Goal: Transaction & Acquisition: Obtain resource

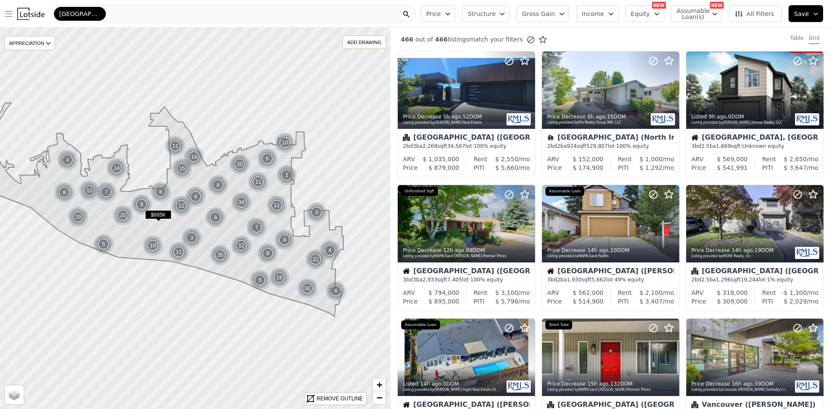
click at [8, 14] on icon "button" at bounding box center [8, 13] width 7 height 5
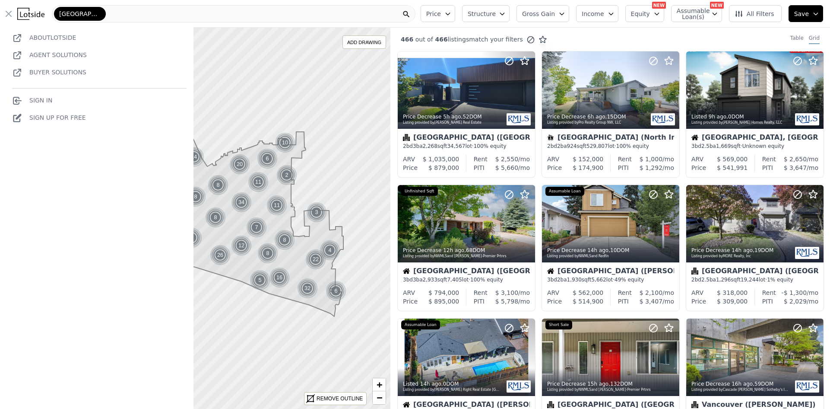
click at [41, 100] on link "Sign In" at bounding box center [32, 100] width 40 height 7
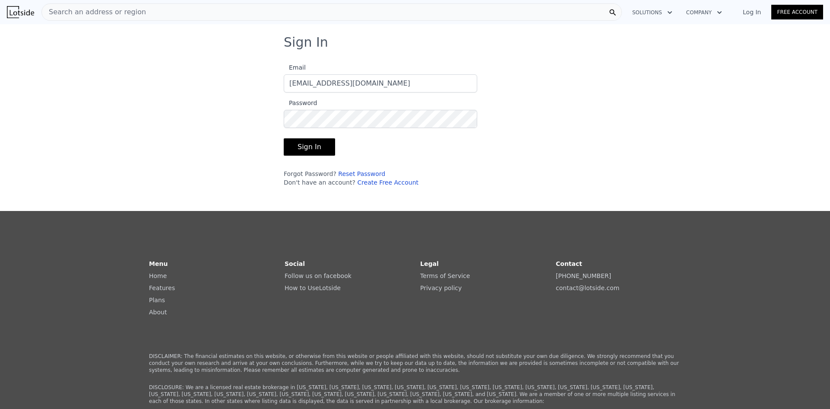
click at [304, 146] on button "Sign In" at bounding box center [309, 146] width 51 height 17
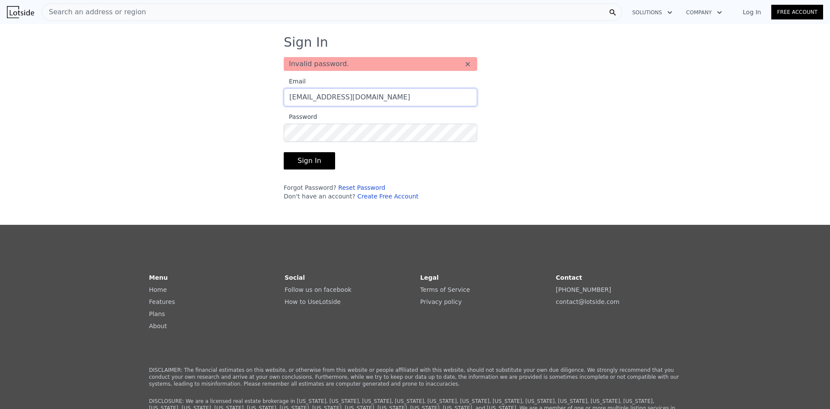
click at [395, 98] on input "byronRealBrokerage@gmail.com" at bounding box center [381, 97] width 194 height 18
type input "byron.grier22@gmail.com"
click at [307, 160] on button "Sign In" at bounding box center [309, 160] width 51 height 17
click at [350, 187] on link "Reset Password" at bounding box center [361, 187] width 47 height 7
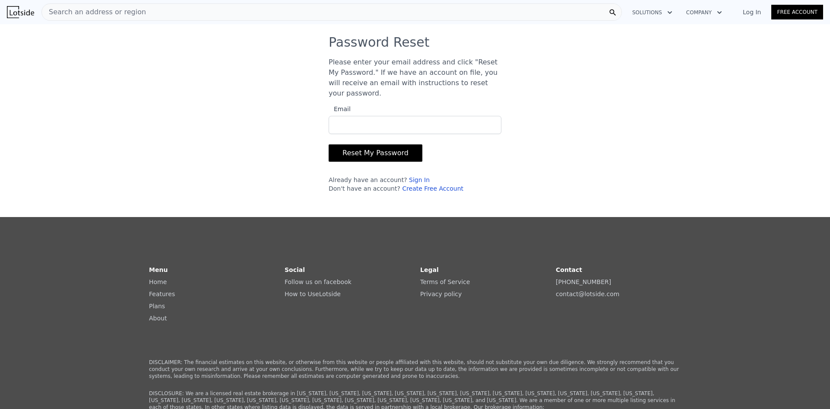
click at [340, 116] on input "Email" at bounding box center [415, 125] width 173 height 18
type input "byron.grier22@gmail.com"
click at [373, 146] on button "Reset My Password" at bounding box center [376, 152] width 94 height 17
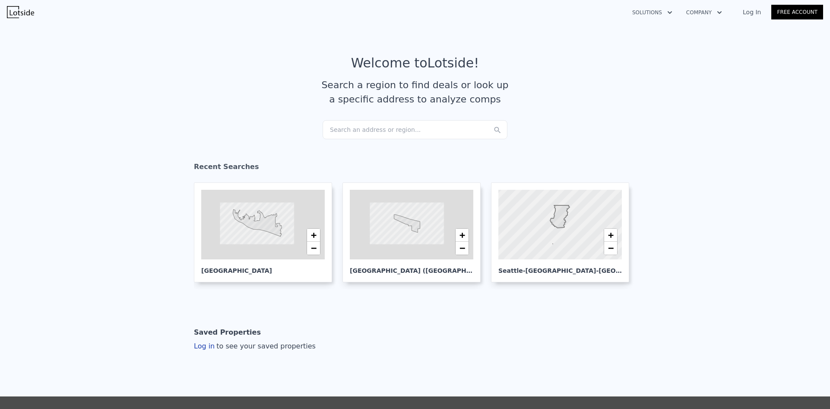
click at [405, 195] on div at bounding box center [411, 224] width 148 height 83
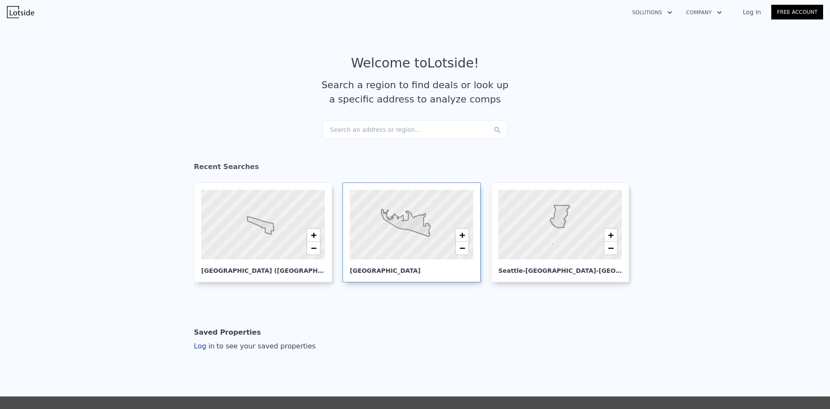
click at [407, 236] on div at bounding box center [411, 224] width 148 height 83
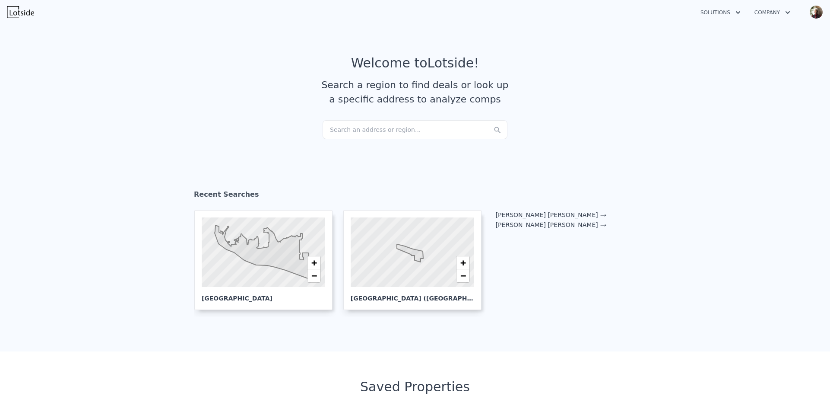
checkbox input "true"
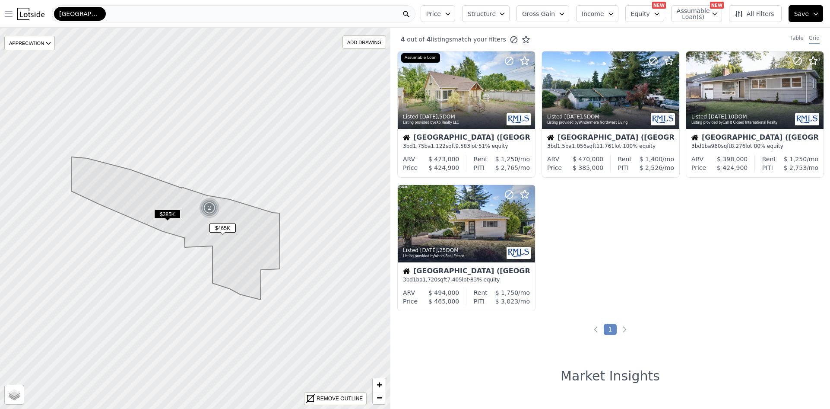
click at [10, 13] on icon "button" at bounding box center [8, 14] width 10 height 10
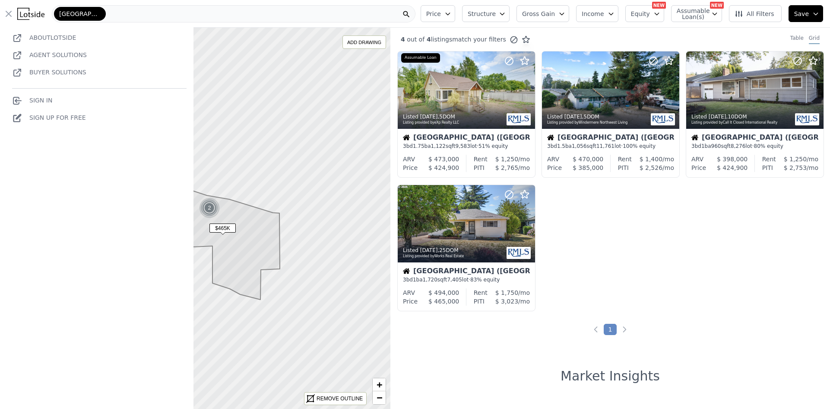
click at [41, 99] on link "Sign In" at bounding box center [32, 100] width 40 height 7
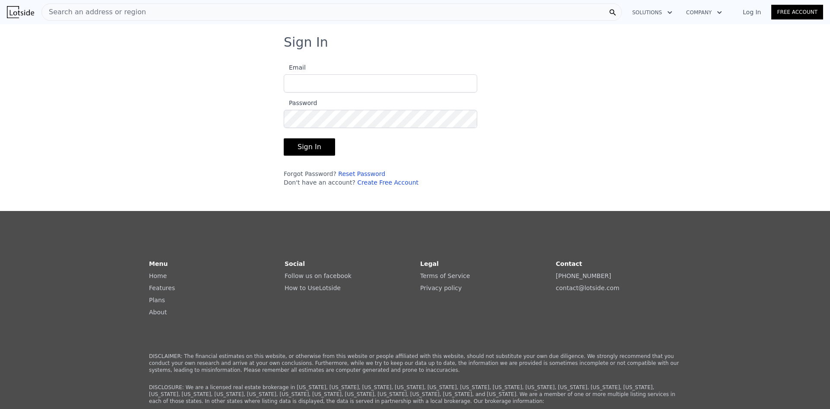
type input "[PERSON_NAME][EMAIL_ADDRESS][DOMAIN_NAME]"
click at [293, 141] on button "Sign In" at bounding box center [309, 146] width 51 height 17
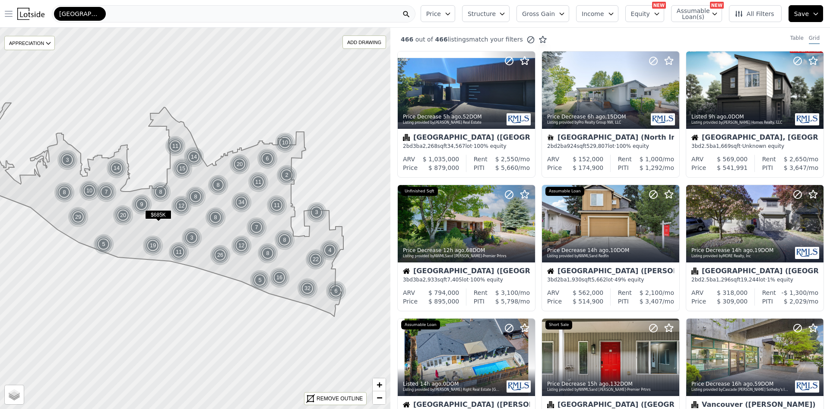
click at [9, 16] on icon "button" at bounding box center [8, 14] width 10 height 10
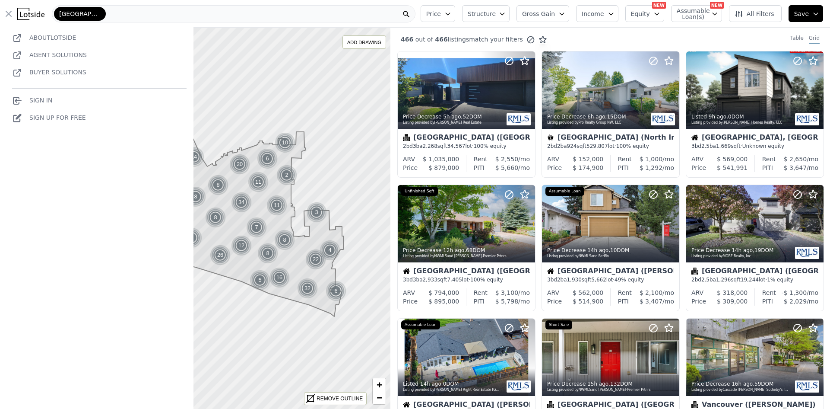
click at [41, 101] on link "Sign In" at bounding box center [32, 100] width 40 height 7
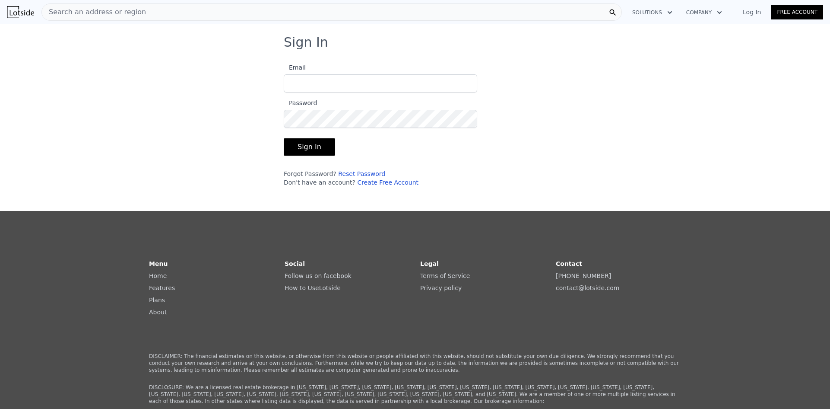
type input "byron.grier22@gmail.com"
click at [309, 146] on button "Sign In" at bounding box center [309, 146] width 51 height 17
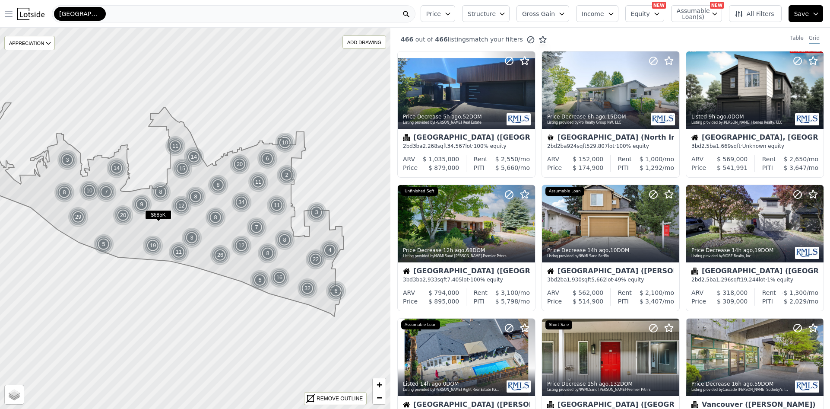
click at [10, 14] on icon "button" at bounding box center [8, 13] width 7 height 5
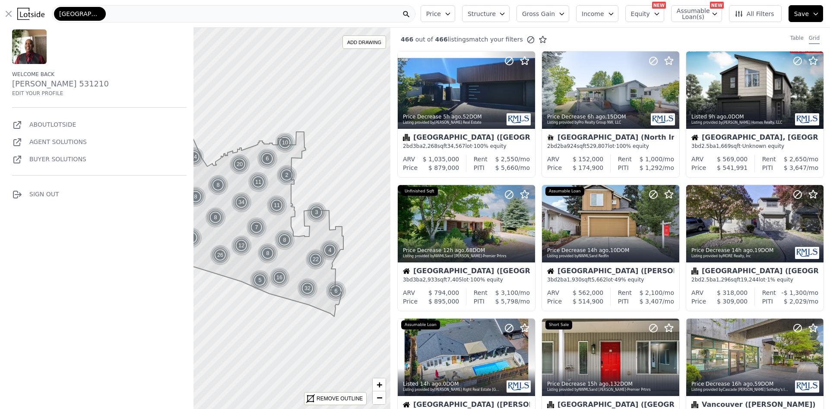
click at [139, 12] on div "[GEOGRAPHIC_DATA]" at bounding box center [234, 13] width 364 height 17
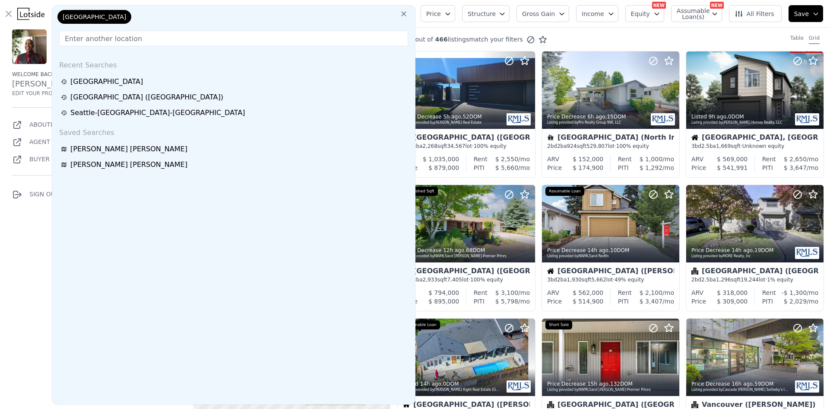
click at [139, 12] on div "[GEOGRAPHIC_DATA]" at bounding box center [99, 18] width 86 height 17
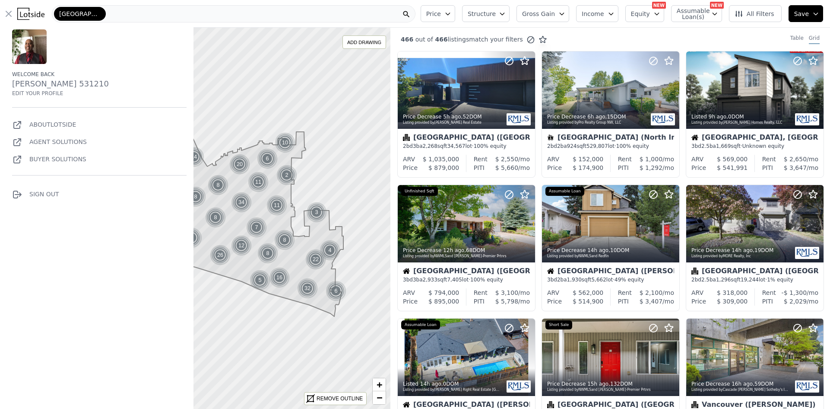
click at [7, 12] on icon "button" at bounding box center [8, 14] width 10 height 10
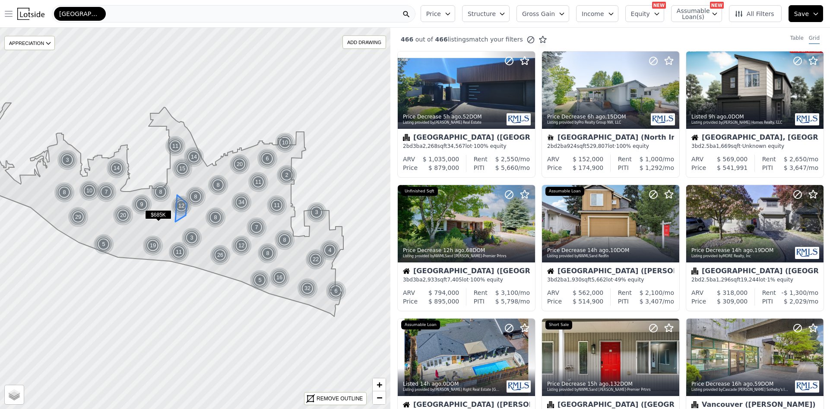
click at [180, 208] on div "12" at bounding box center [181, 205] width 21 height 21
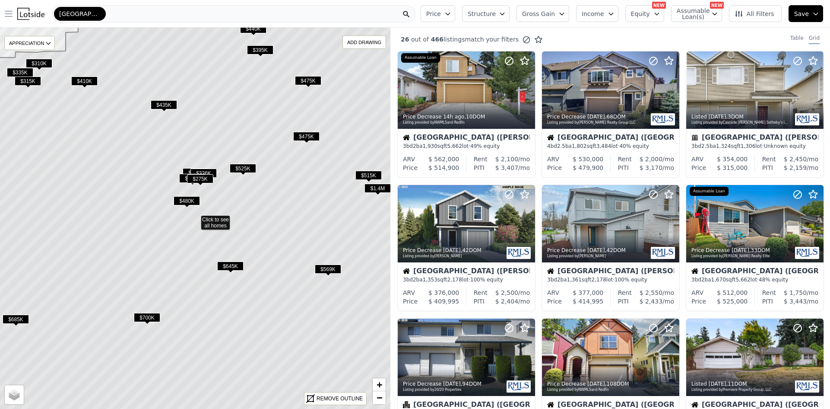
click at [182, 199] on span "$480K" at bounding box center [187, 200] width 26 height 9
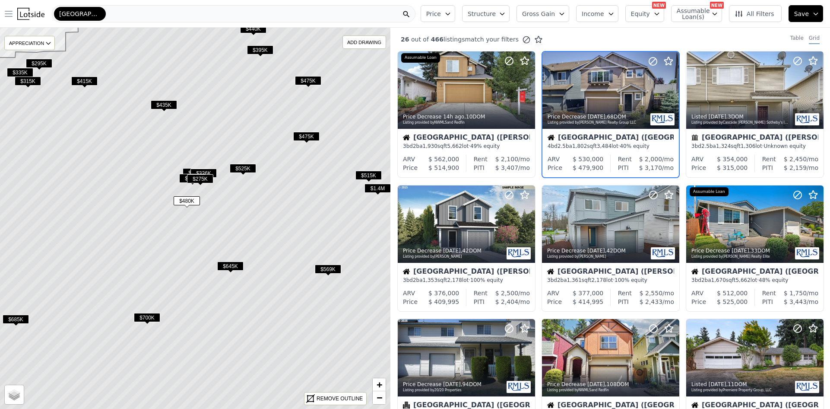
click at [182, 199] on span "$480K" at bounding box center [187, 200] width 26 height 9
click at [200, 177] on span "$275K" at bounding box center [200, 178] width 26 height 9
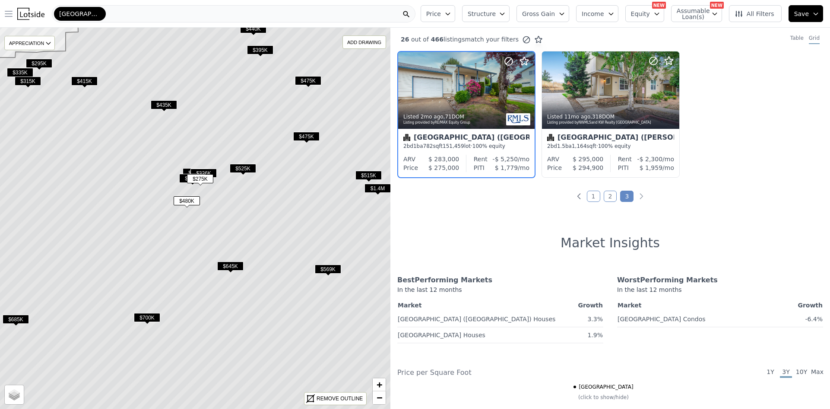
click at [240, 164] on span "$525K" at bounding box center [243, 168] width 26 height 9
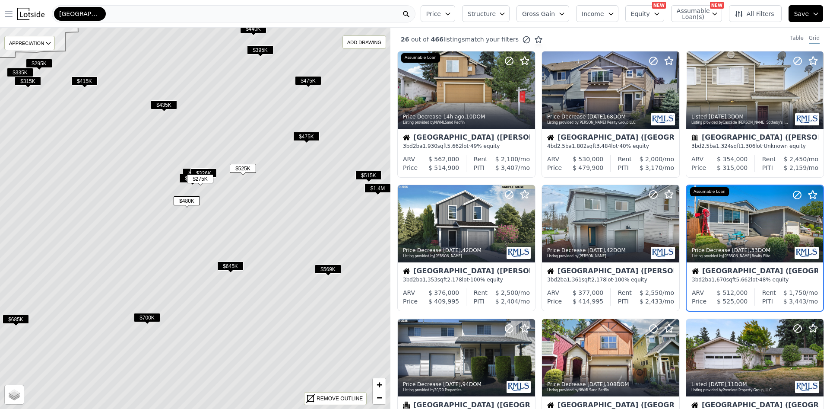
scroll to position [16, 0]
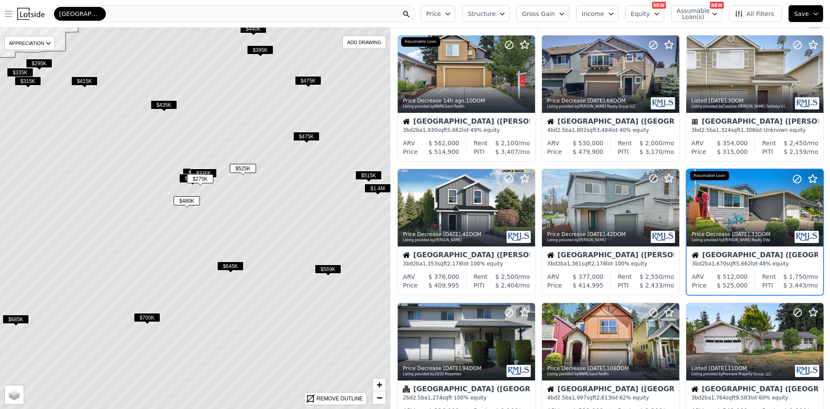
click at [240, 164] on span "$525K" at bounding box center [243, 168] width 26 height 9
click at [733, 227] on div "Price Decrease 4d ago , 33 DOM Listing provided by Keller Williams Realty Elite" at bounding box center [754, 236] width 137 height 21
click at [170, 102] on span "$435K" at bounding box center [164, 104] width 26 height 9
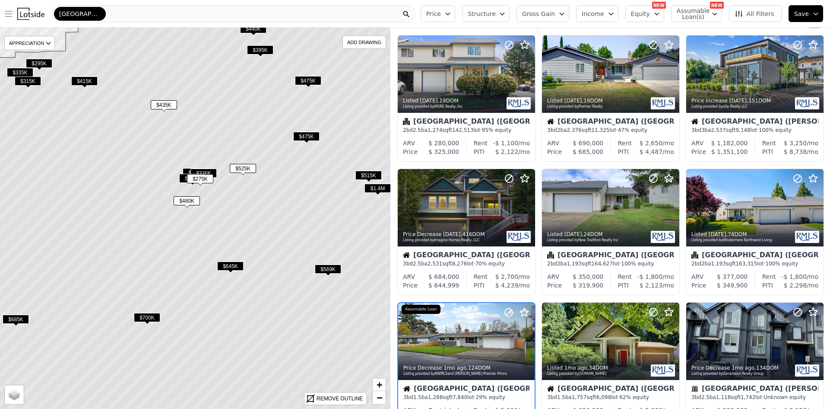
scroll to position [149, 0]
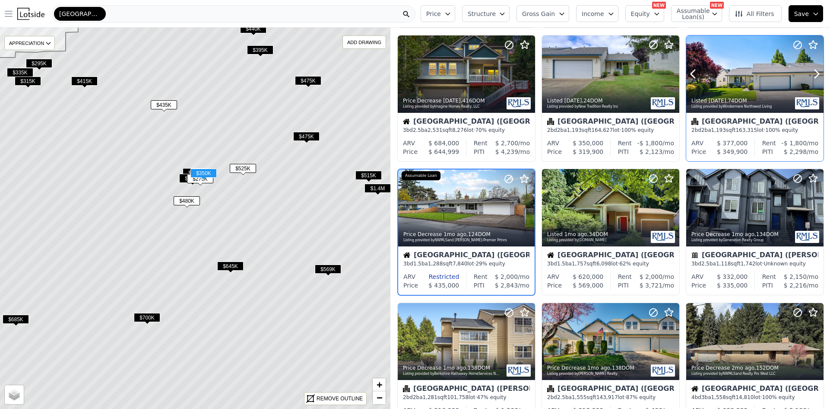
click at [754, 85] on div at bounding box center [754, 93] width 137 height 16
click at [15, 10] on button "Open main menu" at bounding box center [10, 13] width 14 height 17
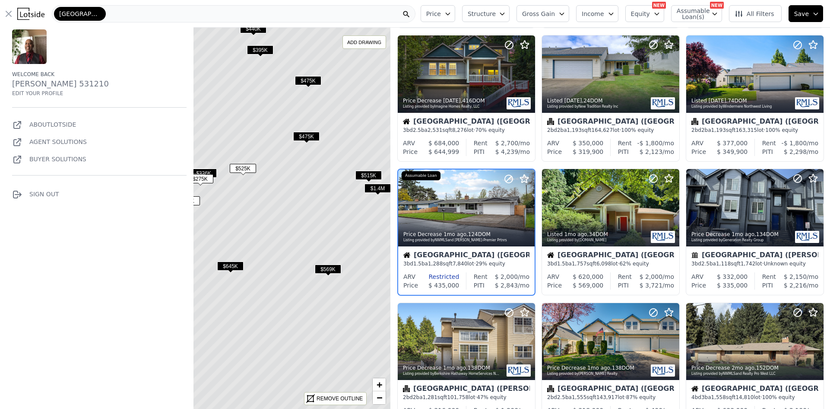
click at [4, 13] on icon "button" at bounding box center [8, 14] width 10 height 10
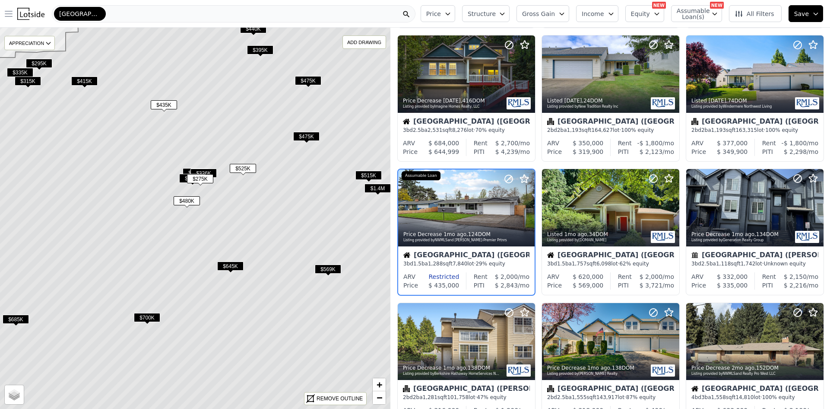
click at [203, 171] on span "$326K" at bounding box center [204, 172] width 26 height 9
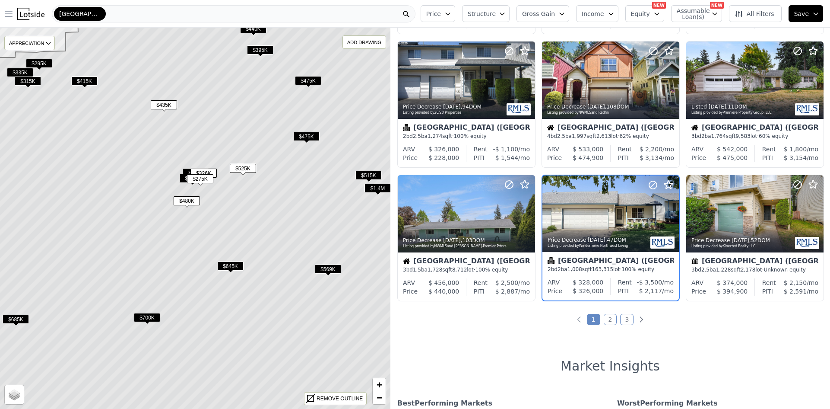
scroll to position [283, 0]
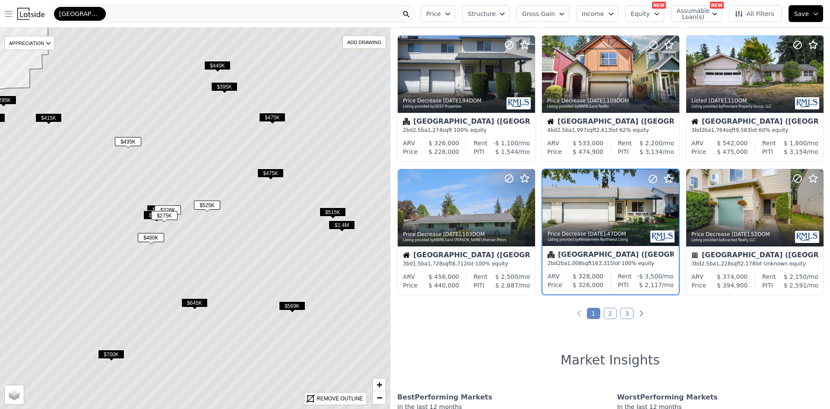
drag, startPoint x: 203, startPoint y: 171, endPoint x: 167, endPoint y: 208, distance: 51.3
click at [167, 208] on span "$326K" at bounding box center [168, 209] width 26 height 9
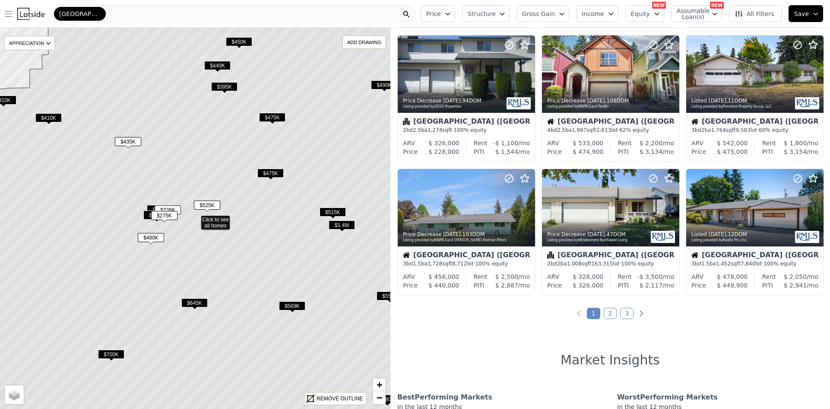
scroll to position [149, 0]
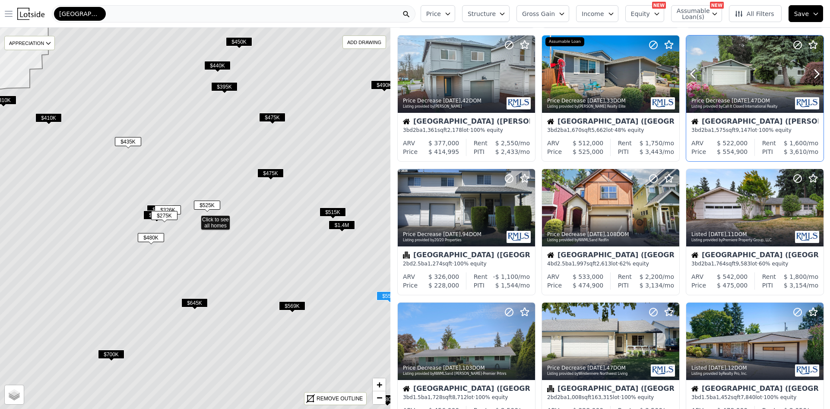
click at [752, 82] on div at bounding box center [754, 73] width 137 height 77
click at [759, 85] on div at bounding box center [754, 93] width 137 height 16
click at [736, 89] on div at bounding box center [754, 93] width 137 height 16
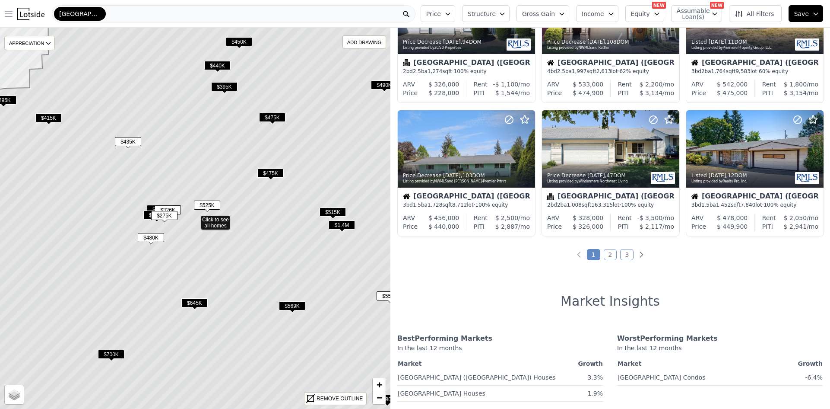
scroll to position [344, 0]
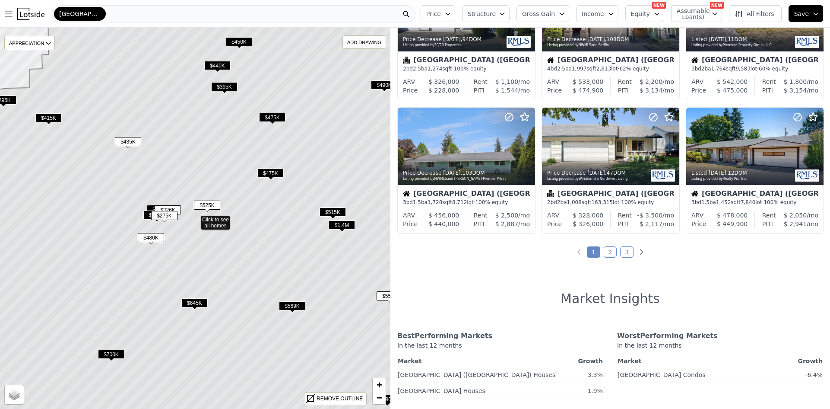
click at [606, 250] on link "2" at bounding box center [610, 251] width 13 height 11
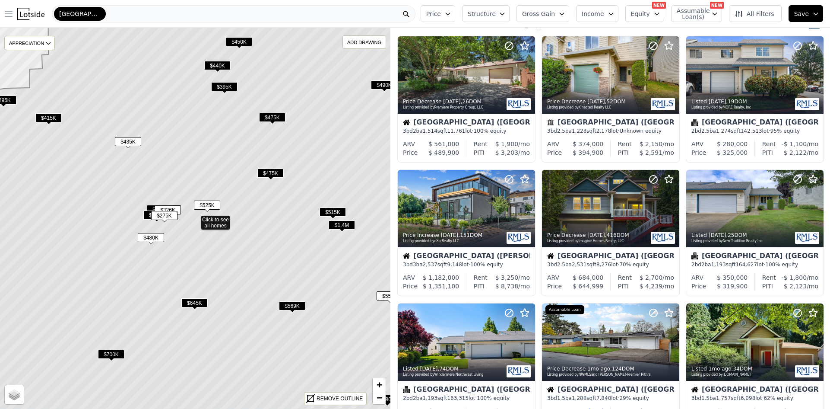
scroll to position [0, 0]
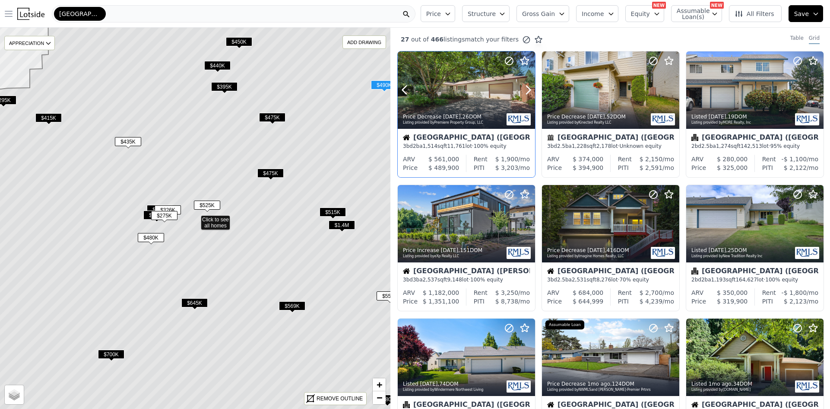
click at [475, 95] on div at bounding box center [466, 89] width 137 height 77
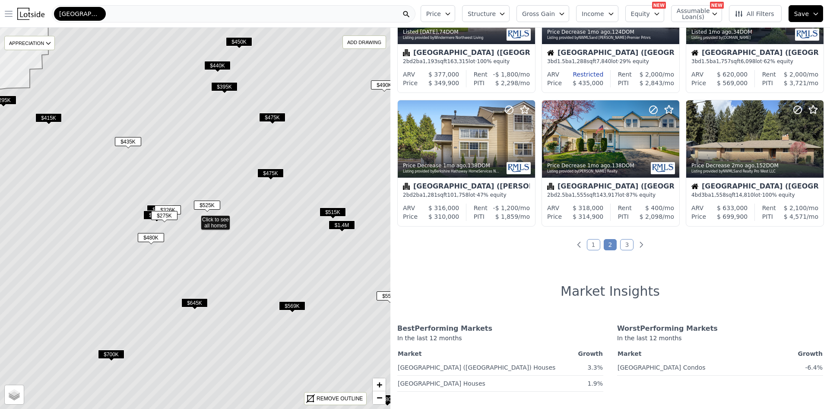
scroll to position [354, 0]
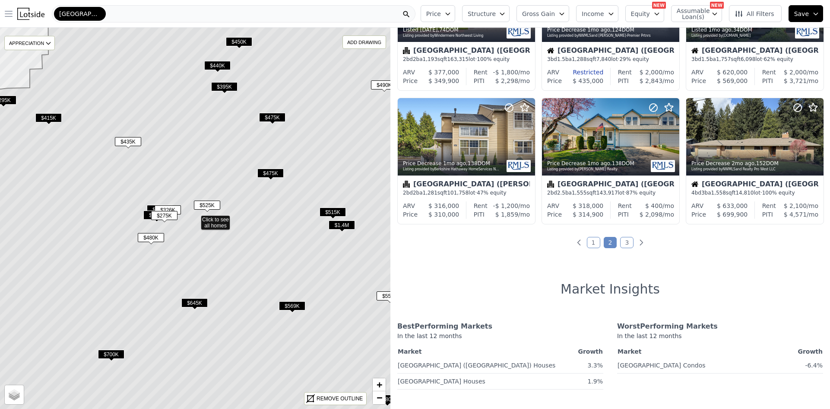
click at [622, 238] on link "3" at bounding box center [626, 242] width 13 height 11
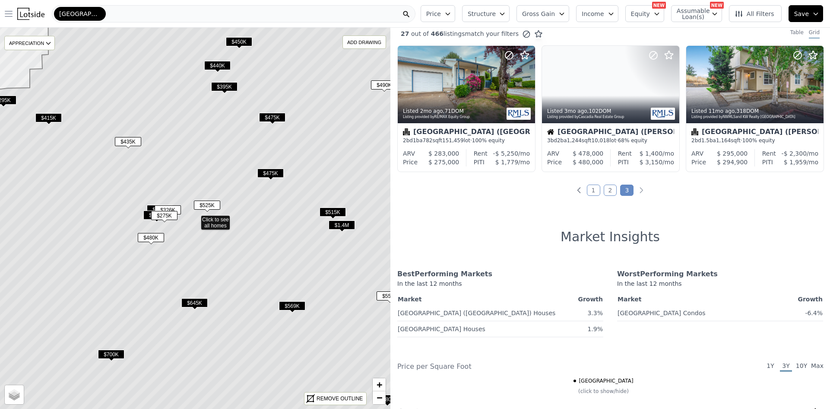
scroll to position [0, 0]
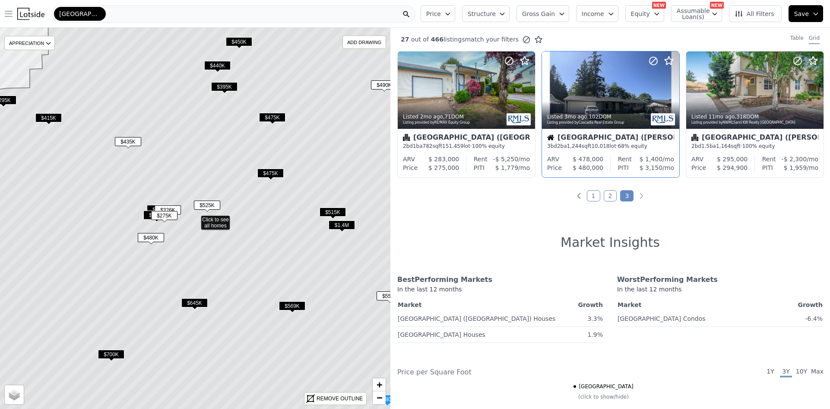
click at [626, 103] on div at bounding box center [610, 109] width 137 height 16
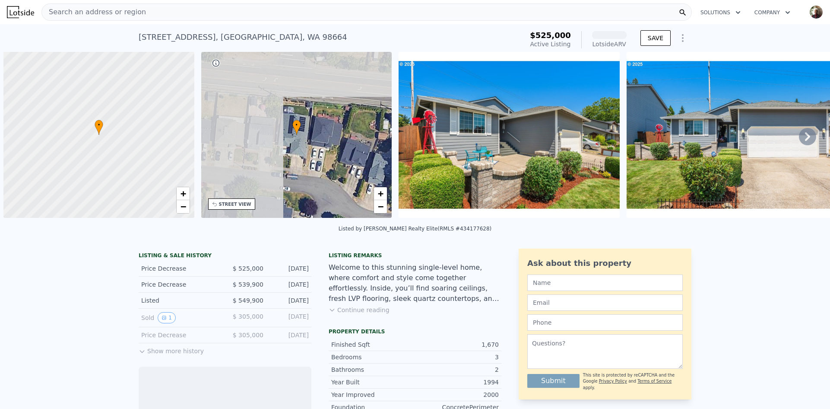
scroll to position [0, 3]
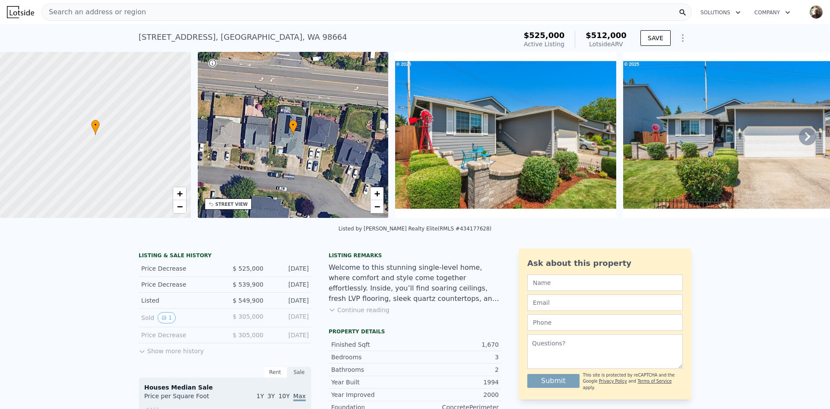
click at [27, 11] on img at bounding box center [20, 12] width 27 height 12
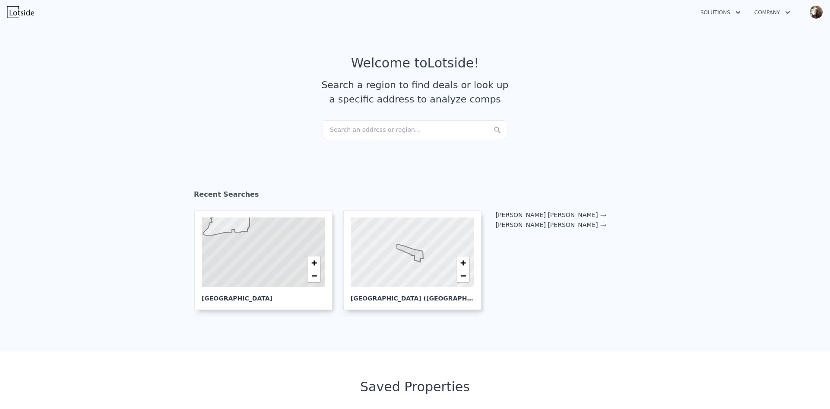
checkbox input "true"
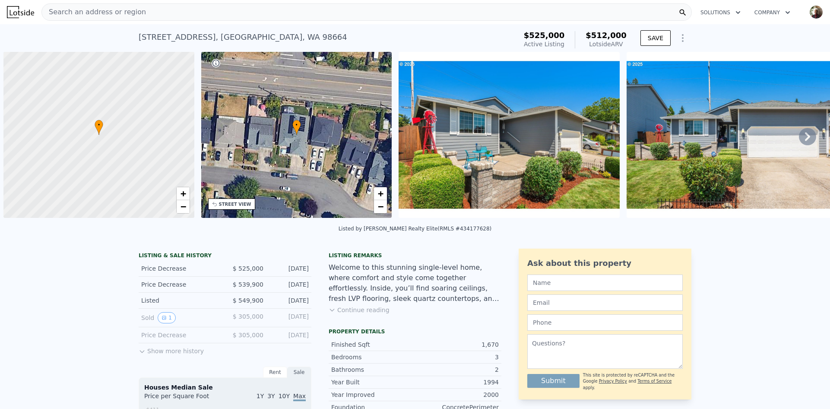
scroll to position [0, 3]
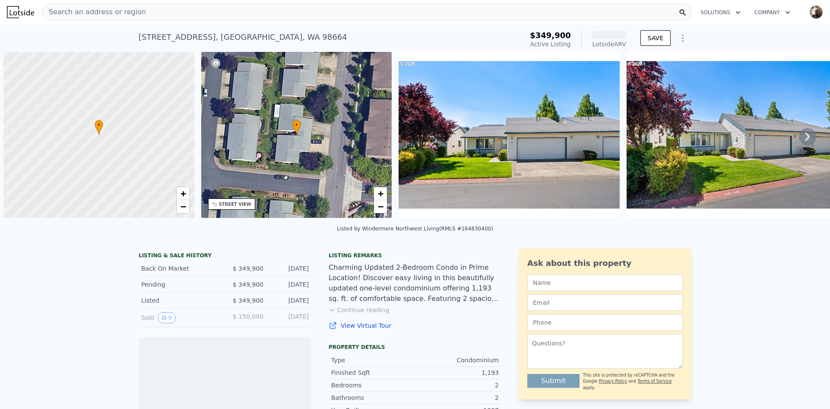
scroll to position [0, 3]
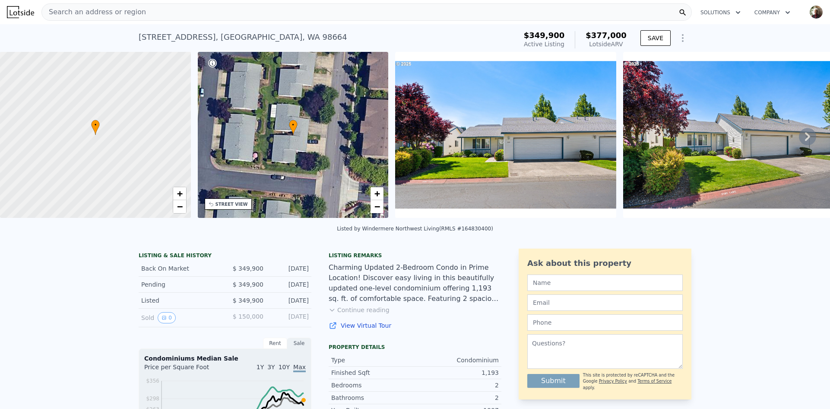
click at [805, 136] on icon at bounding box center [807, 136] width 5 height 9
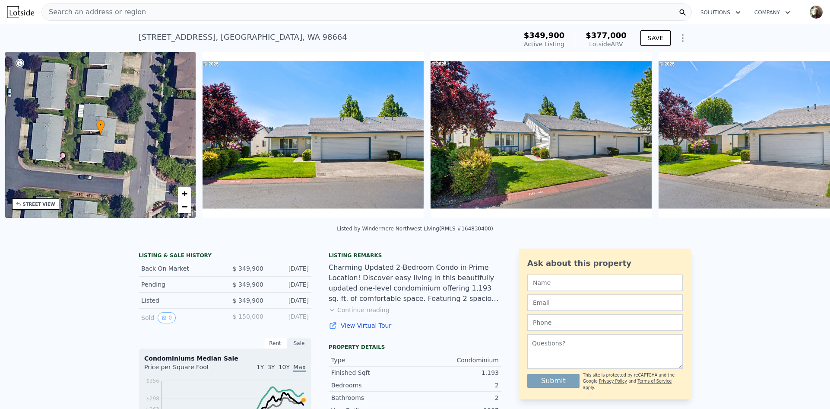
scroll to position [0, 201]
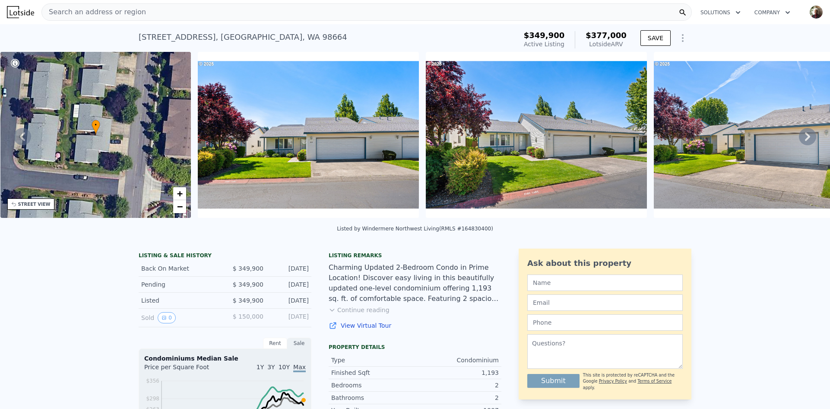
click at [805, 136] on icon at bounding box center [807, 136] width 5 height 9
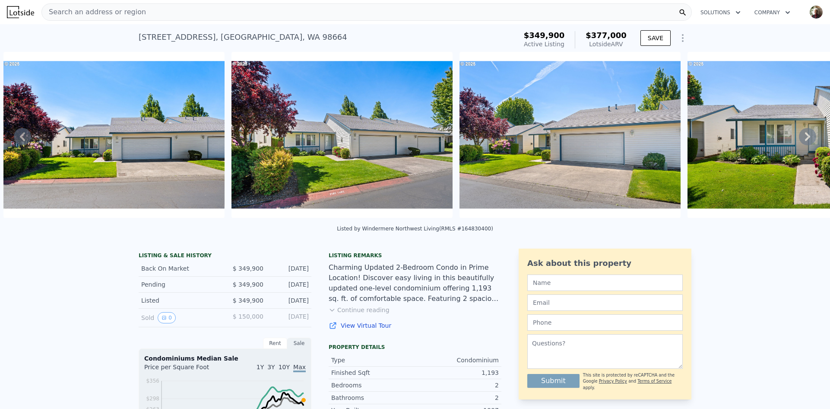
click at [805, 136] on icon at bounding box center [807, 136] width 5 height 9
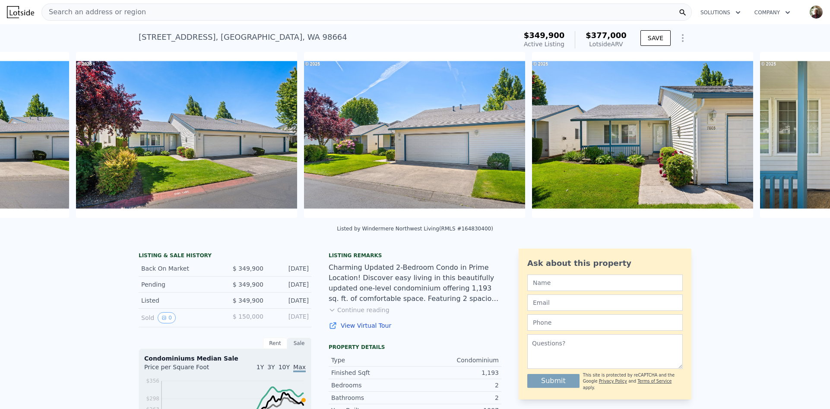
scroll to position [0, 623]
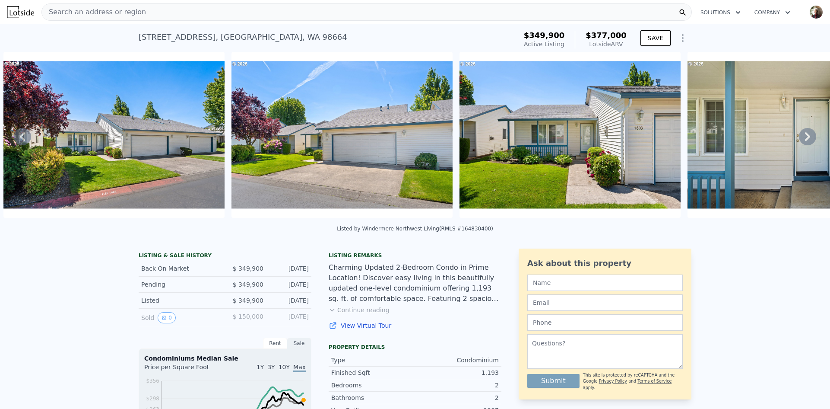
click at [805, 136] on icon at bounding box center [807, 136] width 5 height 9
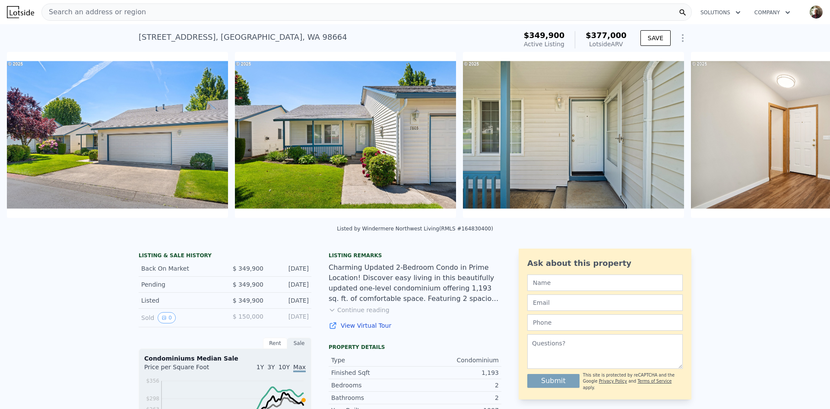
scroll to position [0, 852]
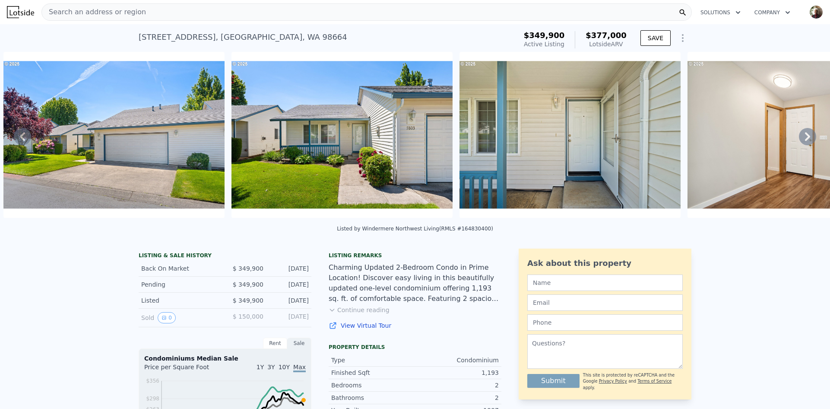
click at [805, 136] on icon at bounding box center [807, 136] width 5 height 9
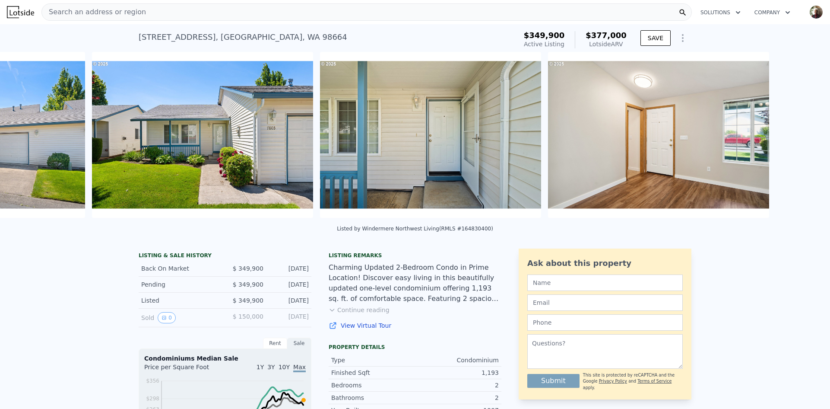
scroll to position [0, 1080]
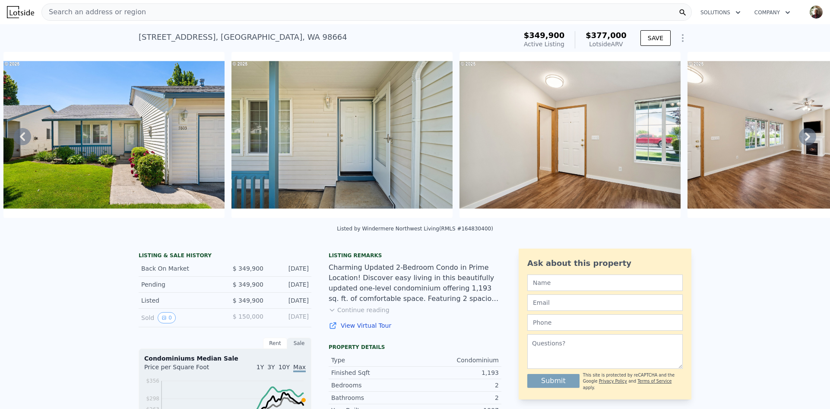
click at [805, 136] on icon at bounding box center [807, 136] width 5 height 9
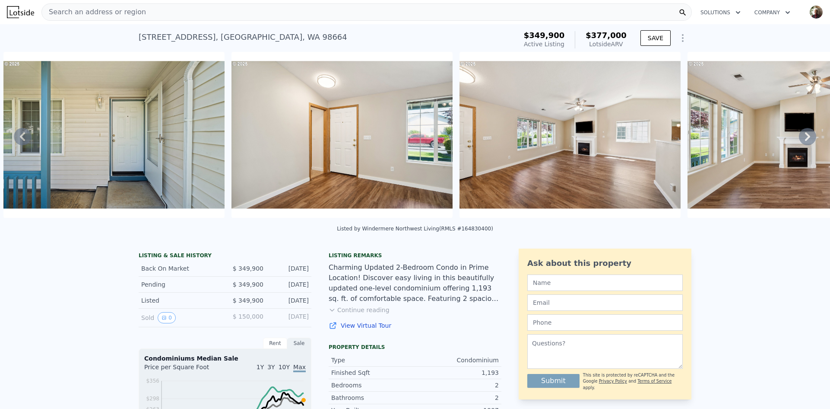
click at [805, 136] on icon at bounding box center [807, 136] width 5 height 9
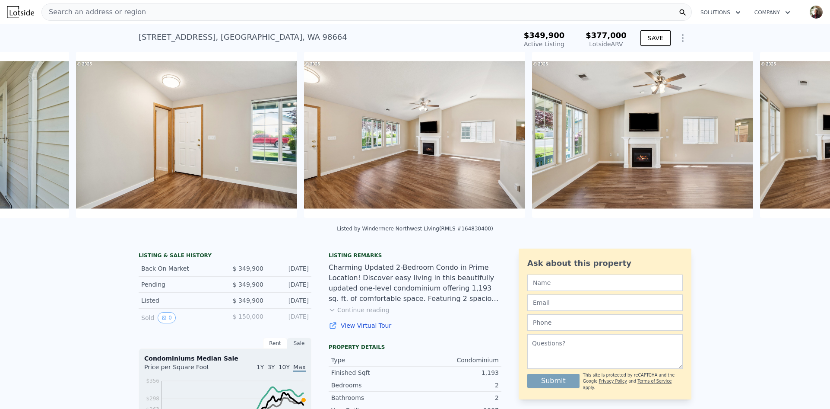
scroll to position [0, 1536]
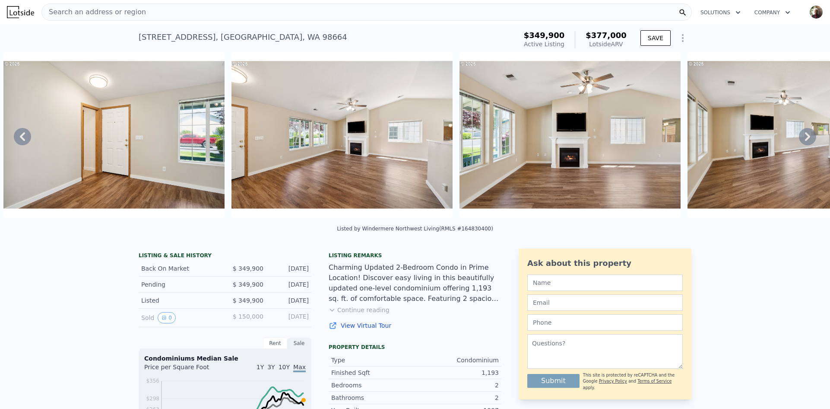
click at [799, 136] on div "• + − • + − STREET VIEW Loading... SATELLITE VIEW" at bounding box center [415, 136] width 830 height 169
click at [805, 136] on icon at bounding box center [807, 136] width 5 height 9
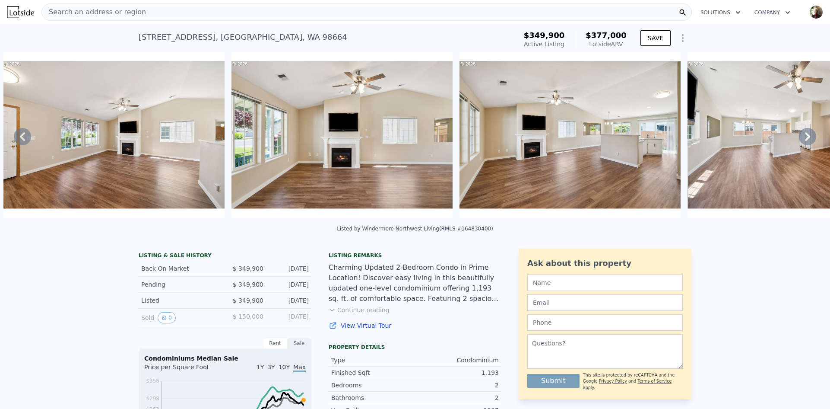
click at [805, 136] on icon at bounding box center [807, 136] width 5 height 9
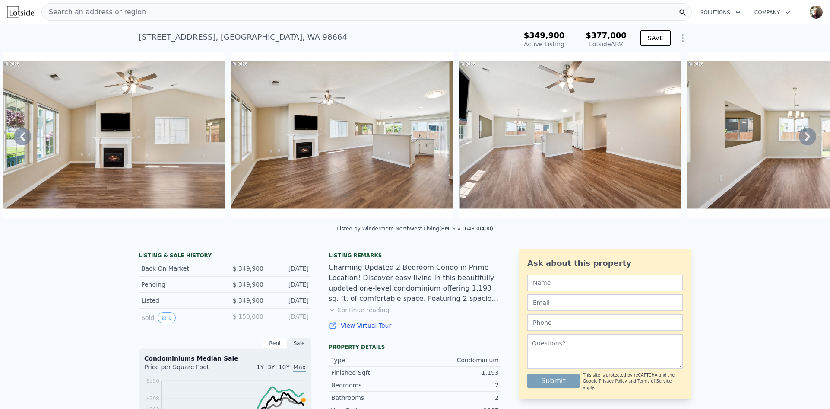
click at [805, 136] on icon at bounding box center [807, 136] width 5 height 9
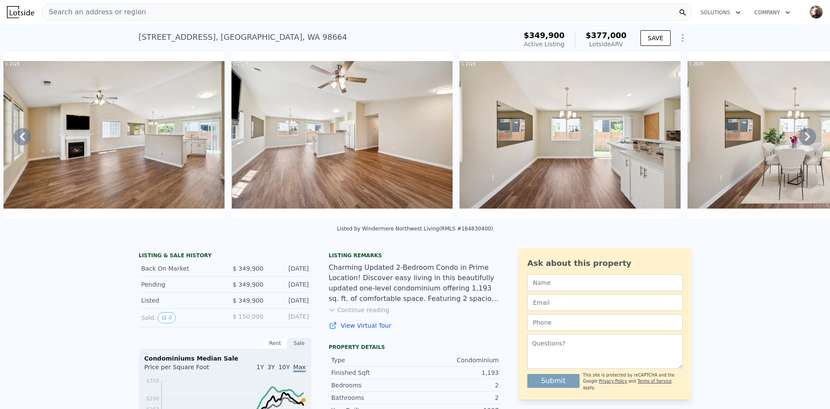
click at [805, 136] on icon at bounding box center [807, 136] width 5 height 9
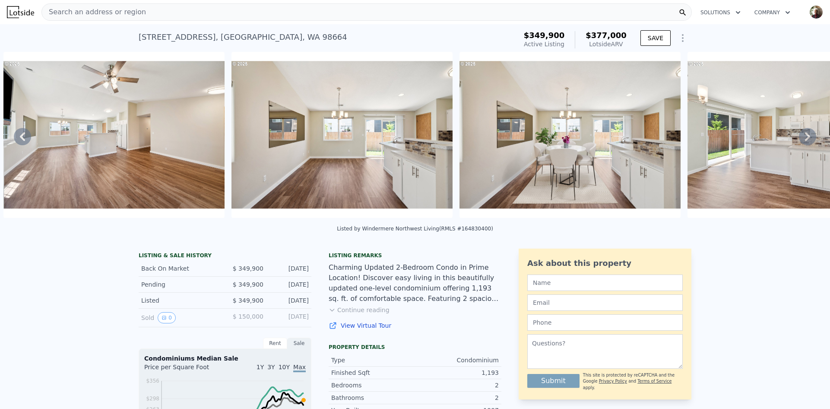
click at [805, 136] on icon at bounding box center [807, 136] width 5 height 9
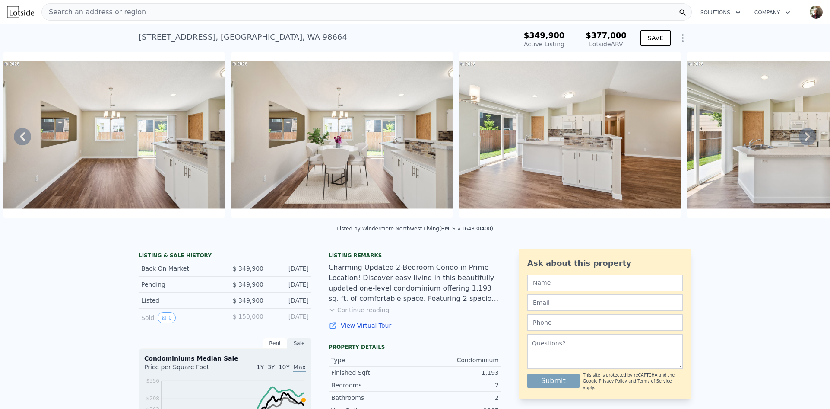
click at [805, 136] on icon at bounding box center [807, 136] width 5 height 9
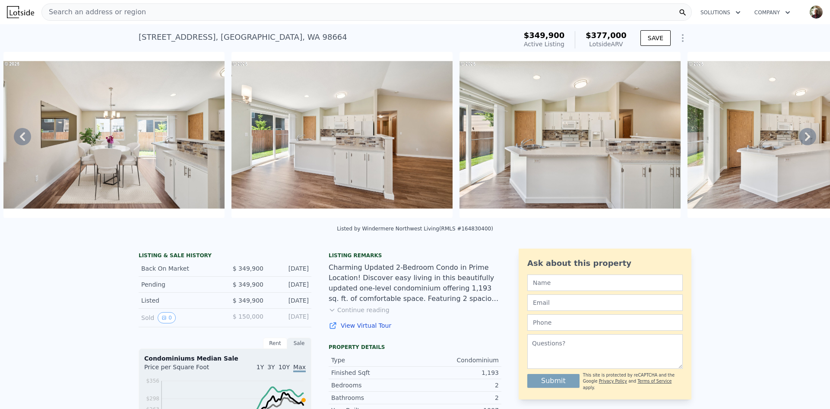
click at [805, 136] on icon at bounding box center [807, 136] width 5 height 9
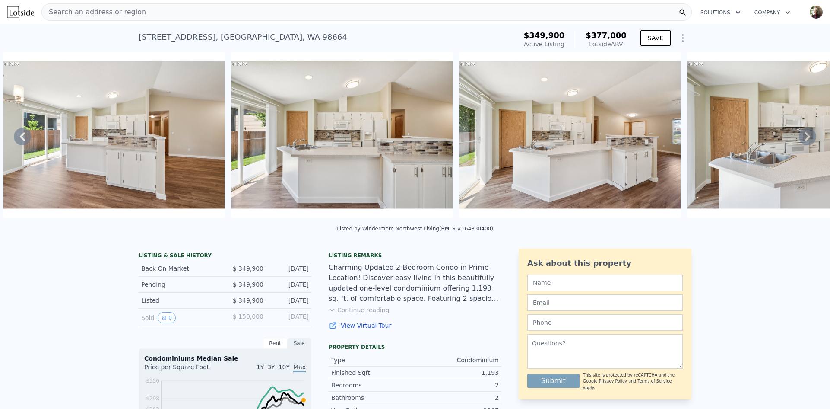
click at [805, 136] on icon at bounding box center [807, 136] width 5 height 9
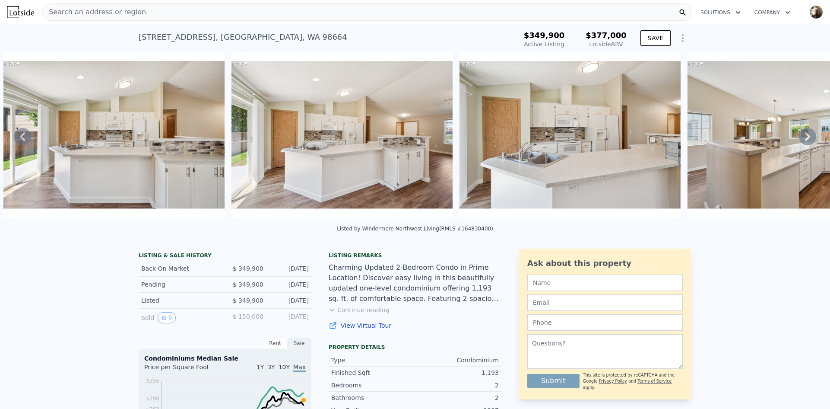
click at [805, 136] on icon at bounding box center [807, 136] width 5 height 9
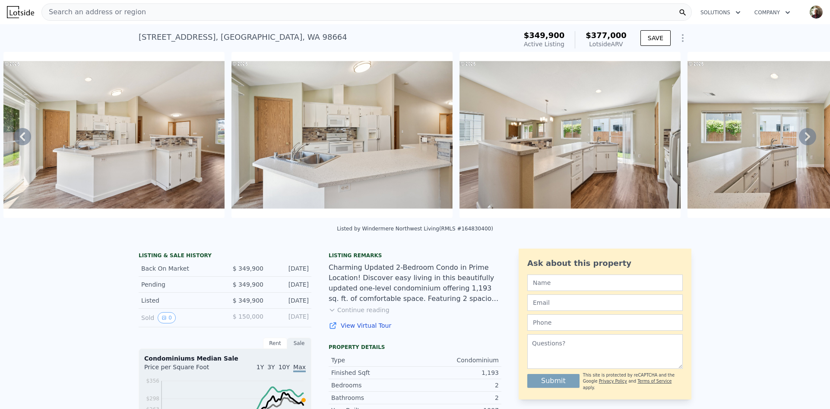
click at [805, 136] on icon at bounding box center [807, 136] width 5 height 9
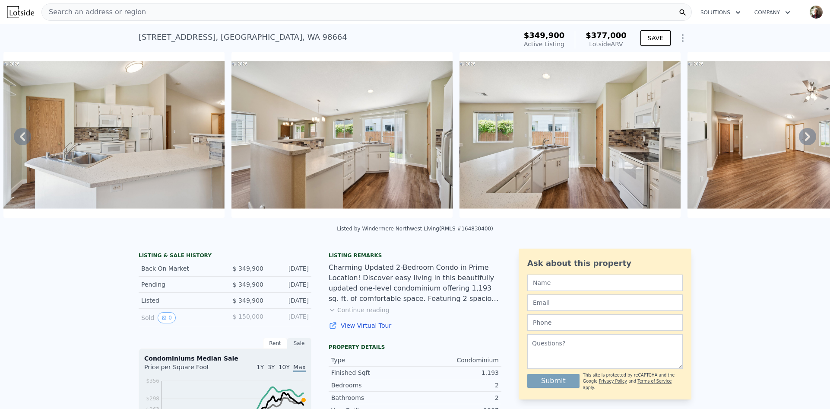
click at [805, 136] on icon at bounding box center [807, 136] width 5 height 9
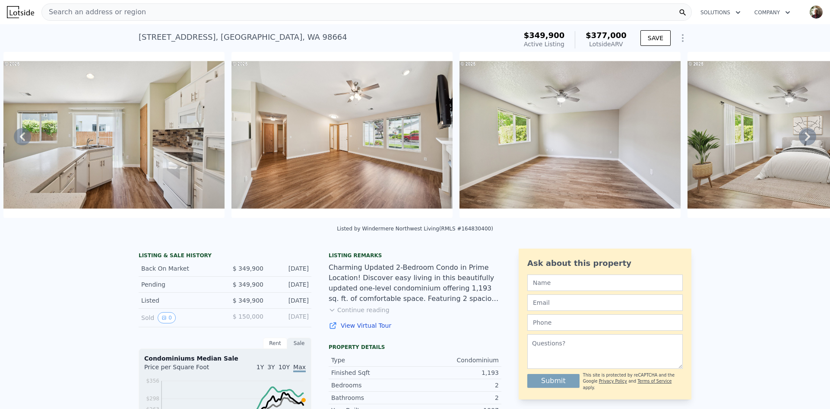
click at [805, 136] on icon at bounding box center [807, 136] width 5 height 9
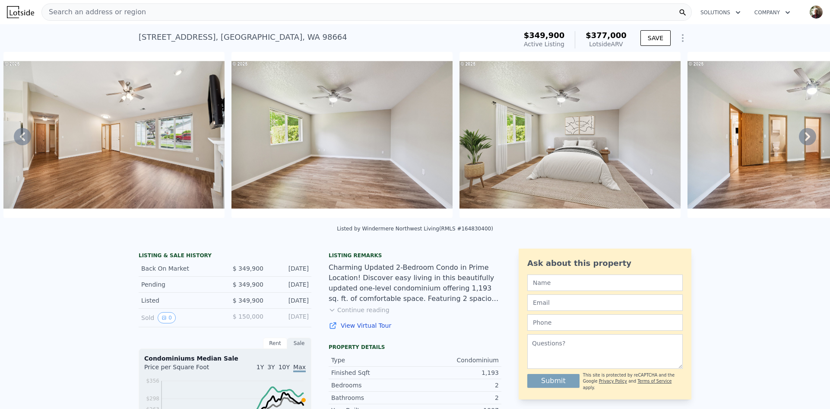
click at [805, 136] on icon at bounding box center [807, 136] width 5 height 9
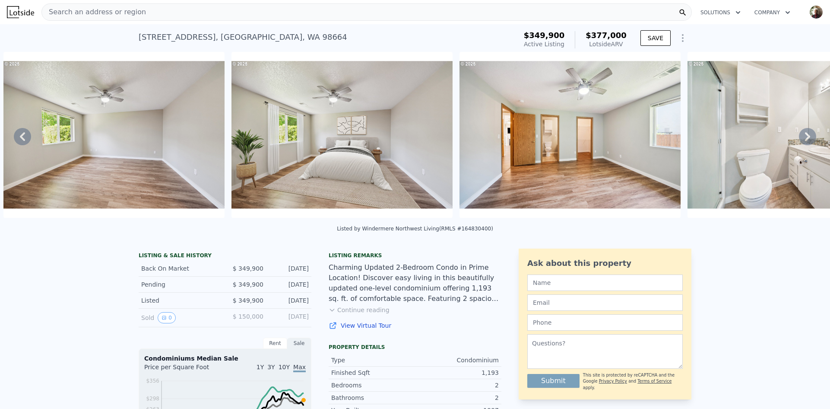
click at [805, 136] on icon at bounding box center [807, 136] width 5 height 9
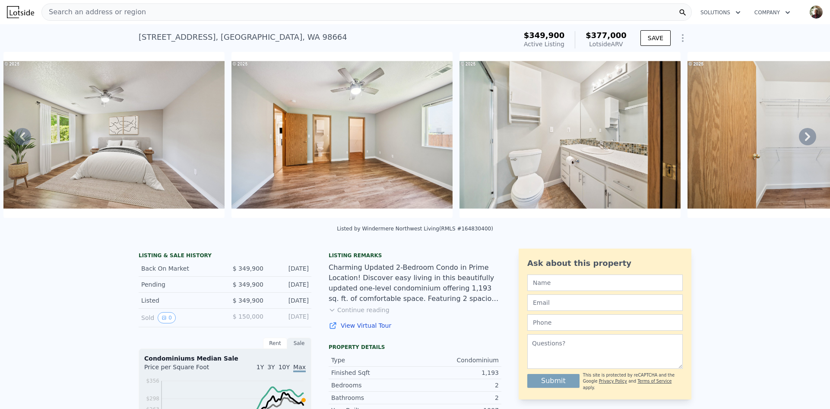
click at [805, 136] on icon at bounding box center [807, 136] width 5 height 9
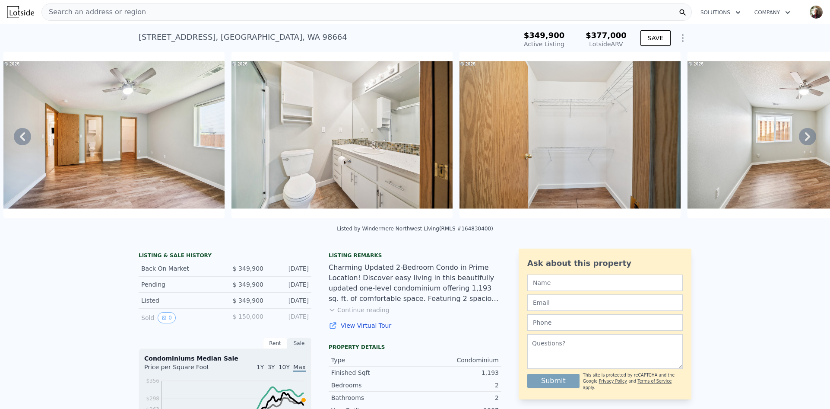
click at [805, 136] on icon at bounding box center [807, 136] width 5 height 9
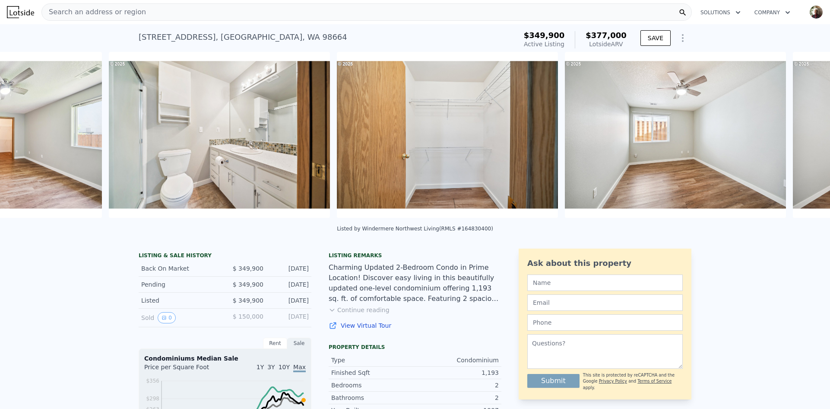
scroll to position [0, 5414]
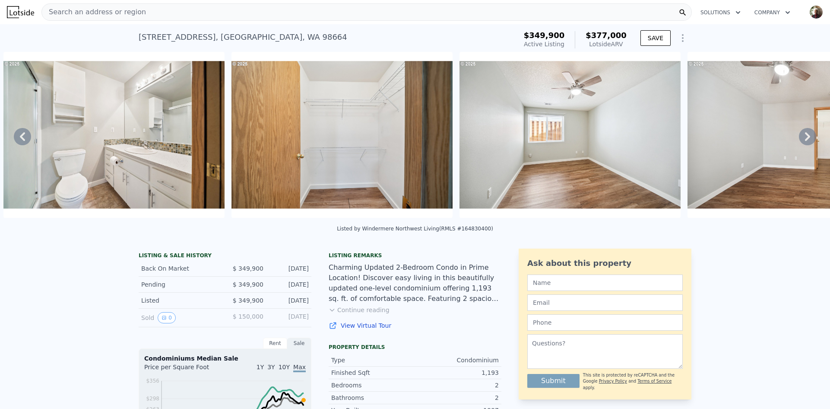
click at [799, 136] on div "• + − • + − STREET VIEW Loading... SATELLITE VIEW" at bounding box center [415, 136] width 830 height 169
click at [805, 136] on icon at bounding box center [807, 136] width 5 height 9
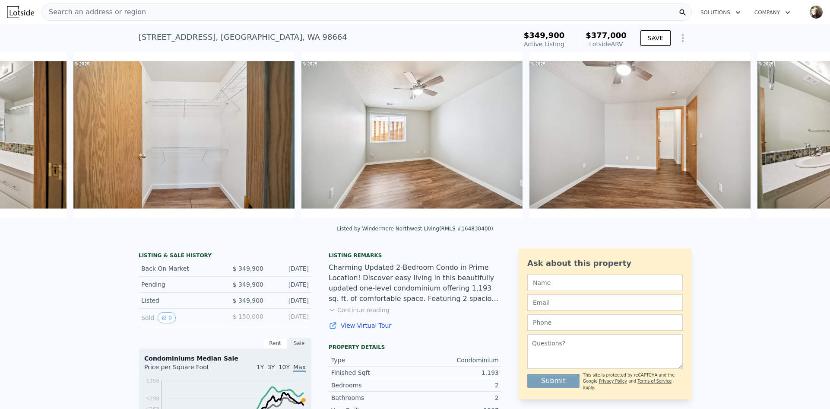
scroll to position [0, 5642]
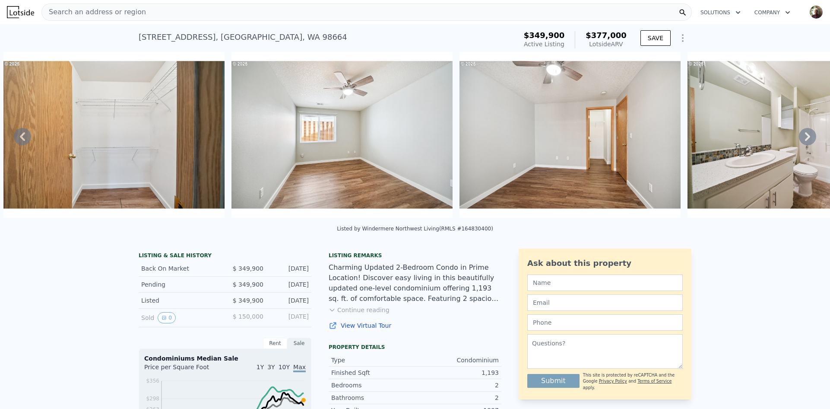
click at [804, 142] on icon at bounding box center [807, 136] width 17 height 17
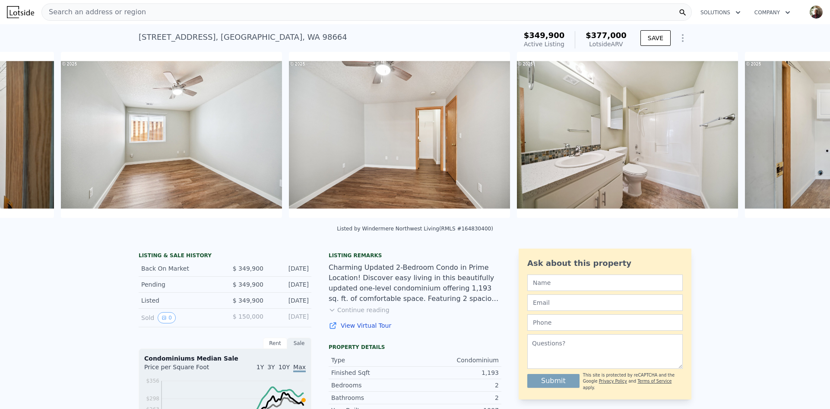
scroll to position [0, 5870]
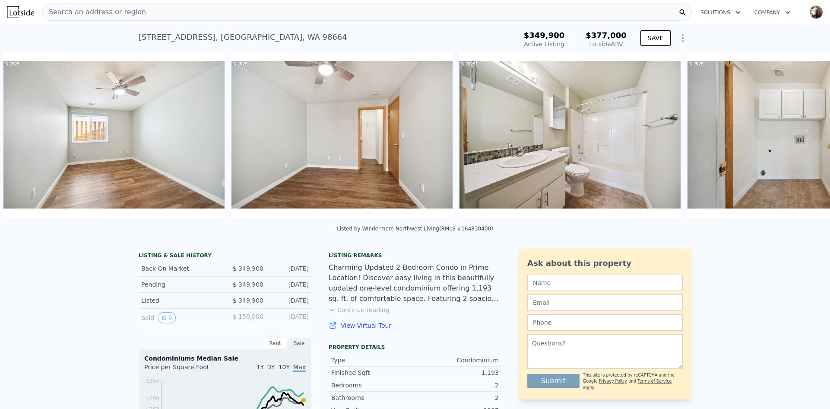
click at [804, 142] on div "• + − • + − STREET VIEW Loading... SATELLITE VIEW" at bounding box center [415, 136] width 830 height 169
click at [804, 142] on icon at bounding box center [807, 136] width 17 height 17
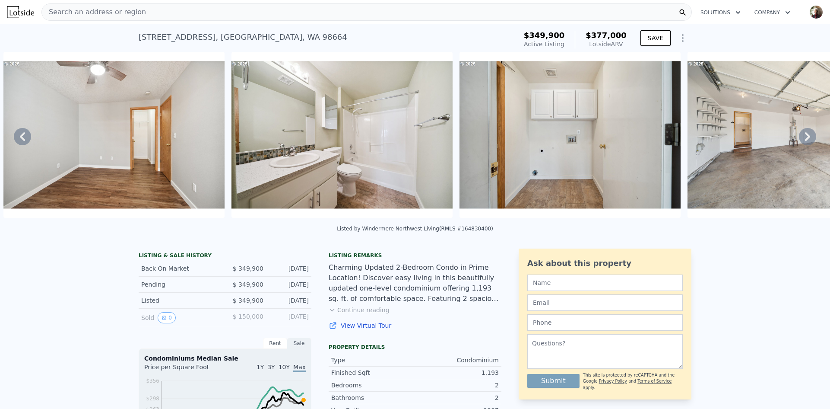
click at [804, 142] on icon at bounding box center [807, 136] width 17 height 17
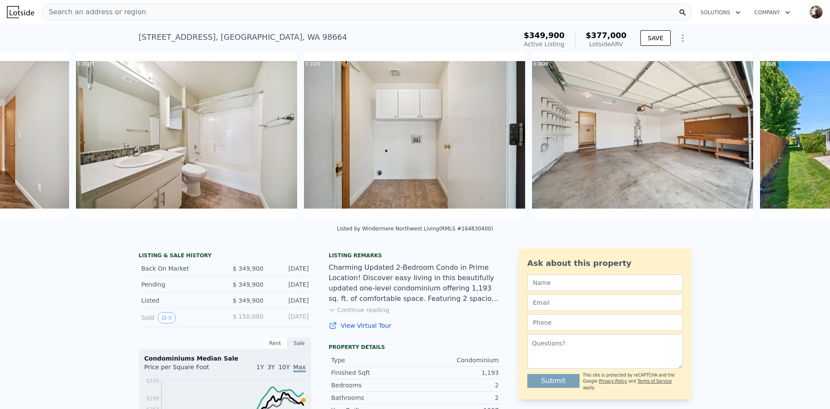
scroll to position [0, 6326]
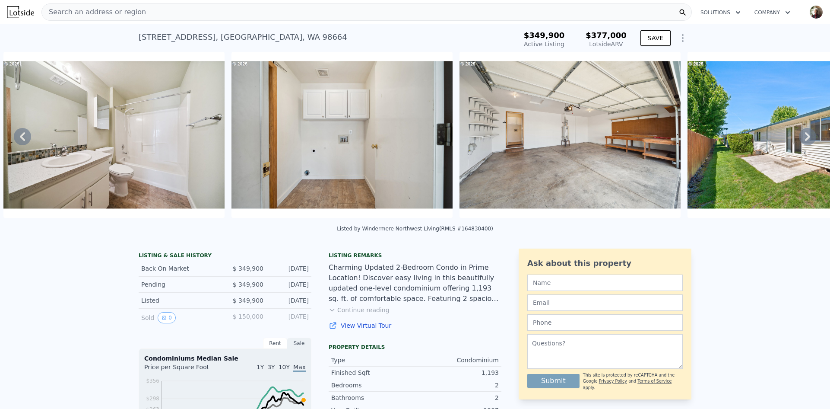
click at [804, 142] on icon at bounding box center [807, 136] width 17 height 17
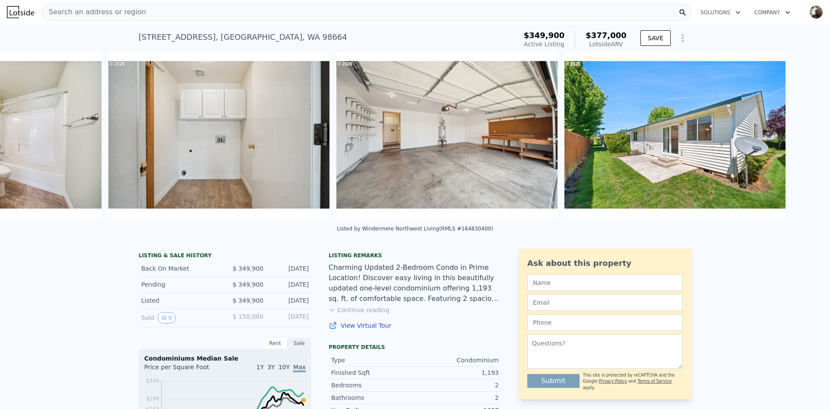
scroll to position [0, 6554]
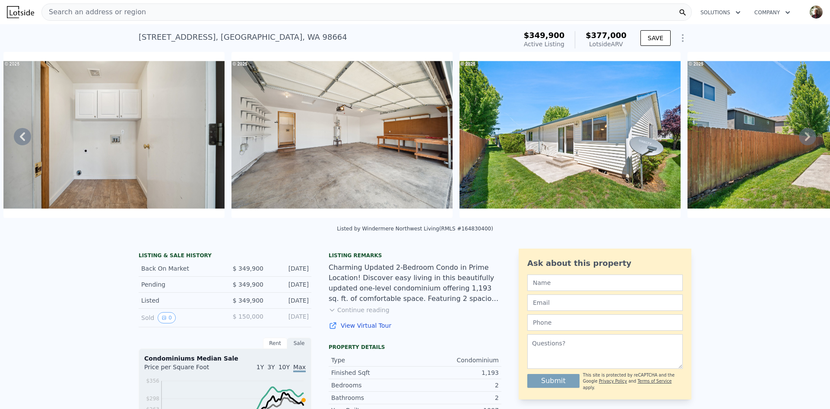
click at [804, 142] on icon at bounding box center [807, 136] width 17 height 17
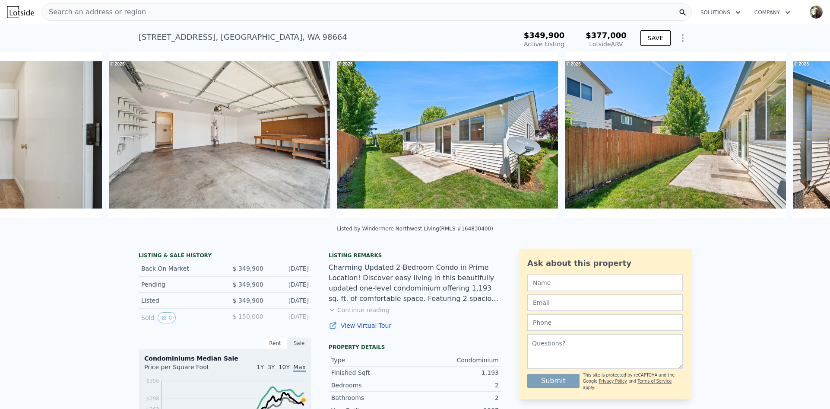
scroll to position [0, 6782]
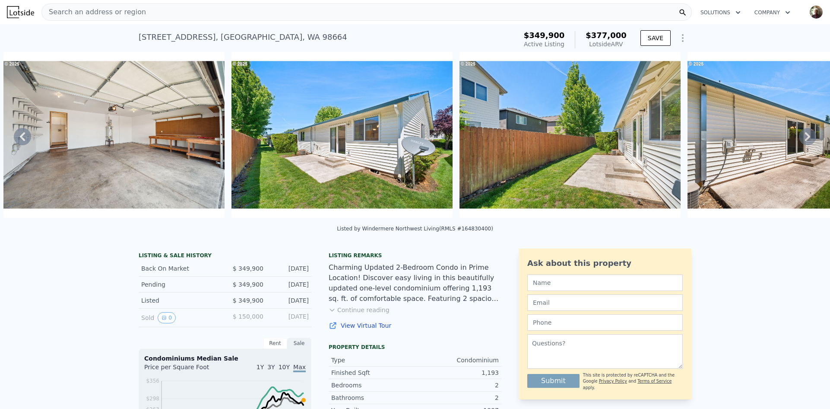
click at [804, 142] on icon at bounding box center [807, 136] width 17 height 17
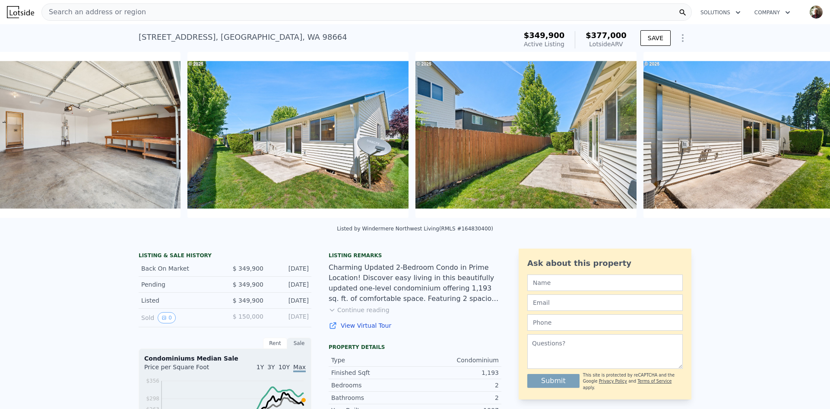
scroll to position [0, 7010]
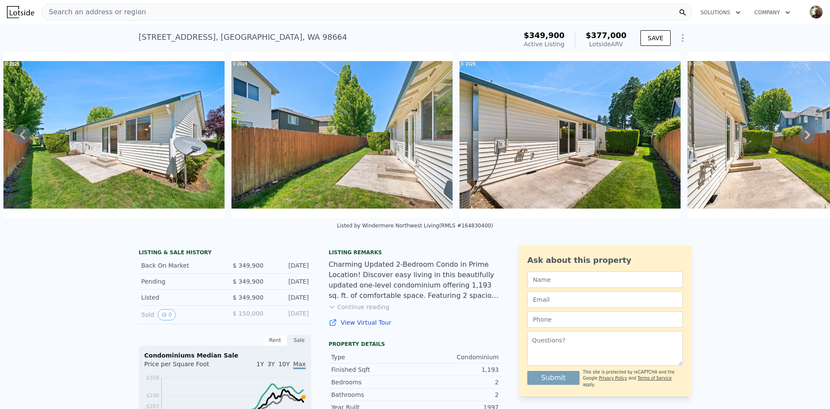
click at [804, 142] on icon at bounding box center [807, 134] width 17 height 17
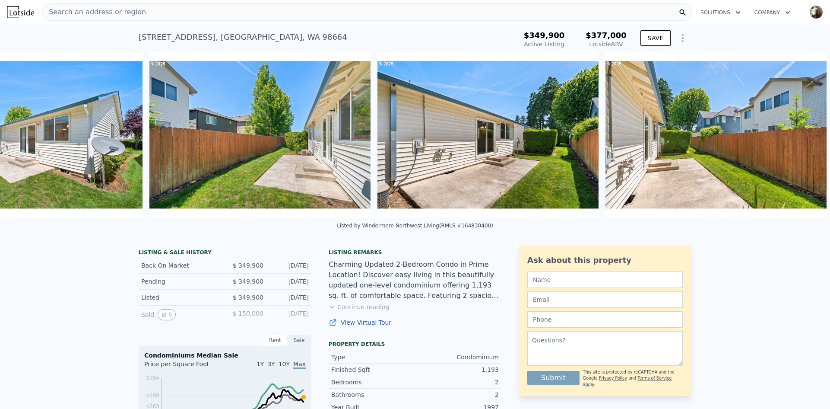
scroll to position [0, 7100]
click at [804, 142] on img at bounding box center [716, 135] width 221 height 166
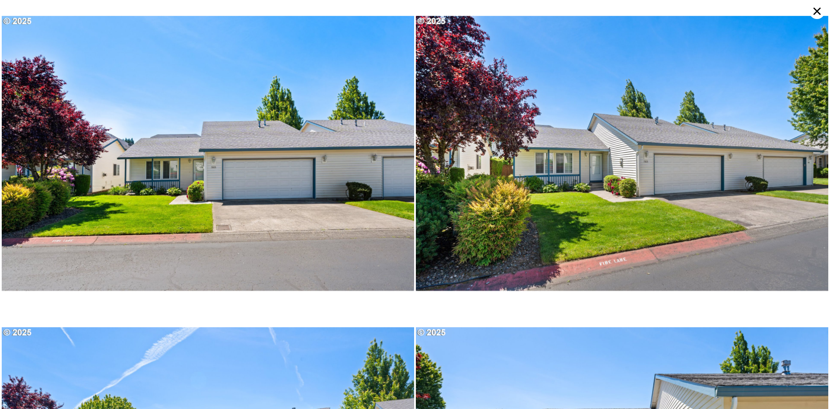
scroll to position [0, 0]
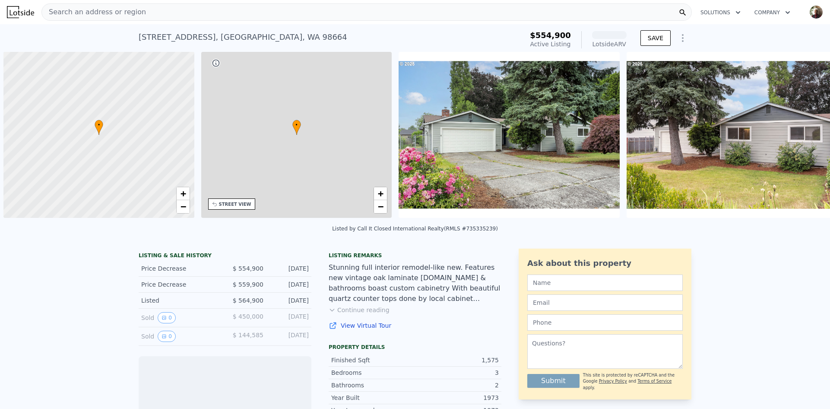
scroll to position [0, 3]
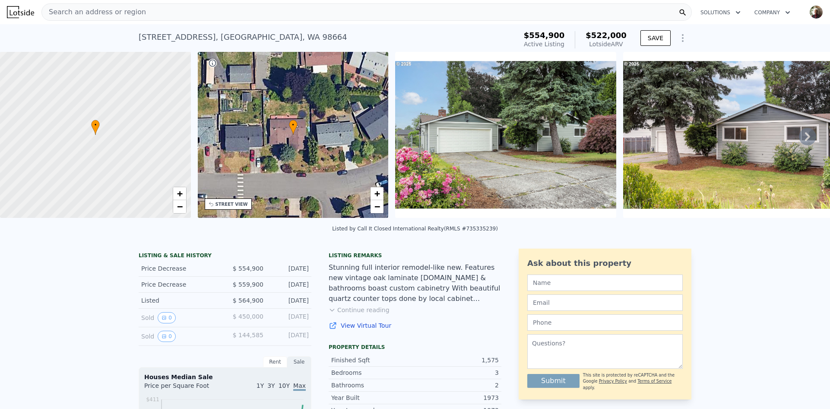
click at [801, 137] on icon at bounding box center [807, 136] width 17 height 17
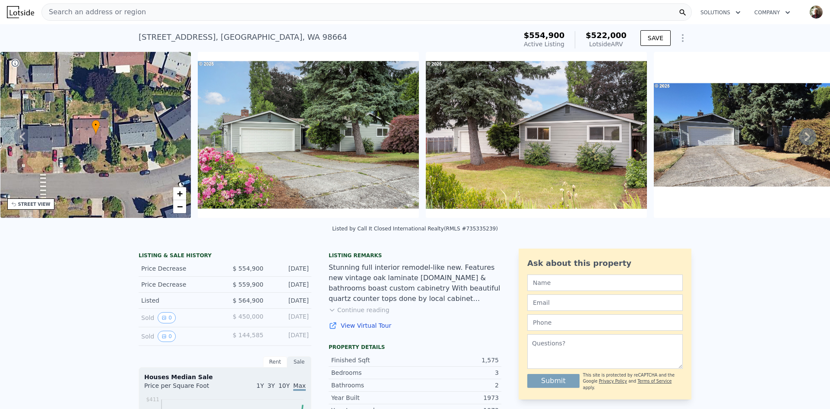
click at [801, 137] on div "• + − • + − STREET VIEW Loading... SATELLITE VIEW" at bounding box center [415, 136] width 830 height 169
click at [801, 137] on icon at bounding box center [807, 136] width 17 height 17
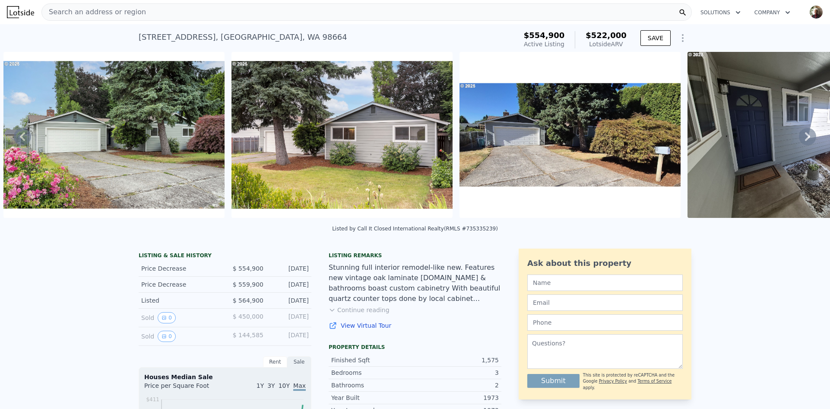
click at [801, 137] on icon at bounding box center [807, 136] width 17 height 17
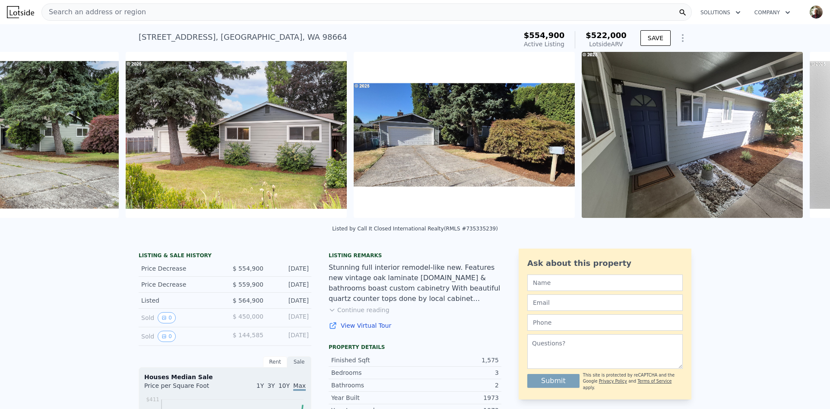
scroll to position [0, 623]
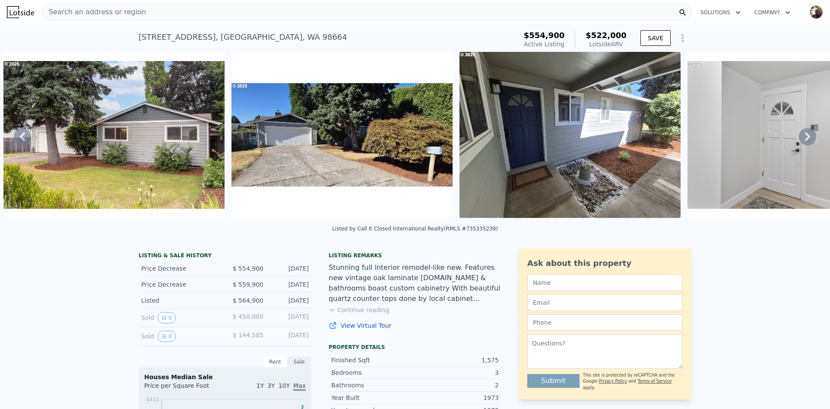
click at [801, 137] on icon at bounding box center [807, 136] width 17 height 17
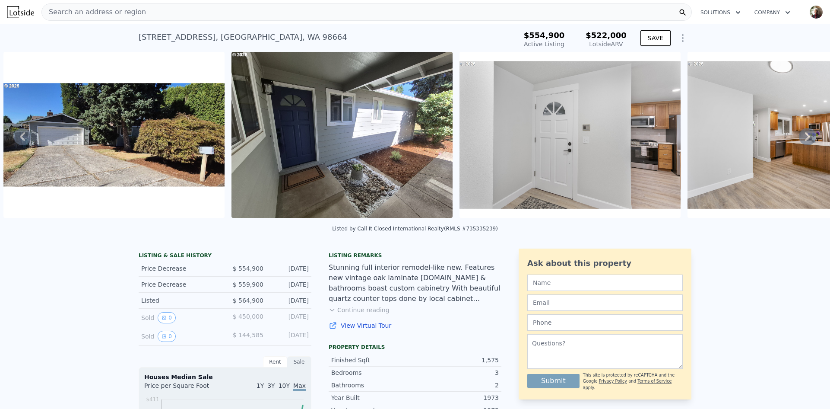
click at [801, 137] on icon at bounding box center [807, 136] width 17 height 17
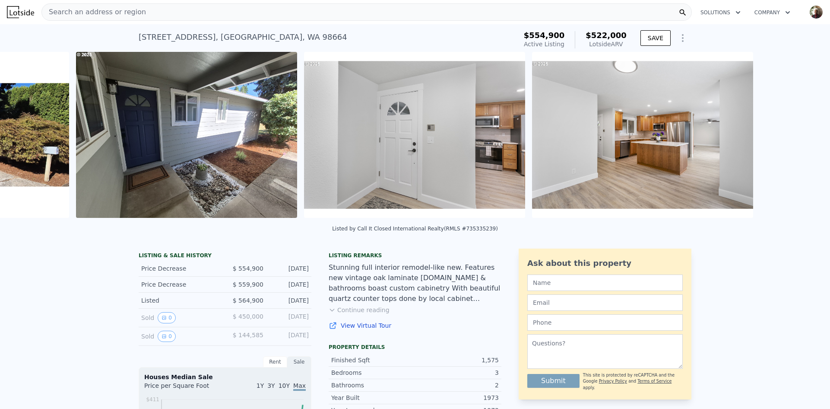
scroll to position [0, 1080]
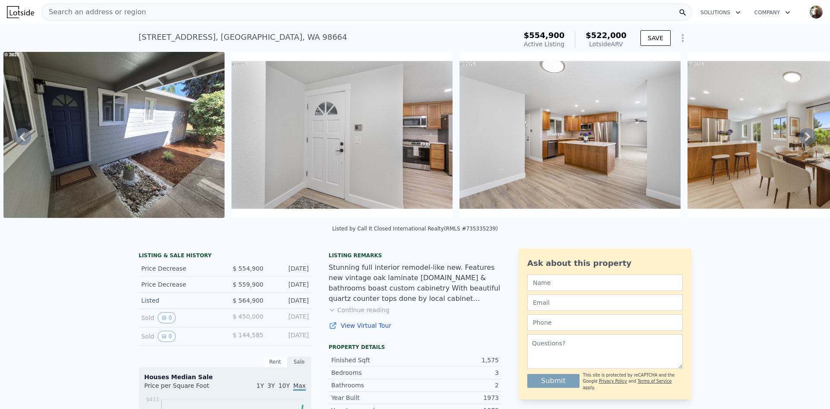
click at [801, 137] on icon at bounding box center [807, 136] width 17 height 17
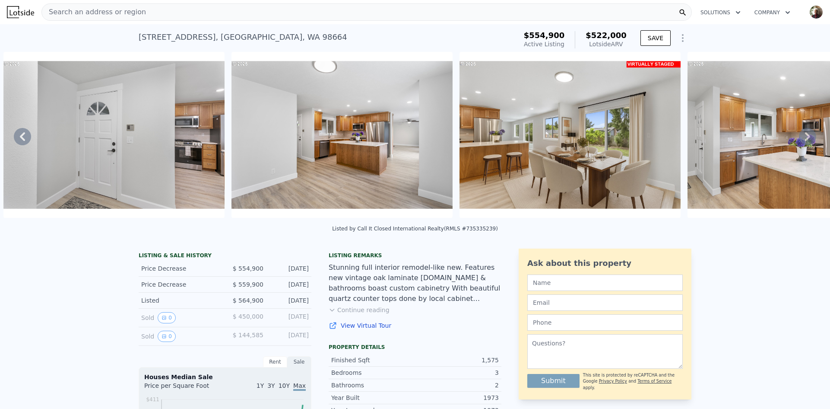
click at [801, 137] on icon at bounding box center [807, 136] width 17 height 17
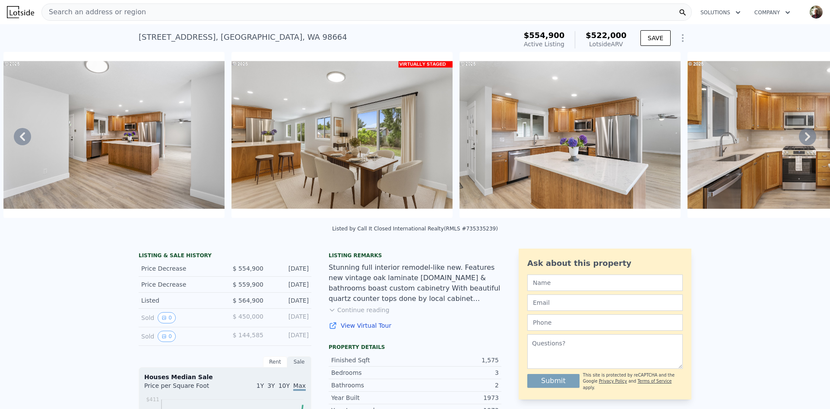
click at [801, 137] on icon at bounding box center [807, 136] width 17 height 17
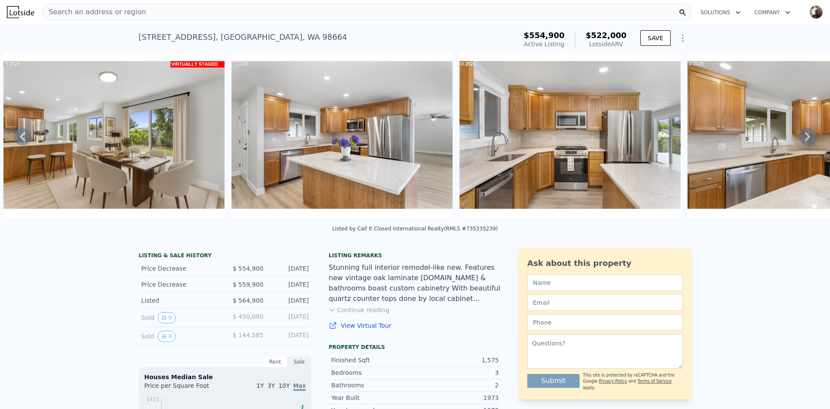
click at [801, 137] on icon at bounding box center [807, 136] width 17 height 17
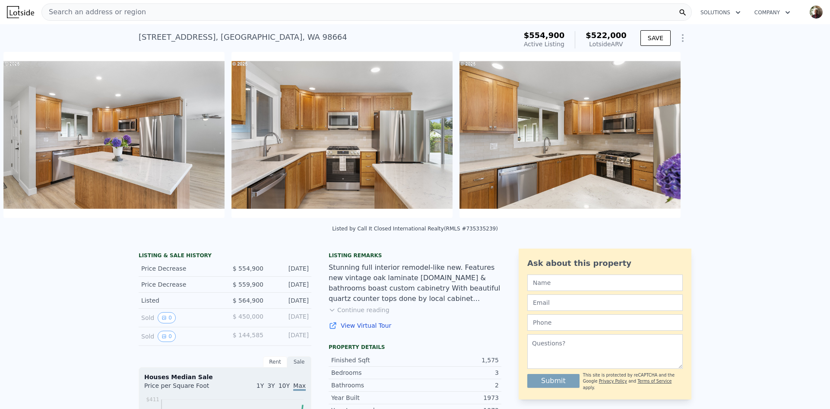
scroll to position [0, 1992]
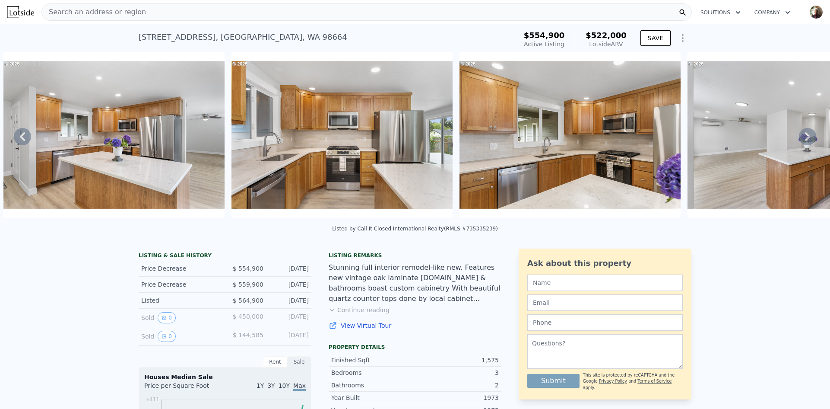
click at [801, 137] on icon at bounding box center [807, 136] width 17 height 17
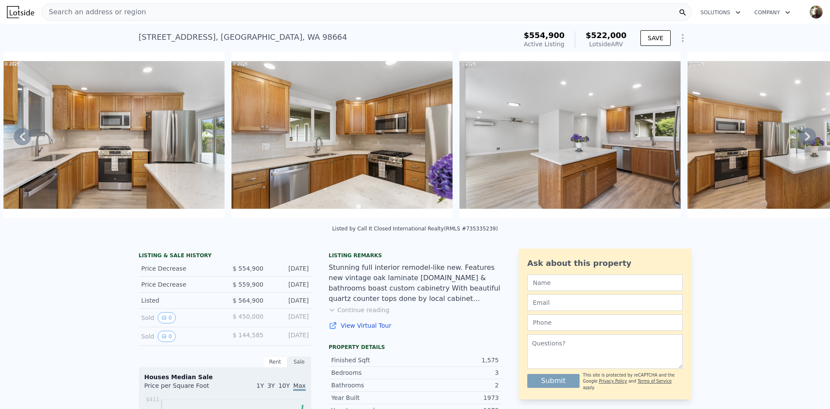
click at [801, 137] on icon at bounding box center [807, 136] width 17 height 17
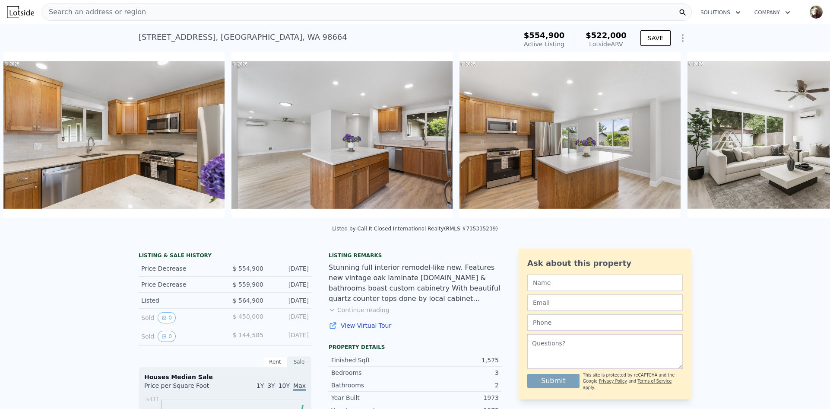
scroll to position [0, 2448]
click at [801, 137] on icon at bounding box center [807, 136] width 17 height 17
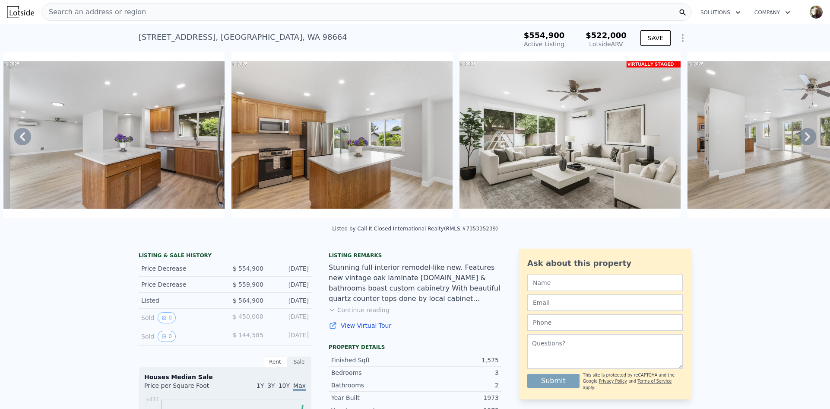
click at [801, 137] on icon at bounding box center [807, 136] width 17 height 17
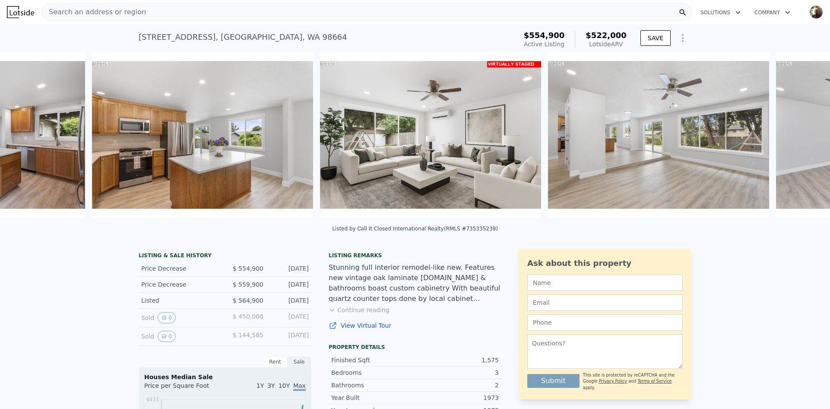
scroll to position [0, 2904]
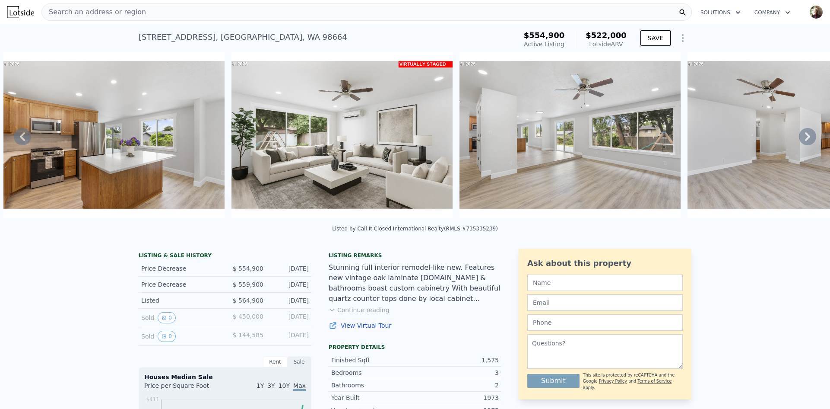
click at [801, 137] on icon at bounding box center [807, 136] width 17 height 17
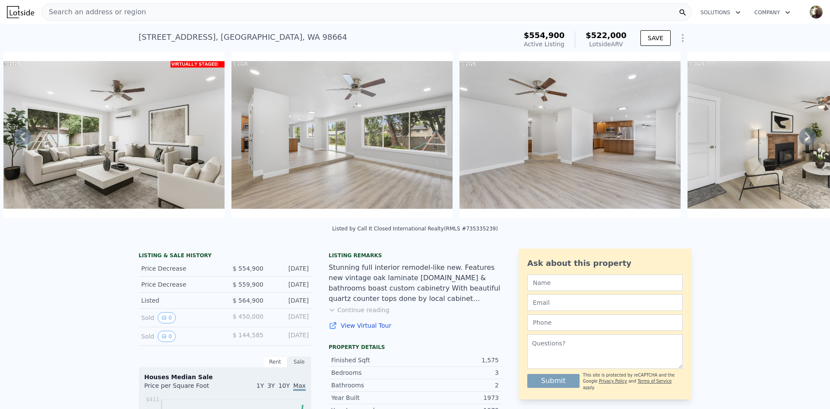
click at [801, 137] on icon at bounding box center [807, 136] width 17 height 17
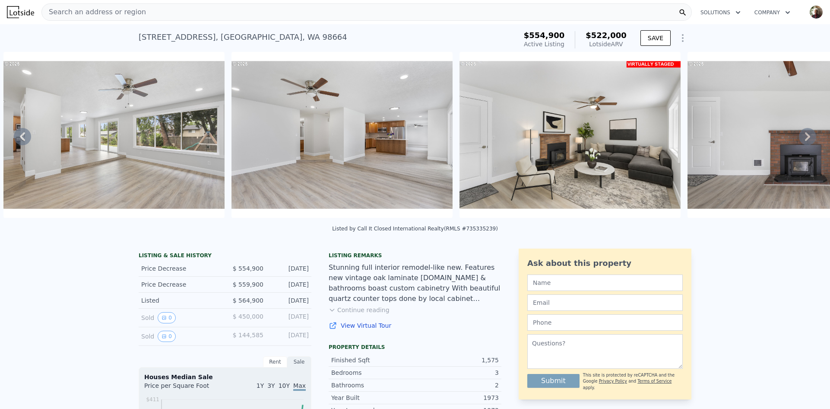
click at [801, 137] on icon at bounding box center [807, 136] width 17 height 17
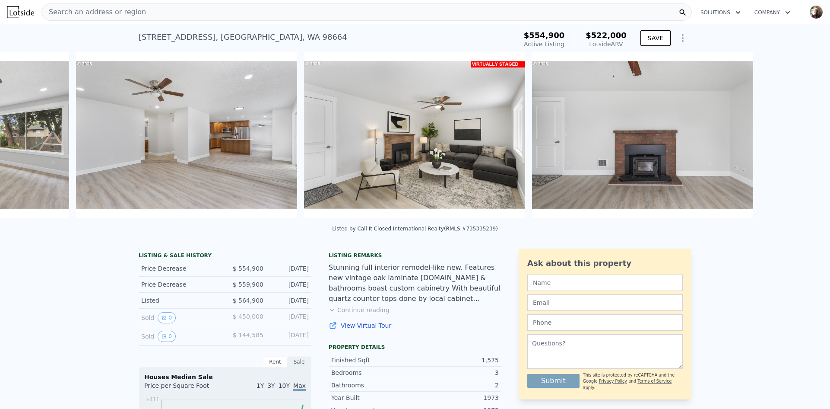
scroll to position [0, 3589]
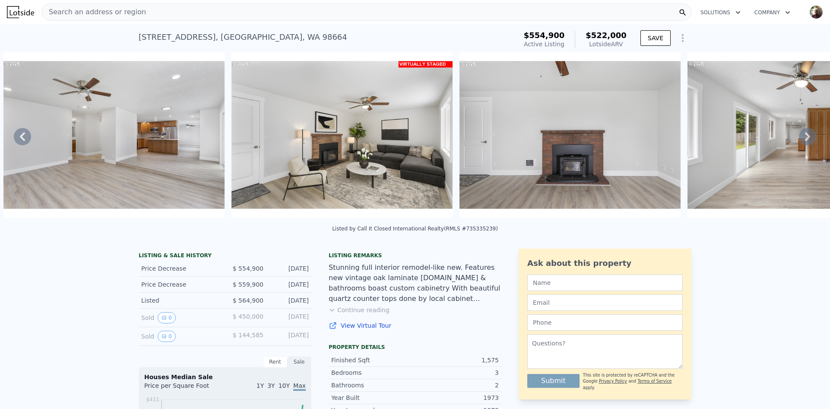
click at [801, 137] on icon at bounding box center [807, 136] width 17 height 17
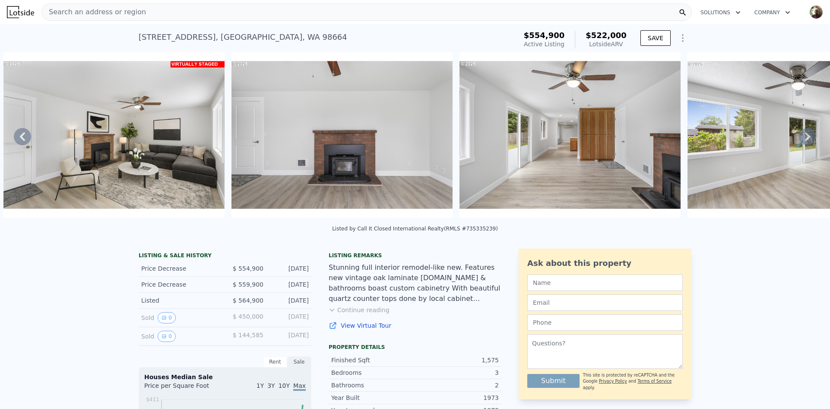
click at [801, 137] on icon at bounding box center [807, 136] width 17 height 17
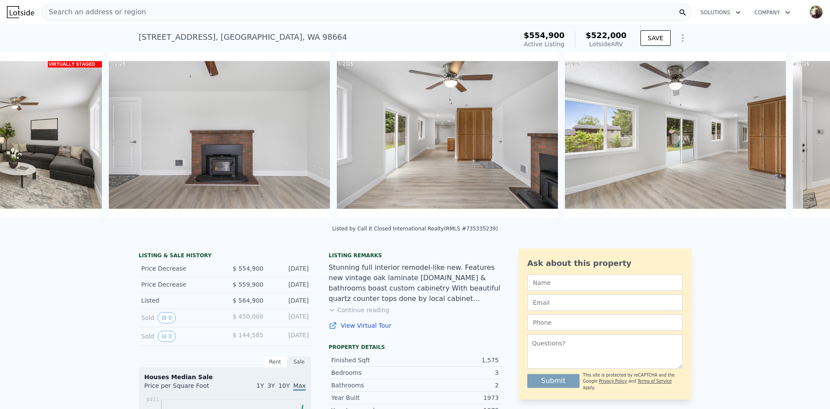
scroll to position [0, 4045]
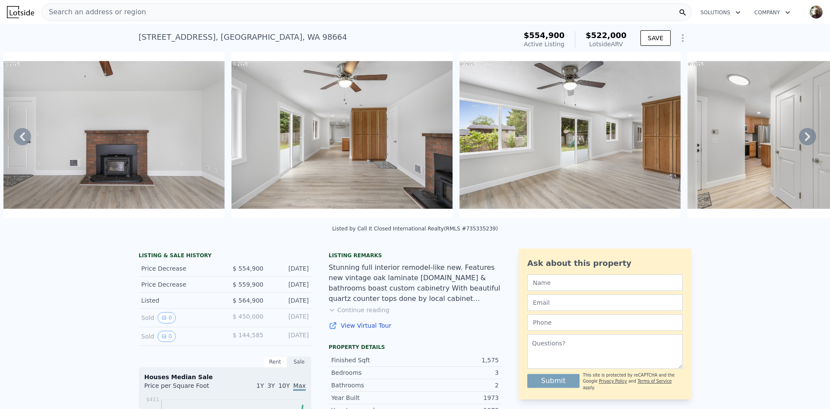
click at [801, 137] on icon at bounding box center [807, 136] width 17 height 17
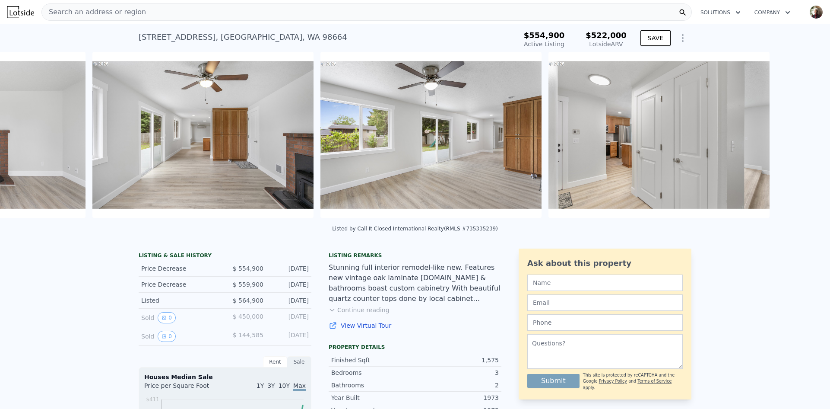
scroll to position [0, 4273]
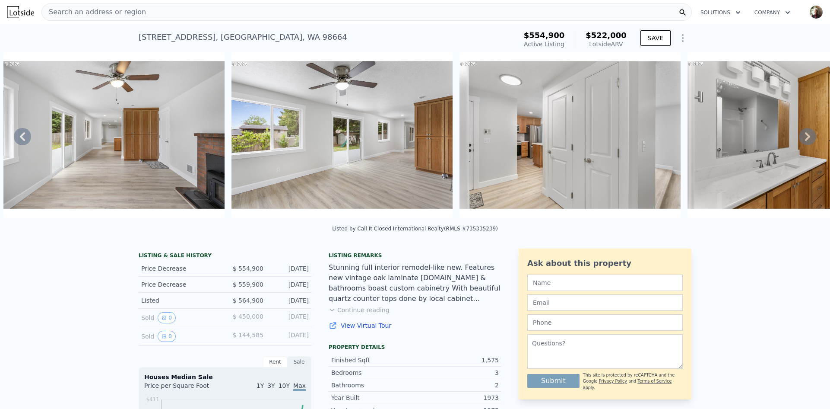
click at [801, 137] on icon at bounding box center [807, 136] width 17 height 17
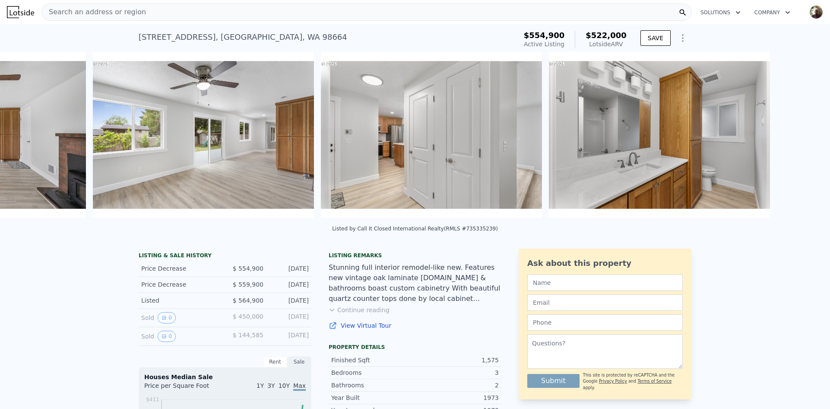
scroll to position [0, 4501]
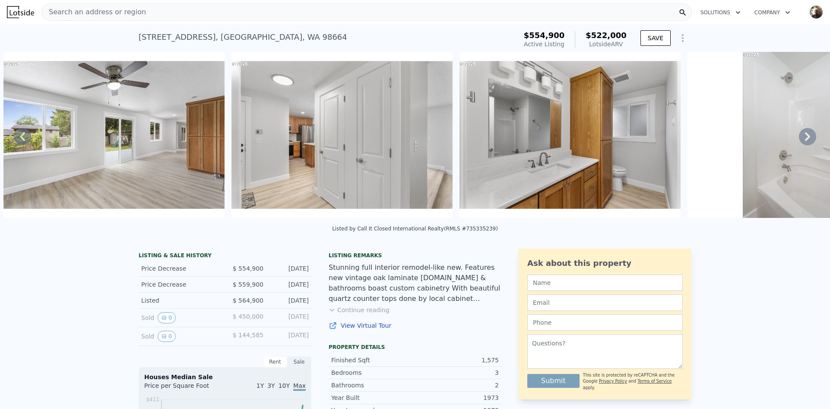
click at [801, 137] on icon at bounding box center [807, 136] width 17 height 17
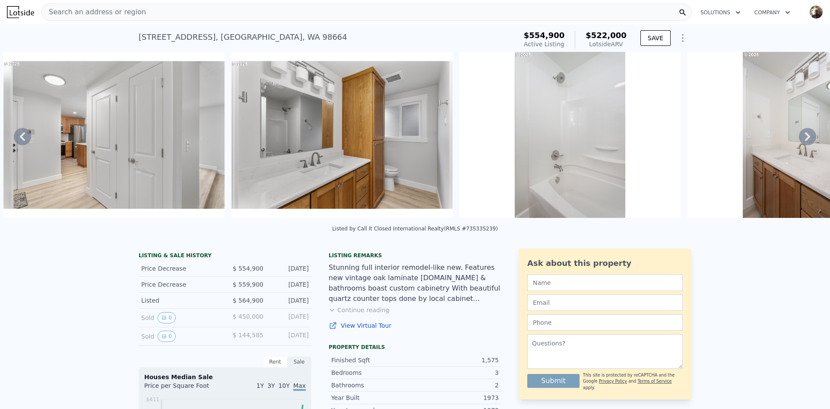
click at [801, 137] on icon at bounding box center [807, 136] width 17 height 17
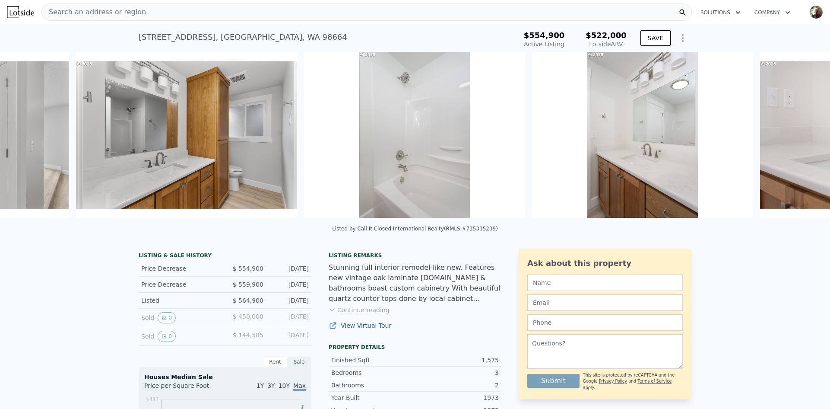
scroll to position [0, 4957]
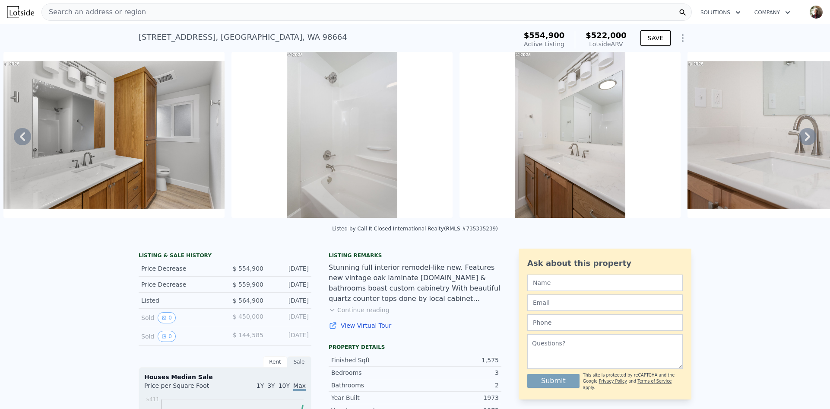
click at [801, 137] on icon at bounding box center [807, 136] width 17 height 17
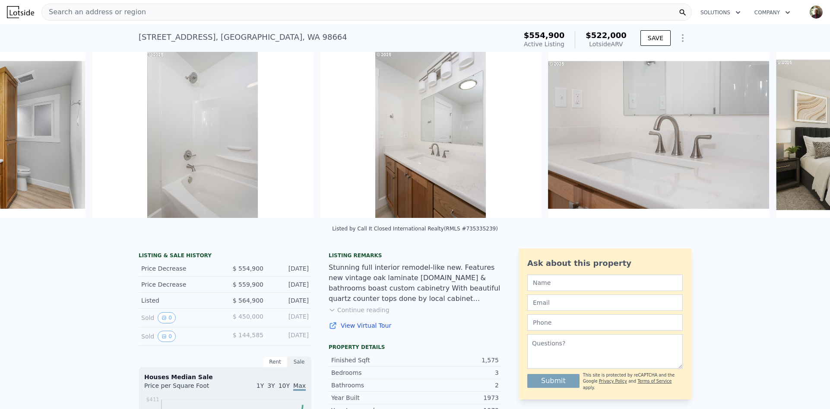
scroll to position [0, 5186]
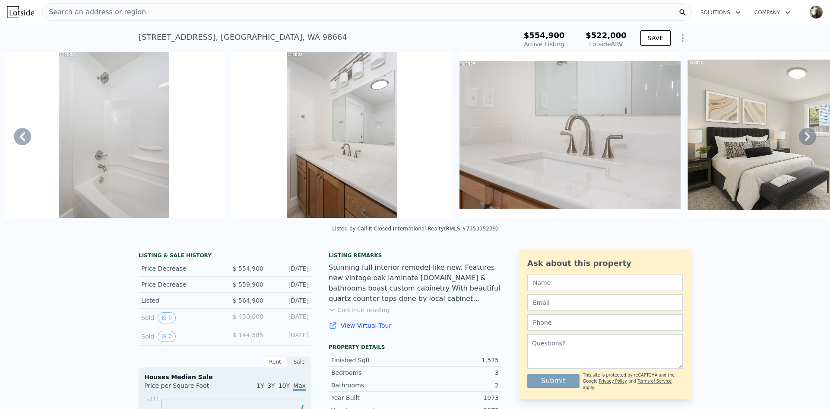
click at [801, 137] on icon at bounding box center [807, 136] width 17 height 17
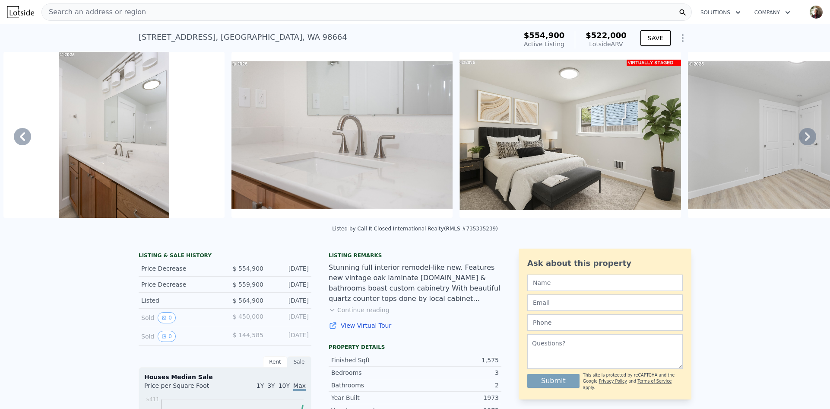
click at [801, 137] on icon at bounding box center [807, 136] width 17 height 17
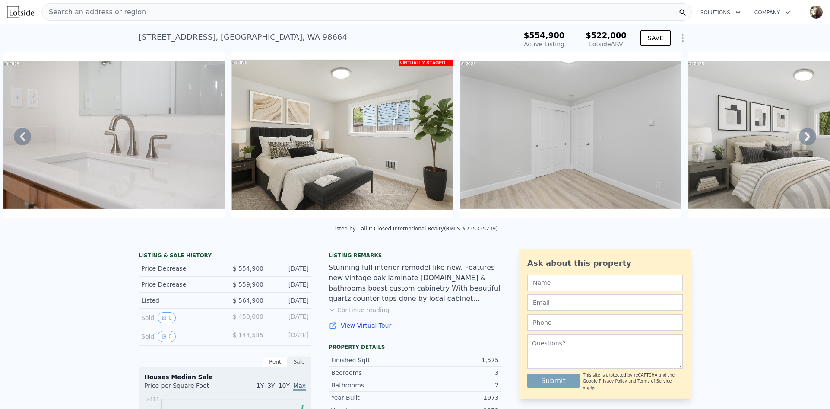
click at [801, 137] on icon at bounding box center [807, 136] width 17 height 17
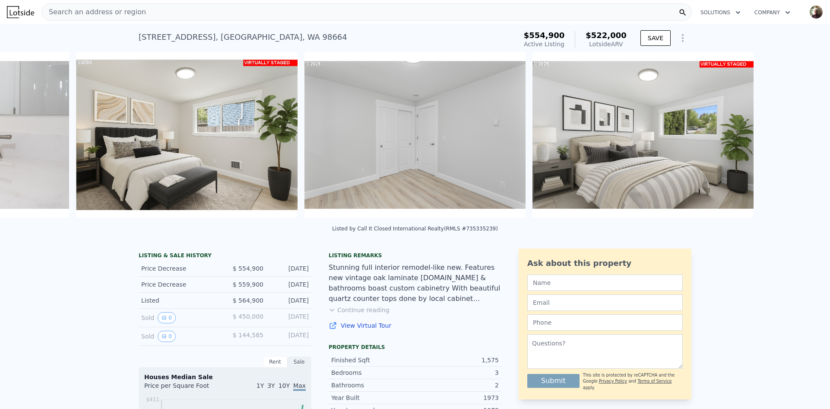
scroll to position [0, 5870]
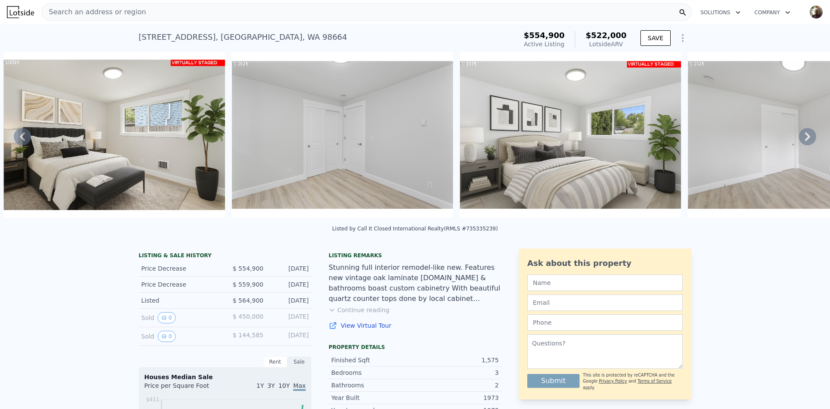
click at [801, 137] on icon at bounding box center [807, 136] width 17 height 17
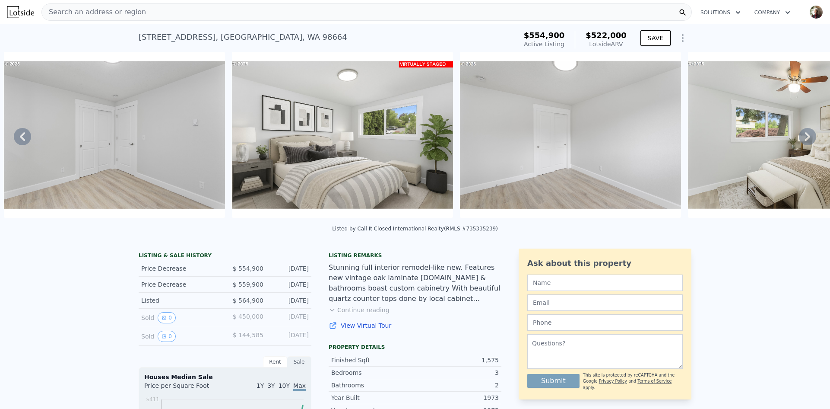
click at [801, 137] on icon at bounding box center [807, 136] width 17 height 17
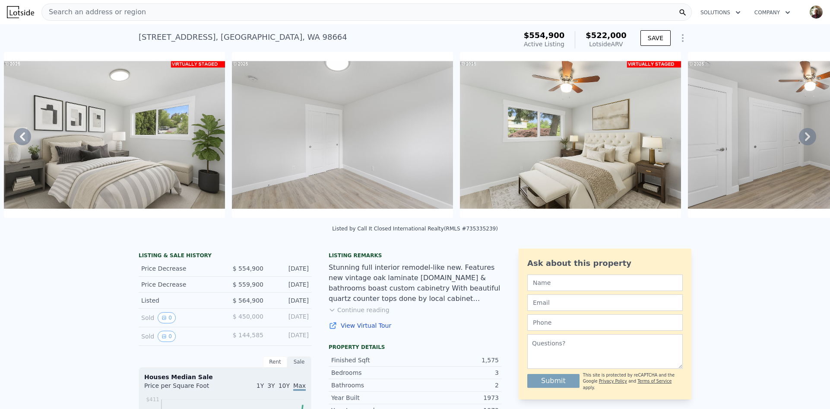
click at [801, 137] on icon at bounding box center [807, 136] width 17 height 17
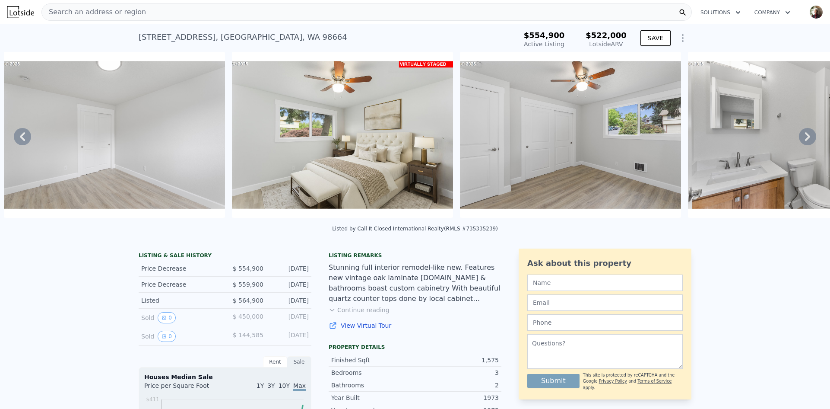
click at [801, 137] on icon at bounding box center [807, 136] width 17 height 17
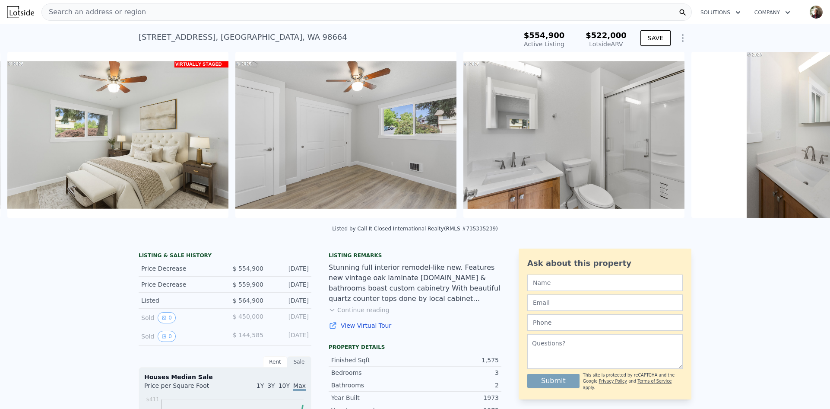
scroll to position [0, 6782]
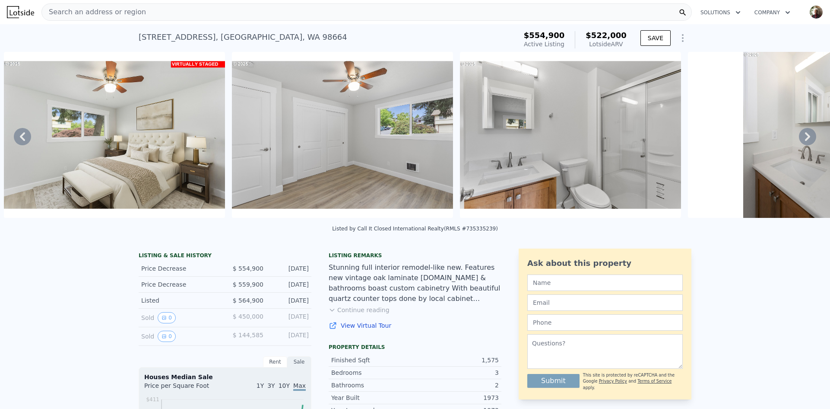
click at [801, 137] on div "• + − • + − STREET VIEW Loading... SATELLITE VIEW" at bounding box center [415, 136] width 830 height 169
click at [799, 138] on icon at bounding box center [807, 136] width 17 height 17
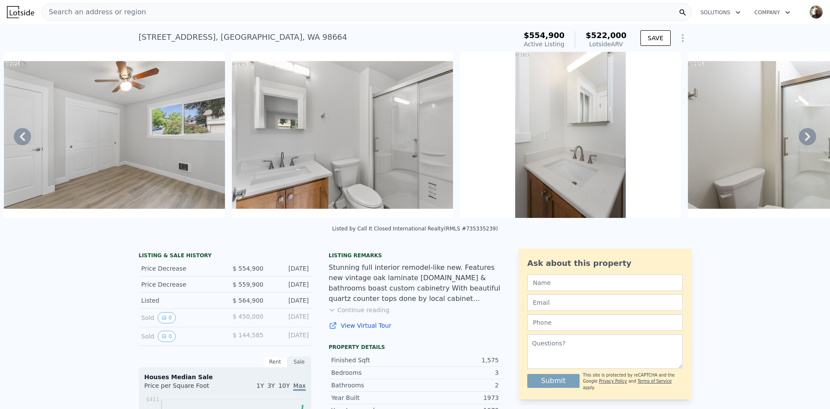
click at [799, 138] on icon at bounding box center [807, 136] width 17 height 17
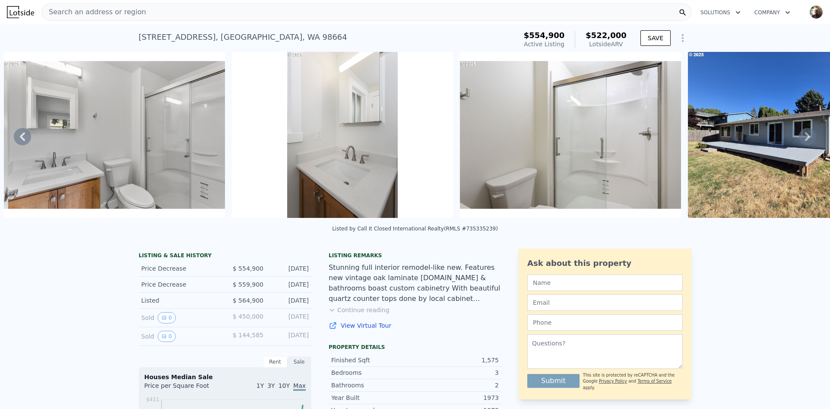
click at [799, 138] on icon at bounding box center [807, 136] width 17 height 17
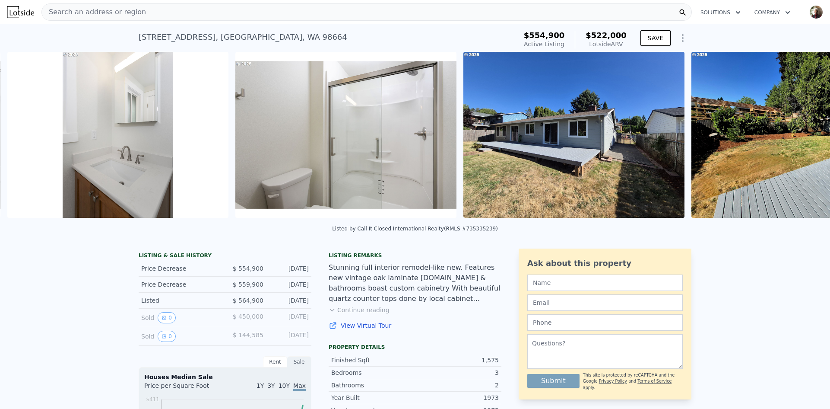
scroll to position [0, 7467]
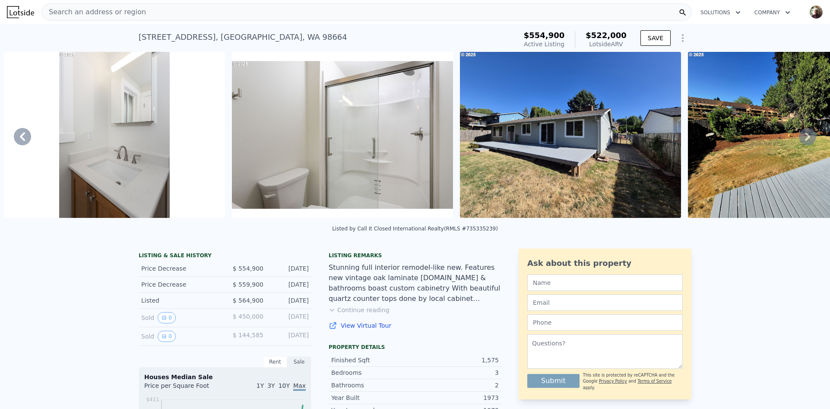
click at [799, 138] on icon at bounding box center [807, 136] width 17 height 17
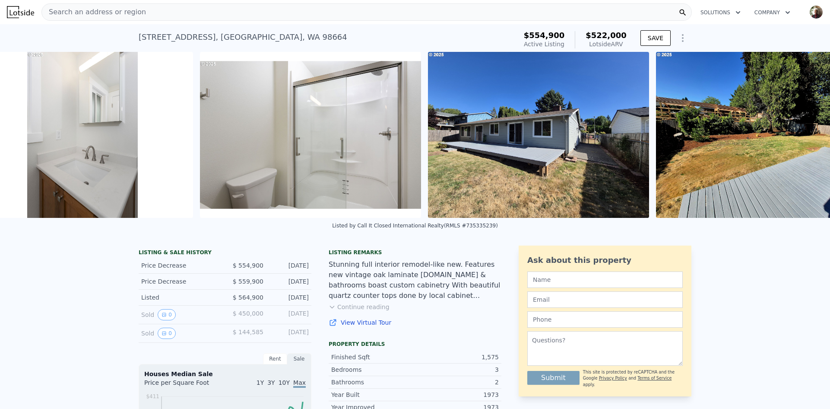
scroll to position [0, 7695]
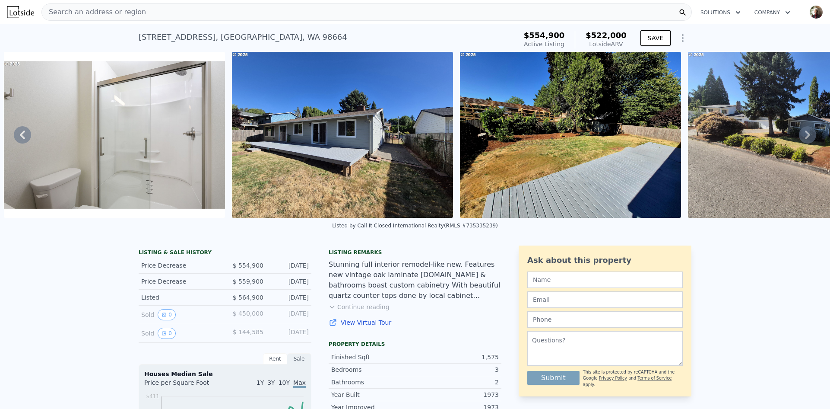
click at [799, 138] on icon at bounding box center [807, 134] width 17 height 17
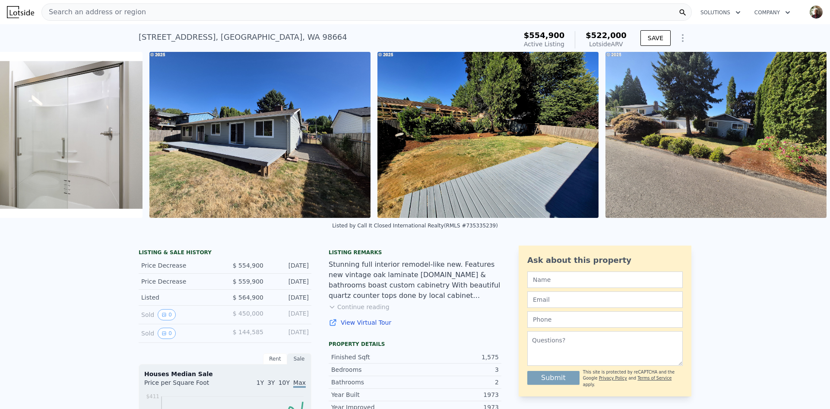
scroll to position [0, 7785]
click at [797, 138] on img at bounding box center [716, 135] width 221 height 166
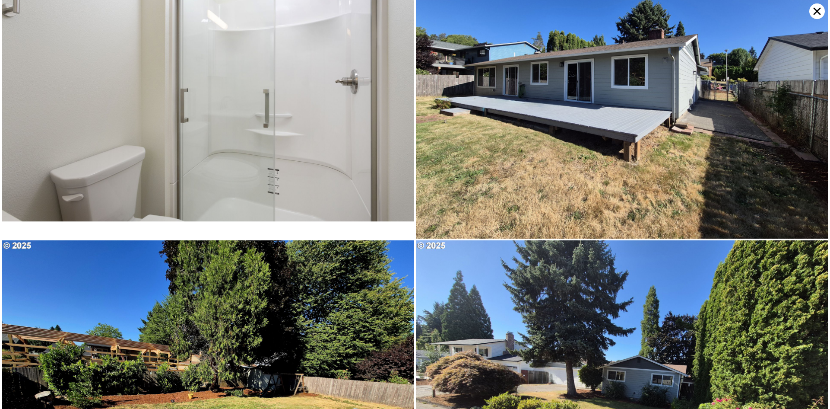
scroll to position [5141, 0]
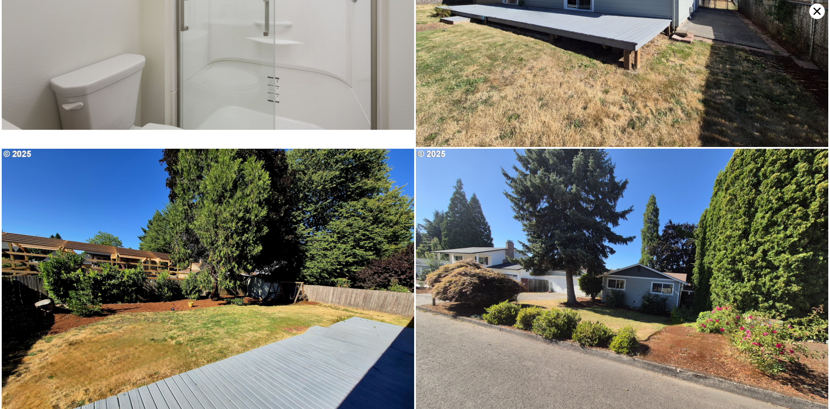
click at [817, 9] on icon at bounding box center [818, 11] width 16 height 16
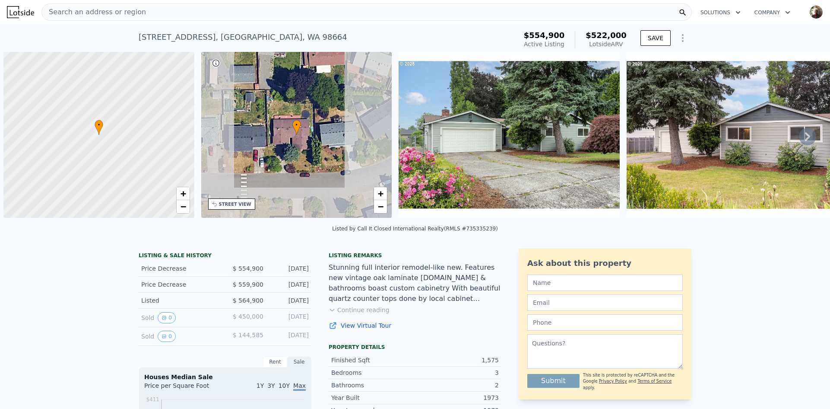
scroll to position [0, 3]
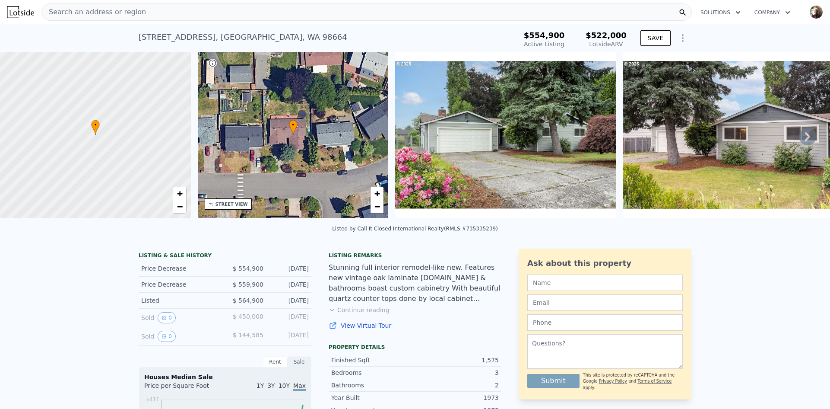
click at [800, 140] on icon at bounding box center [807, 136] width 17 height 17
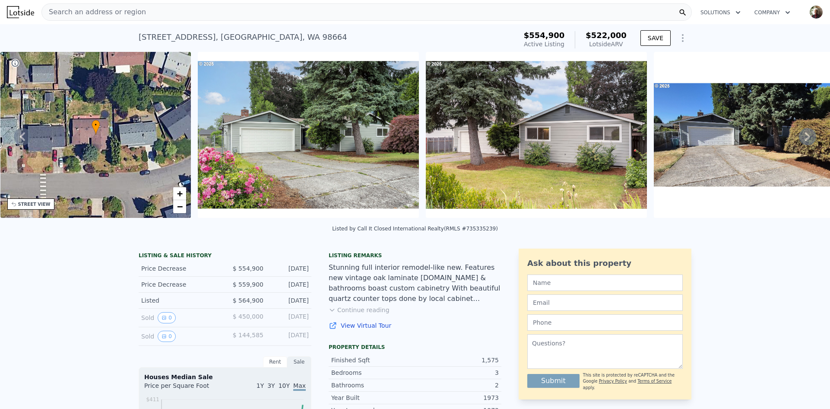
click at [800, 140] on icon at bounding box center [807, 136] width 17 height 17
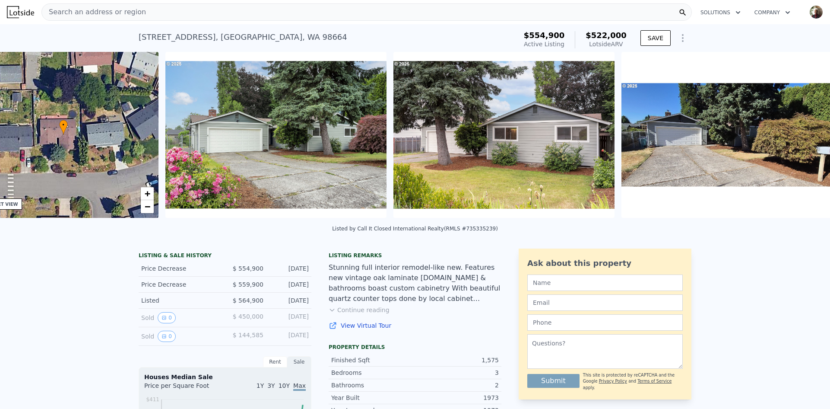
scroll to position [0, 395]
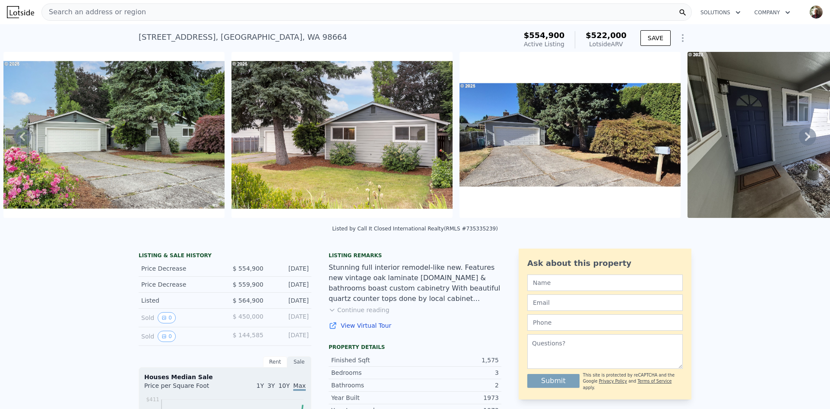
click at [800, 140] on icon at bounding box center [807, 136] width 17 height 17
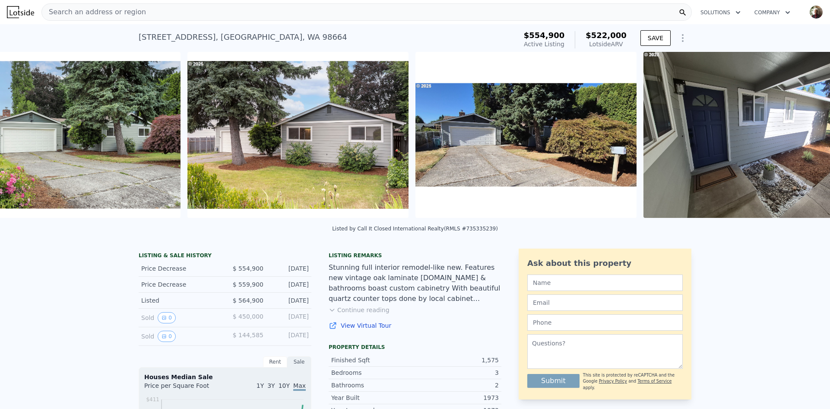
scroll to position [0, 623]
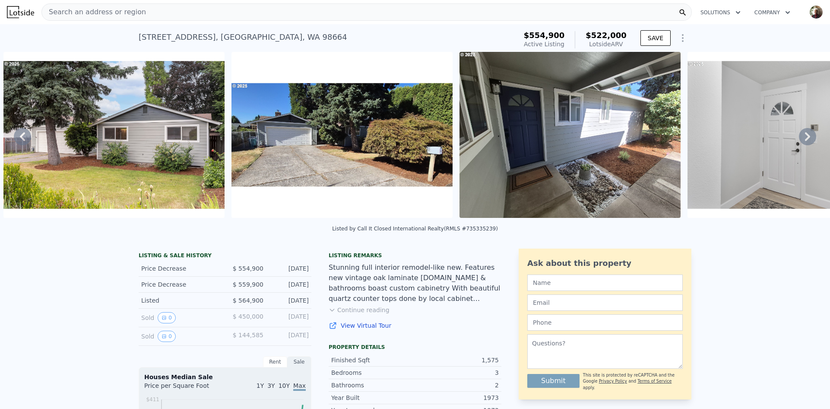
click at [800, 140] on icon at bounding box center [807, 136] width 17 height 17
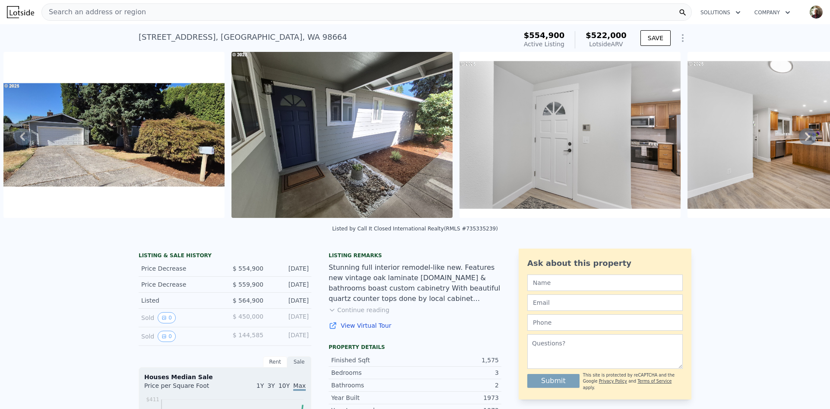
click at [800, 140] on icon at bounding box center [807, 136] width 17 height 17
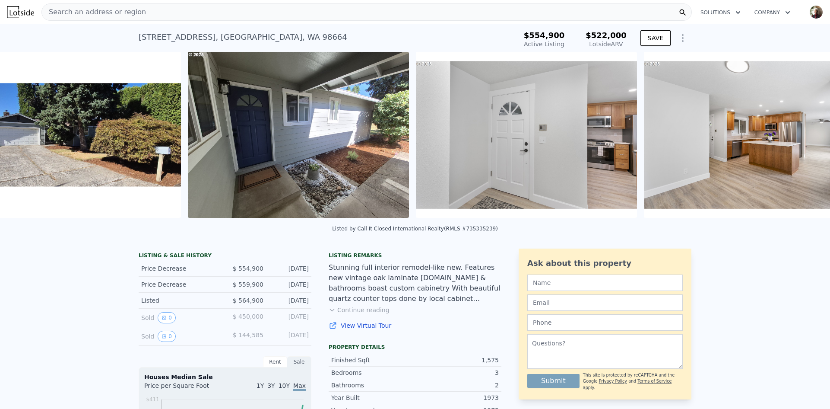
scroll to position [0, 1080]
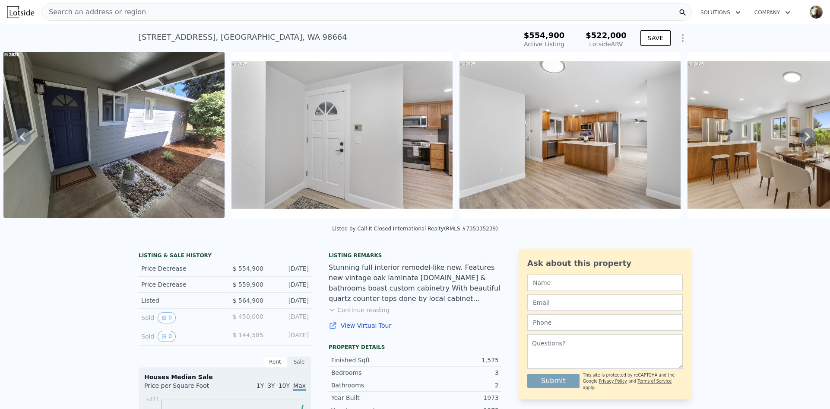
click at [800, 140] on icon at bounding box center [807, 136] width 17 height 17
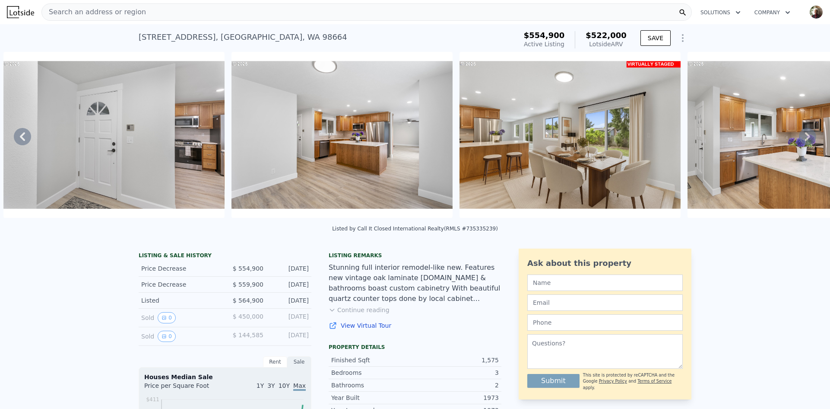
click at [800, 140] on icon at bounding box center [807, 136] width 17 height 17
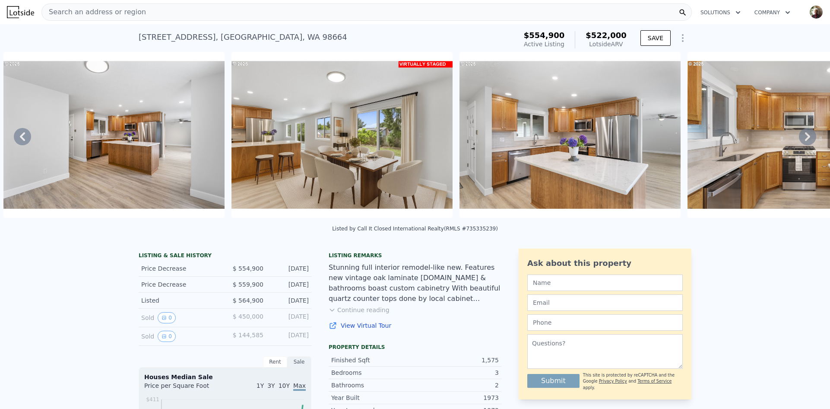
click at [800, 140] on icon at bounding box center [807, 136] width 17 height 17
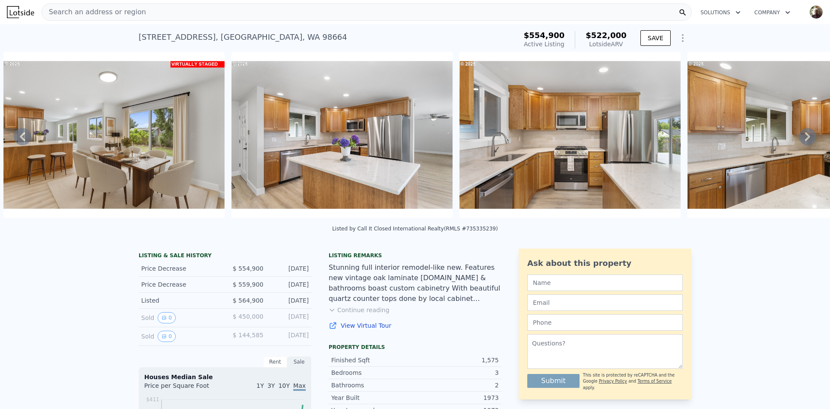
click at [800, 140] on icon at bounding box center [807, 136] width 17 height 17
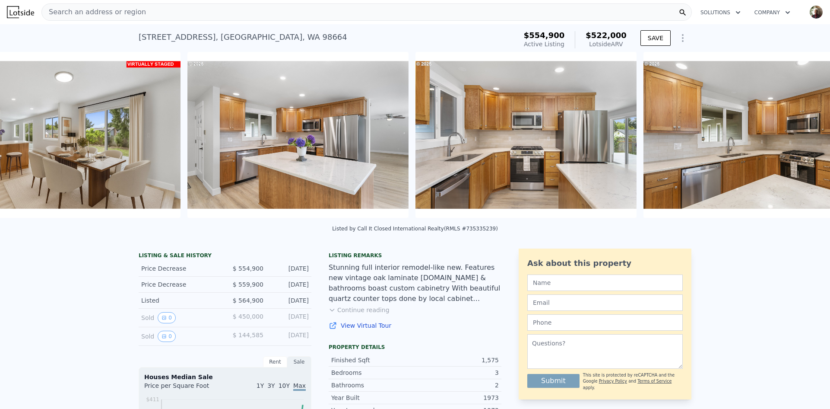
scroll to position [0, 1992]
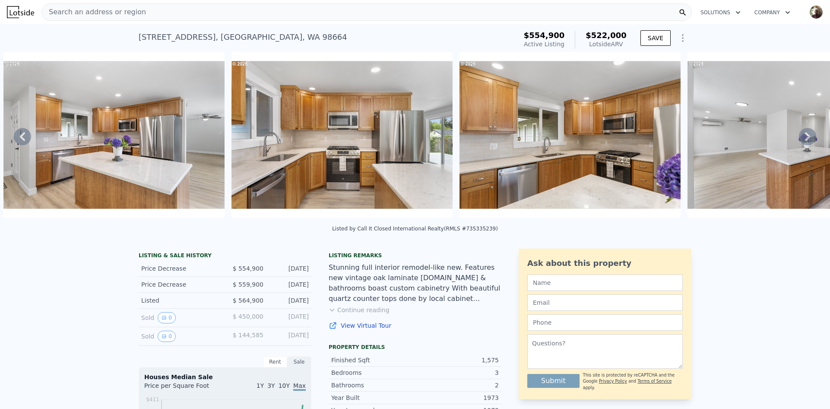
click at [800, 140] on icon at bounding box center [807, 136] width 17 height 17
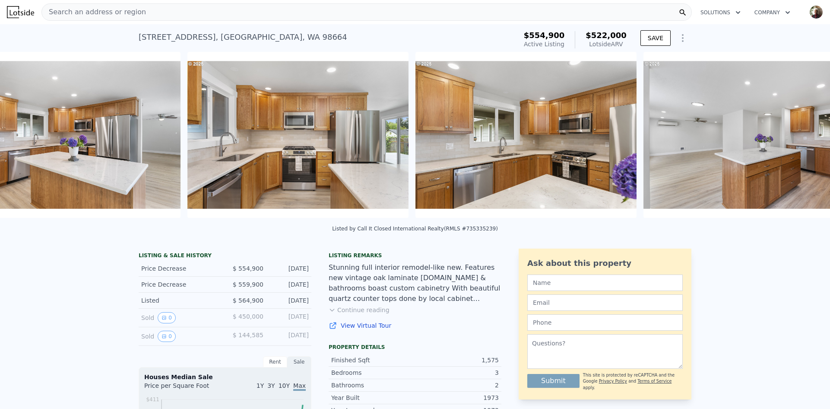
scroll to position [0, 2220]
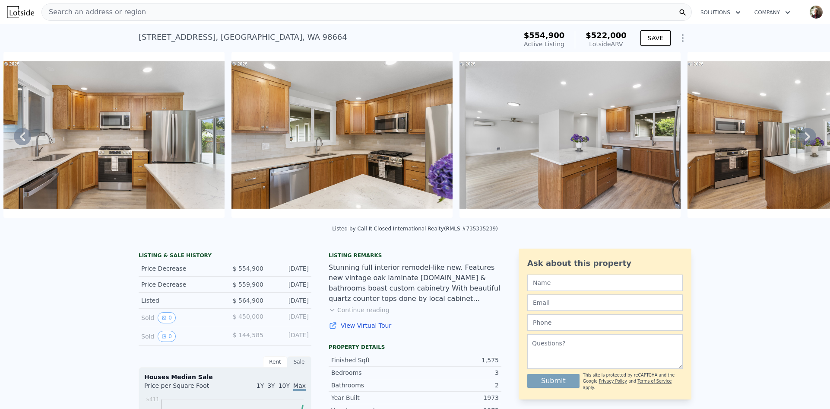
click at [800, 140] on icon at bounding box center [807, 136] width 17 height 17
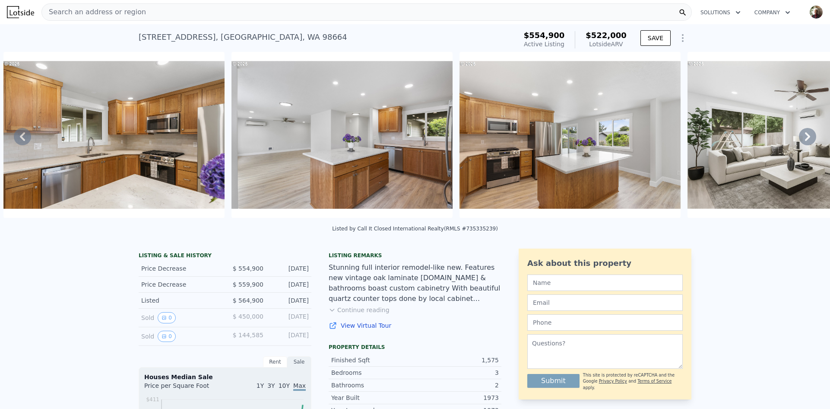
click at [800, 140] on icon at bounding box center [807, 136] width 17 height 17
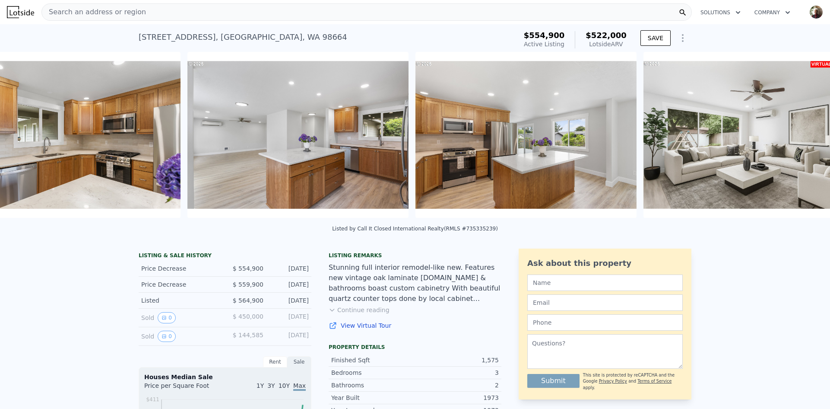
scroll to position [0, 2676]
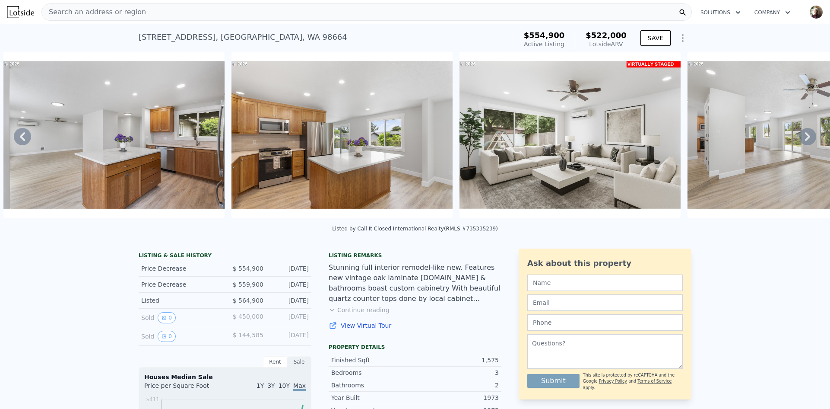
click at [800, 140] on icon at bounding box center [807, 136] width 17 height 17
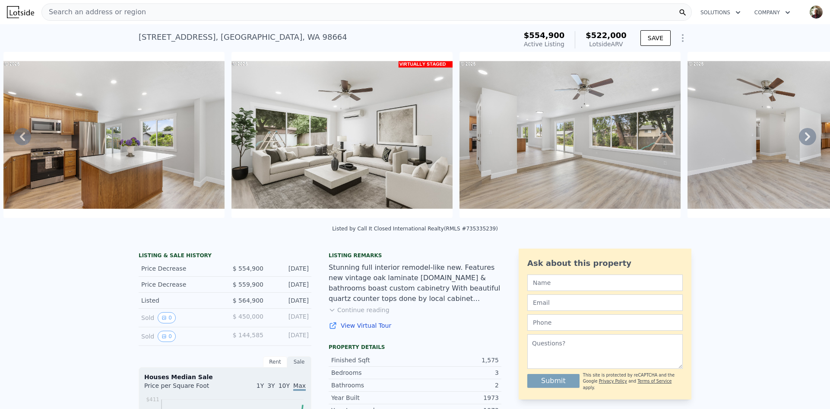
click at [800, 140] on icon at bounding box center [807, 136] width 17 height 17
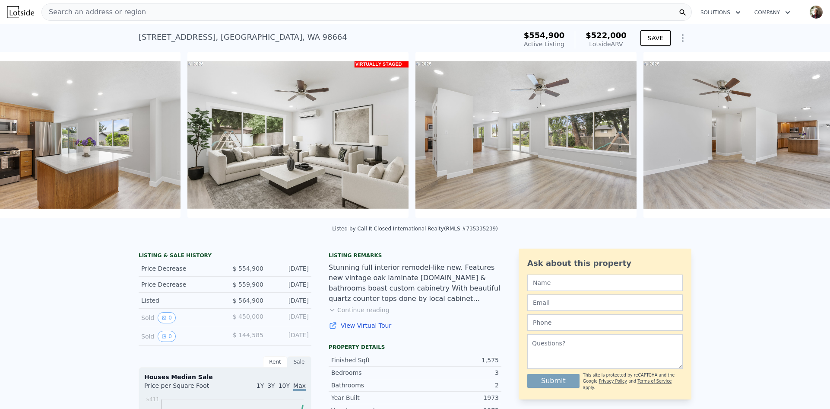
scroll to position [0, 3133]
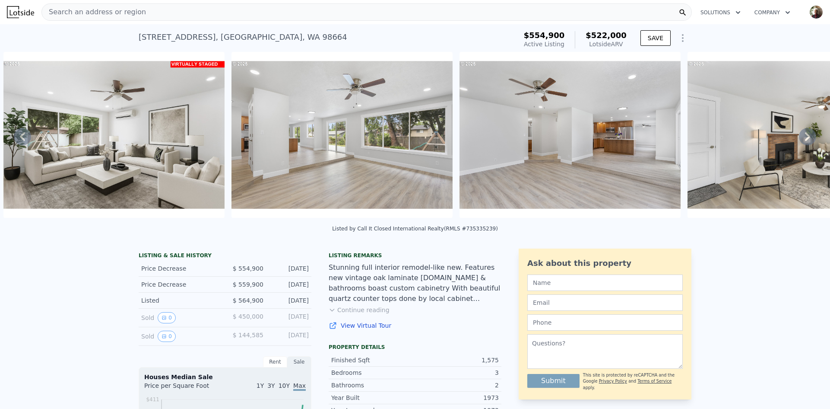
click at [800, 140] on icon at bounding box center [807, 136] width 17 height 17
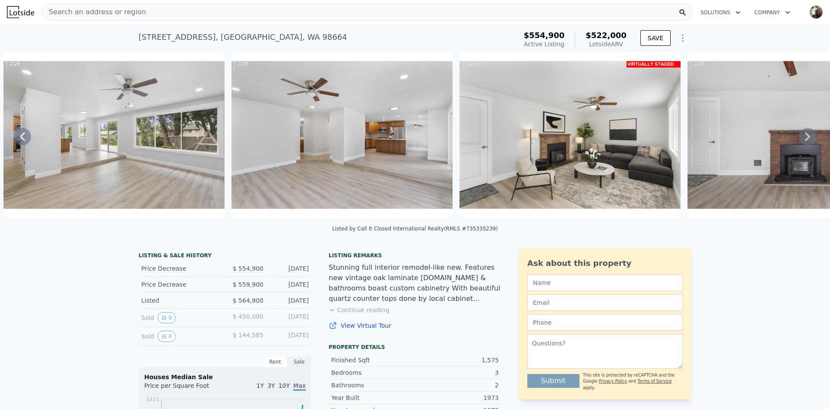
click at [800, 140] on icon at bounding box center [807, 136] width 17 height 17
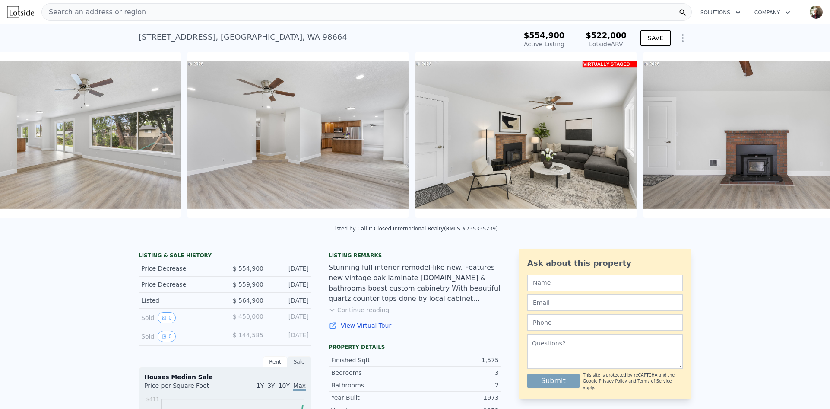
scroll to position [0, 3589]
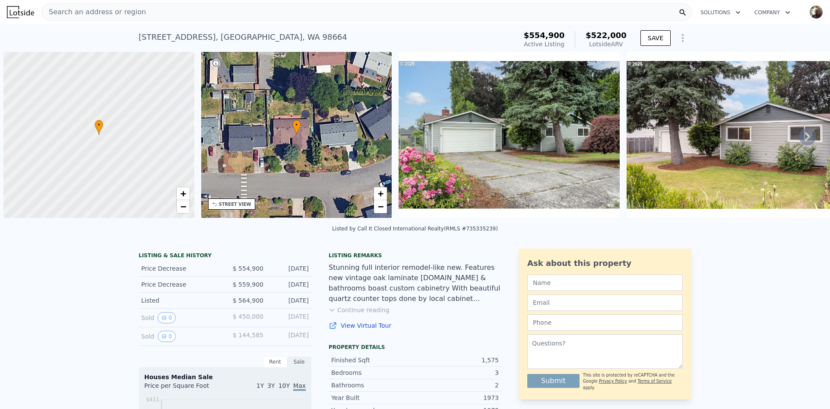
scroll to position [0, 3]
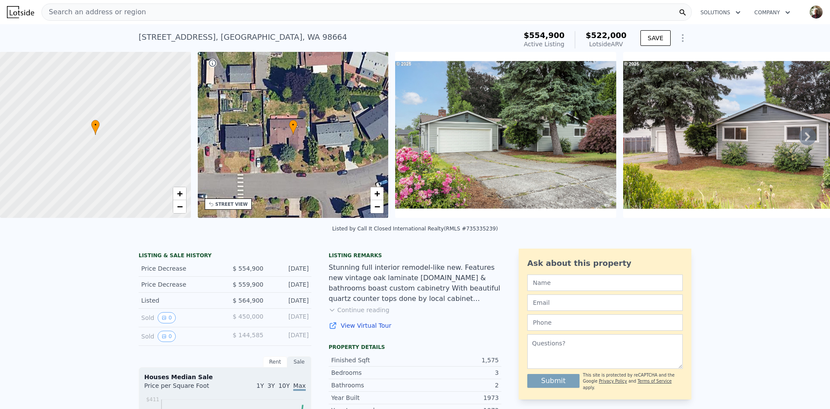
click at [688, 163] on img at bounding box center [733, 135] width 221 height 166
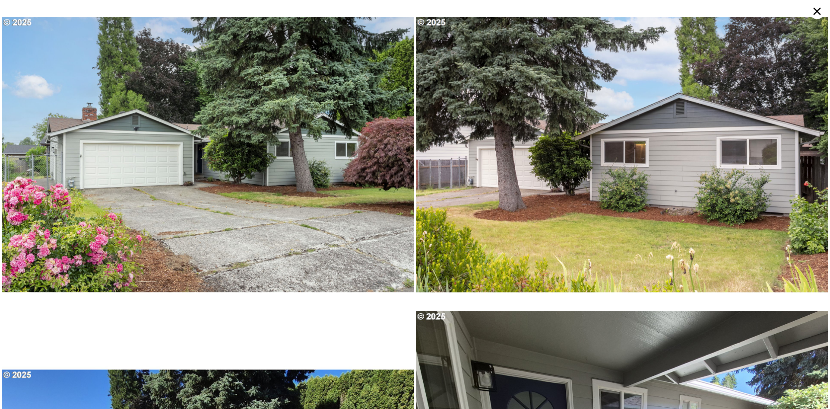
click at [688, 163] on img at bounding box center [622, 154] width 413 height 309
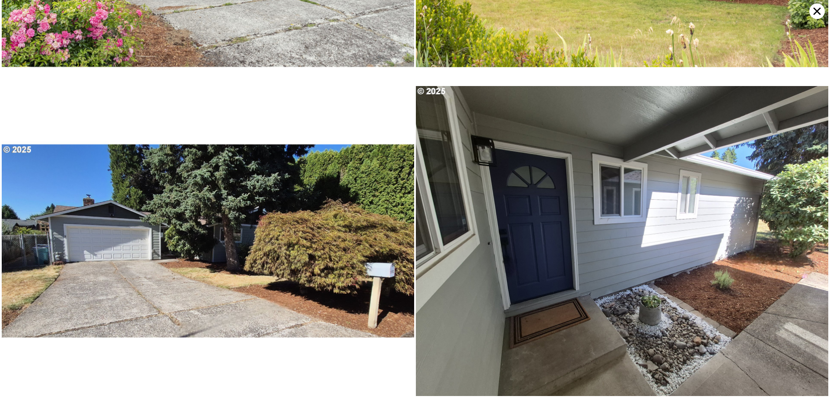
scroll to position [0, 0]
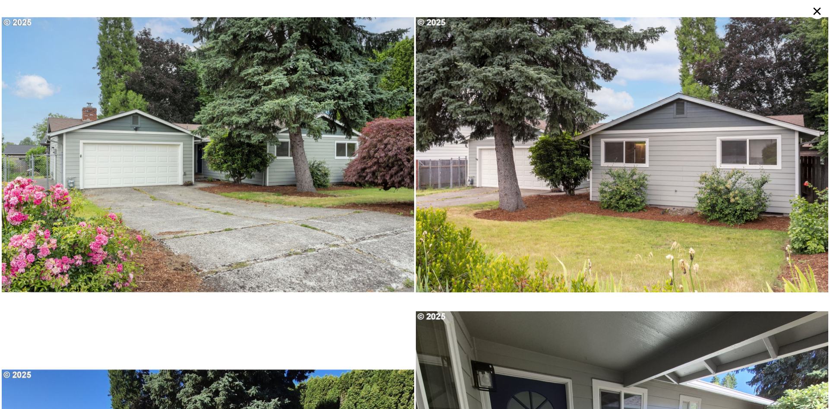
click at [821, 7] on icon at bounding box center [818, 11] width 16 height 16
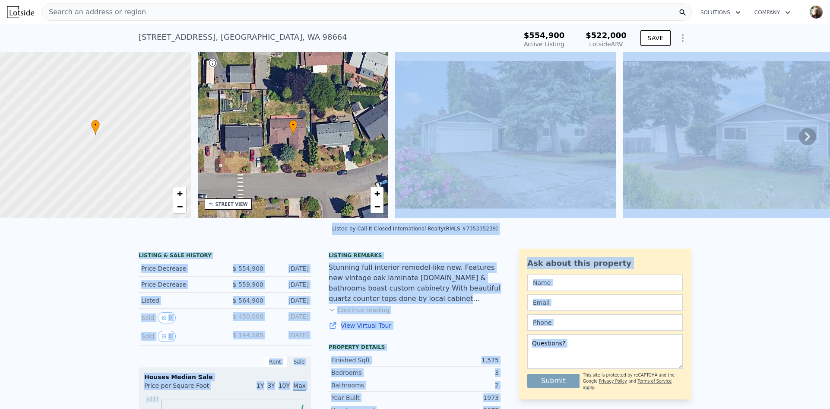
drag, startPoint x: 818, startPoint y: 88, endPoint x: 410, endPoint y: 66, distance: 408.4
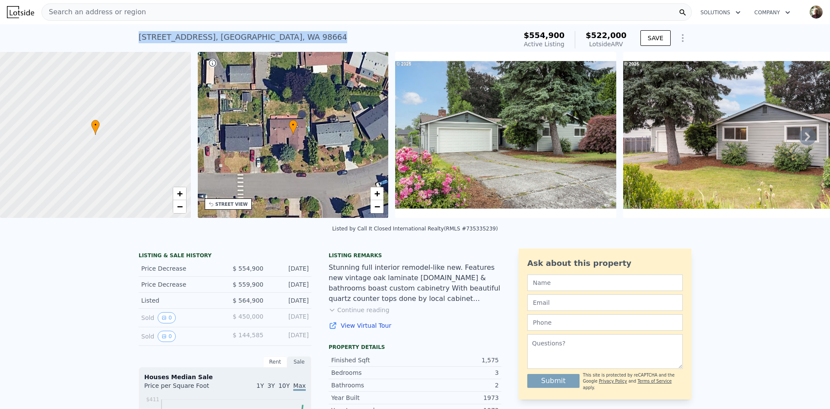
drag, startPoint x: 131, startPoint y: 37, endPoint x: 272, endPoint y: 44, distance: 141.0
click at [272, 44] on div "9910 NE 15th St , Vancouver , WA 98664 Active at $554,900 (~ARV $522k ) $554,90…" at bounding box center [415, 38] width 830 height 28
click at [267, 36] on div "9910 NE 15th St , Vancouver , WA 98664" at bounding box center [243, 37] width 209 height 12
drag, startPoint x: 130, startPoint y: 37, endPoint x: 266, endPoint y: 37, distance: 136.5
click at [266, 37] on div "9910 NE 15th St , Vancouver , WA 98664 Active at $554,900 (~ARV $522k ) $554,90…" at bounding box center [415, 38] width 830 height 28
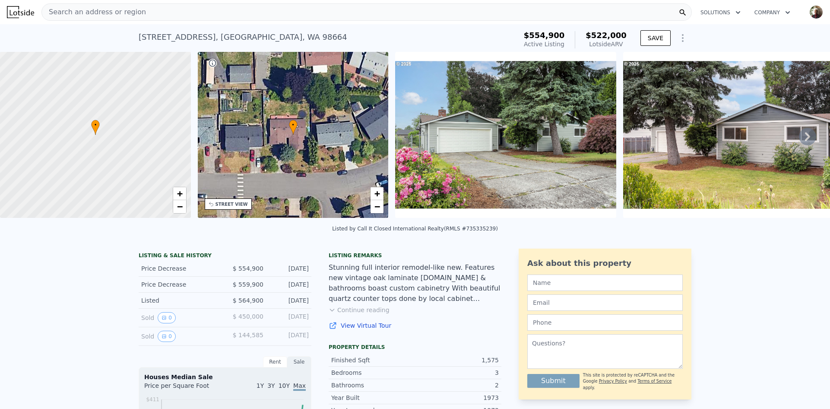
click at [285, 37] on div "9910 NE 15th St , Vancouver , WA 98664 Active at $554,900 (~ARV $522k )" at bounding box center [326, 40] width 375 height 24
drag, startPoint x: 129, startPoint y: 36, endPoint x: 273, endPoint y: 24, distance: 144.8
click at [324, 11] on div "Search an address or region" at bounding box center [366, 11] width 651 height 17
click at [718, 26] on div "9910 NE 15th St , Vancouver , WA 98664 Active at $554,900 (~ARV $522k ) $554,90…" at bounding box center [415, 38] width 830 height 28
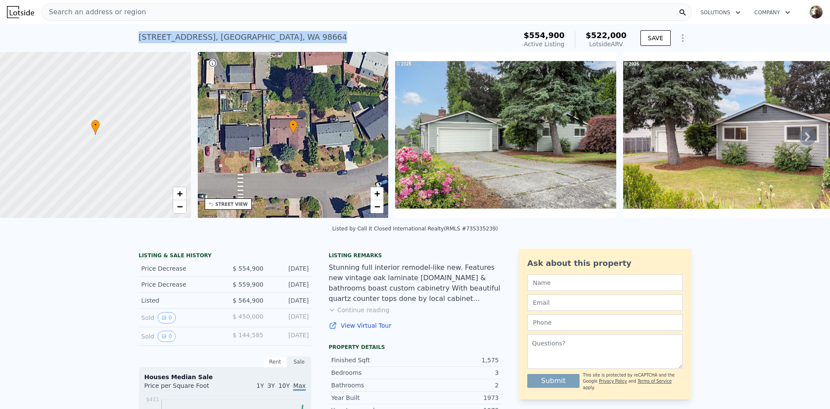
drag, startPoint x: 127, startPoint y: 38, endPoint x: 273, endPoint y: 34, distance: 145.7
click at [273, 34] on div "9910 NE 15th St , Vancouver , WA 98664 Active at $554,900 (~ARV $522k ) $554,90…" at bounding box center [415, 38] width 830 height 28
click at [261, 35] on div "9910 NE 15th St , Vancouver , WA 98664" at bounding box center [243, 37] width 209 height 12
click at [549, 290] on input "text" at bounding box center [606, 282] width 156 height 16
type input "Byron Lee Grier"
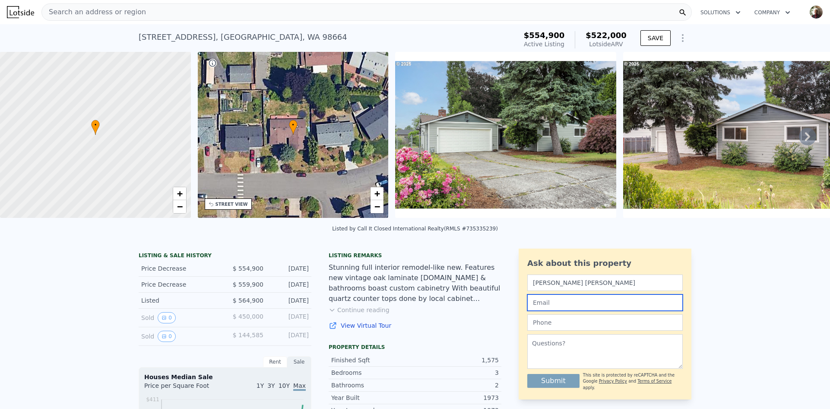
click at [545, 310] on input "email" at bounding box center [606, 302] width 156 height 16
type input "byron.grier22@gmail.com"
click at [562, 329] on input "text" at bounding box center [606, 322] width 156 height 16
type input "253-213-1766"
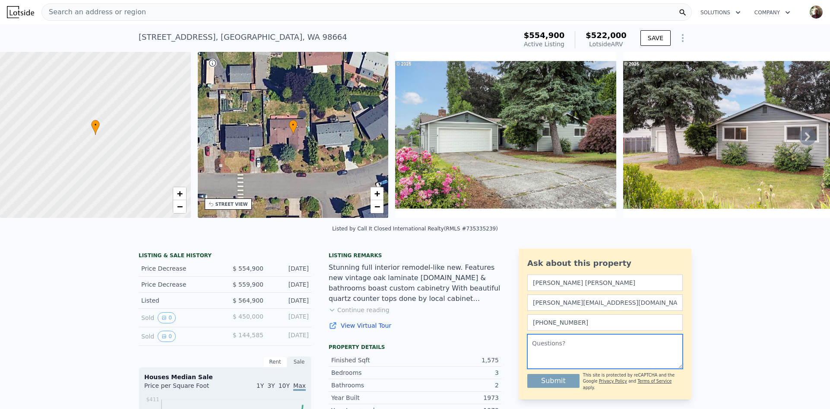
click at [548, 350] on textarea at bounding box center [606, 351] width 156 height 35
click at [538, 353] on textarea at bounding box center [606, 351] width 156 height 35
click at [614, 350] on textarea "check that house make sure evething" at bounding box center [606, 351] width 156 height 35
click at [616, 357] on textarea "check that house make sure evething" at bounding box center [606, 351] width 156 height 35
click at [629, 350] on textarea "check that house make sure evething" at bounding box center [606, 351] width 156 height 35
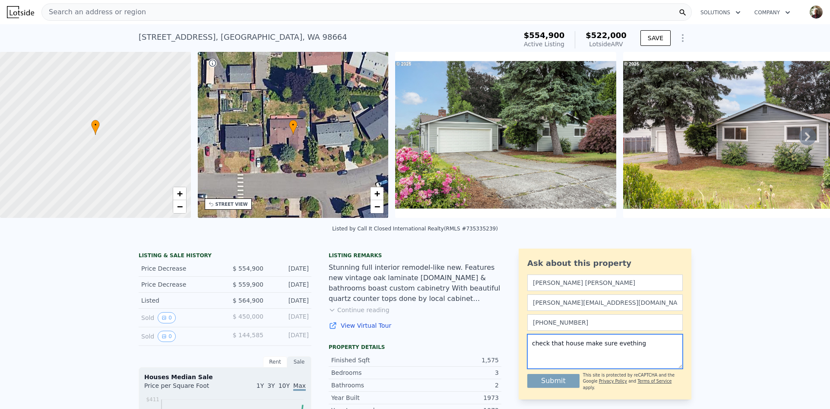
click at [621, 352] on textarea "check that house make sure evething" at bounding box center [606, 351] width 156 height 35
click at [614, 351] on textarea "check that house make sure eng" at bounding box center [606, 351] width 156 height 35
click at [614, 351] on textarea "check that house make sure" at bounding box center [606, 351] width 156 height 35
type textarea "check that house make sure thing is good"
click at [550, 385] on button "Submit" at bounding box center [554, 381] width 52 height 14
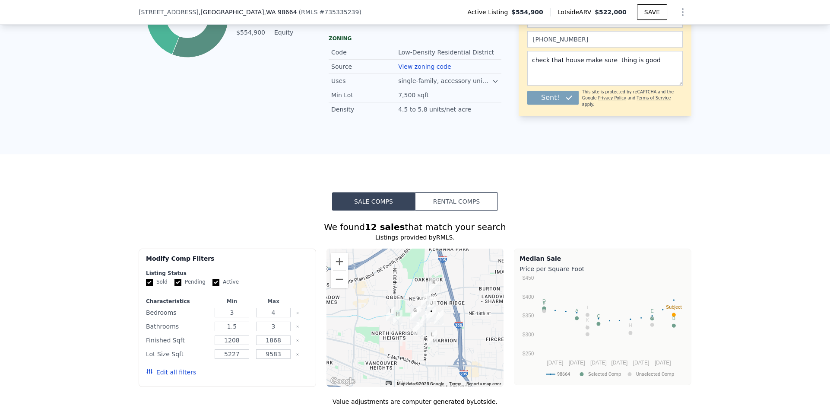
scroll to position [636, 0]
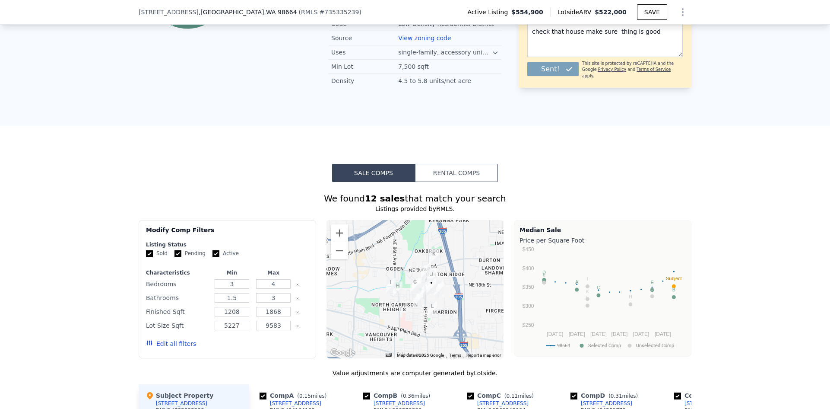
click at [356, 171] on button "Sale Comps" at bounding box center [373, 173] width 83 height 18
click at [653, 11] on button "SAVE" at bounding box center [652, 12] width 30 height 16
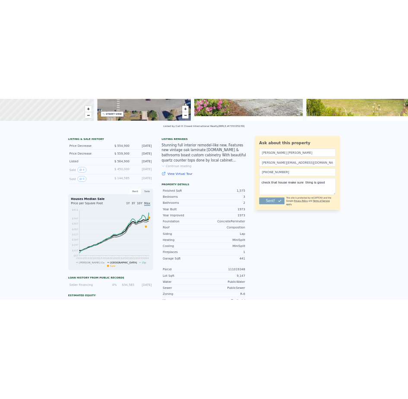
scroll to position [0, 0]
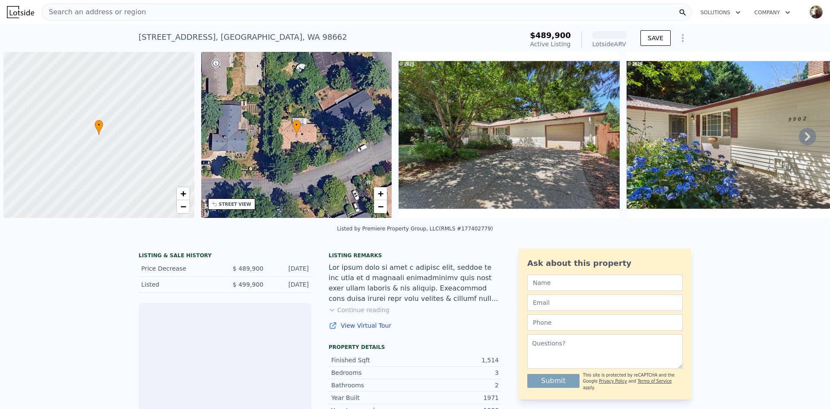
scroll to position [0, 3]
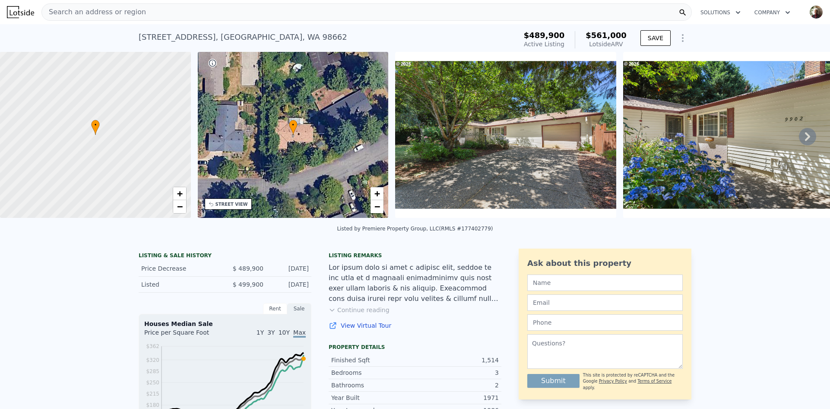
click at [799, 140] on icon at bounding box center [807, 136] width 17 height 17
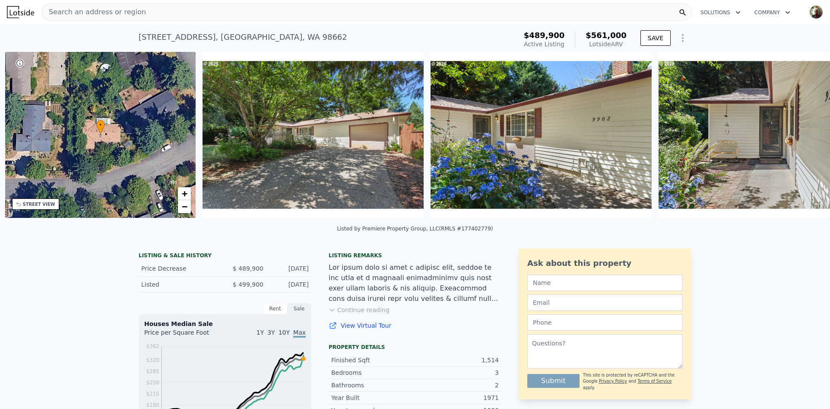
scroll to position [0, 201]
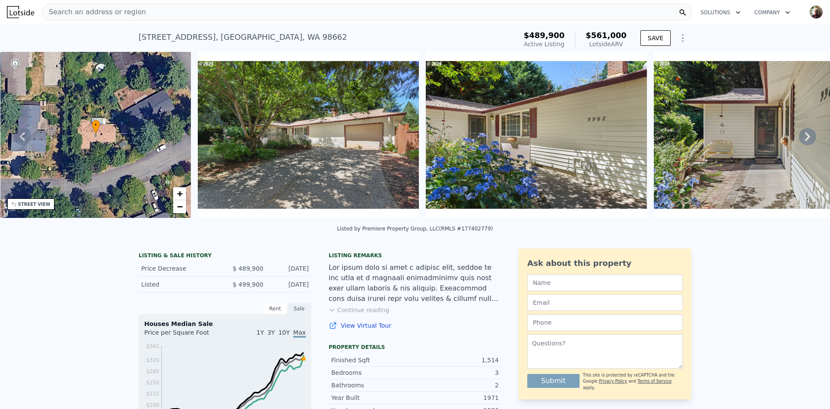
click at [799, 140] on icon at bounding box center [807, 136] width 17 height 17
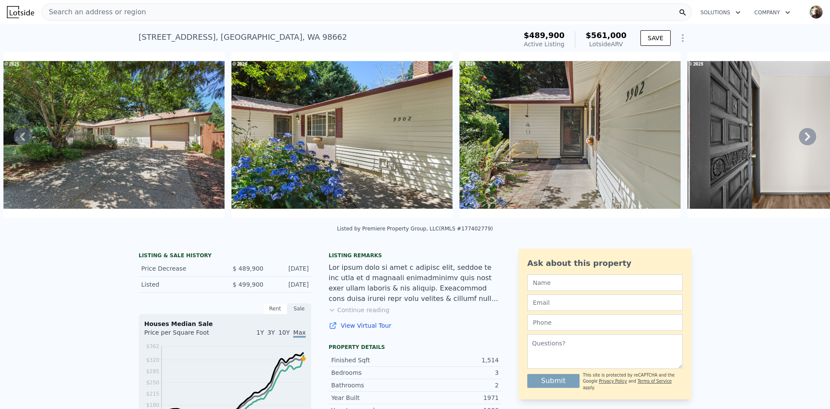
click at [799, 140] on icon at bounding box center [807, 136] width 17 height 17
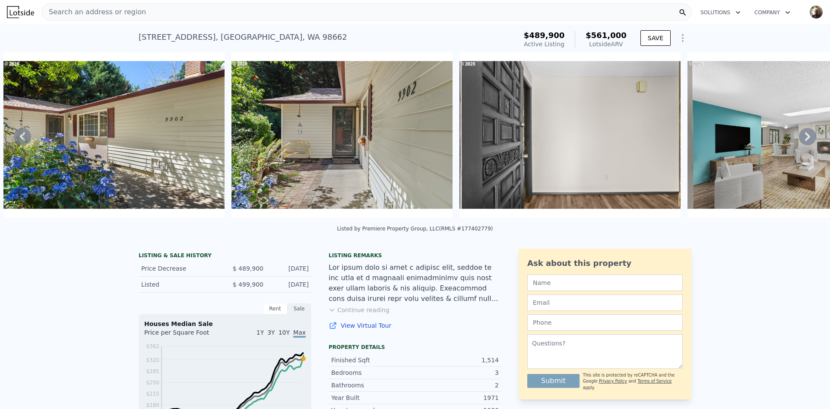
click at [799, 140] on icon at bounding box center [807, 136] width 17 height 17
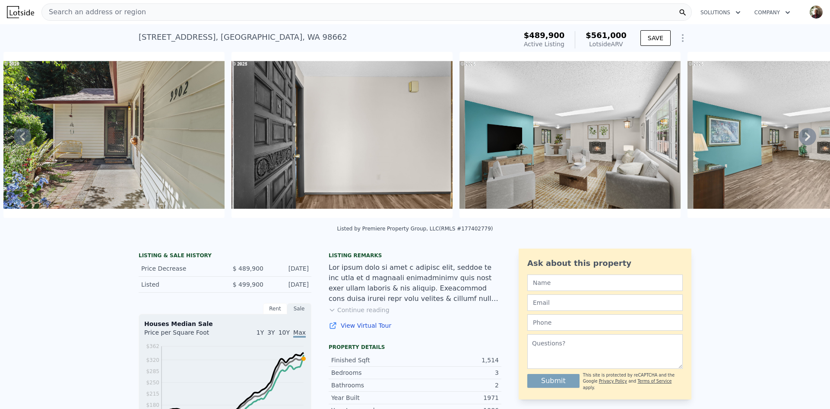
click at [799, 140] on icon at bounding box center [807, 136] width 17 height 17
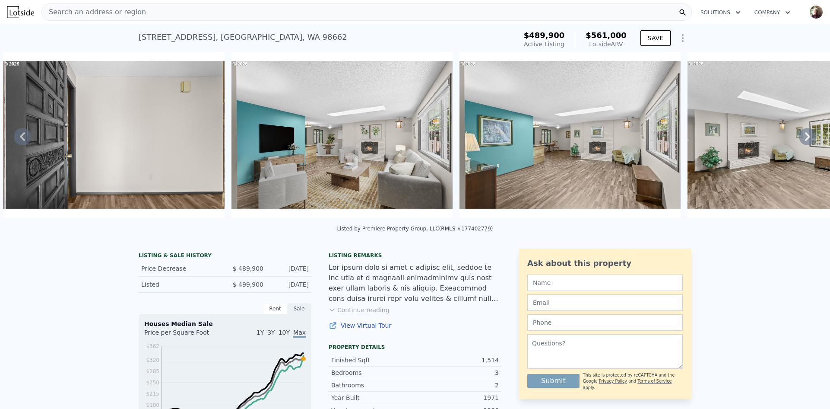
click at [799, 140] on icon at bounding box center [807, 136] width 17 height 17
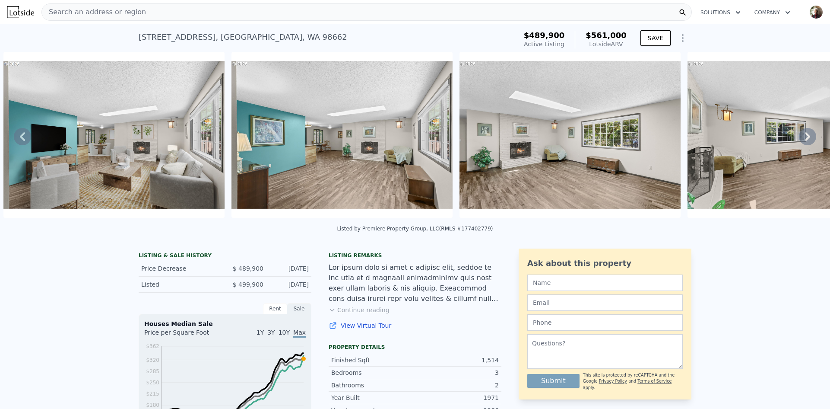
click at [799, 140] on icon at bounding box center [807, 136] width 17 height 17
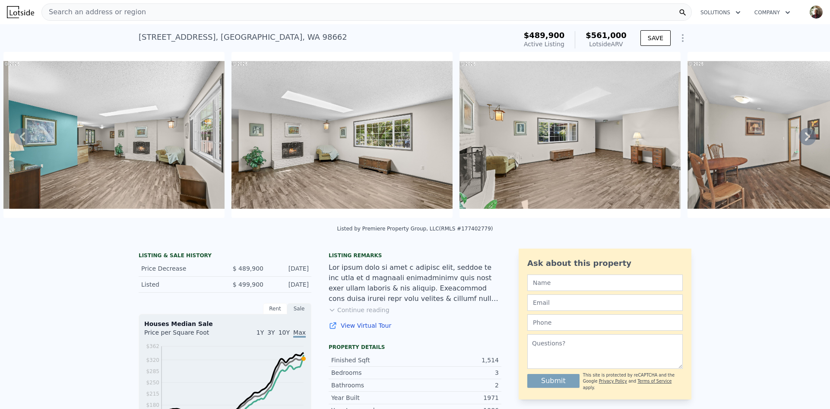
click at [799, 140] on icon at bounding box center [807, 136] width 17 height 17
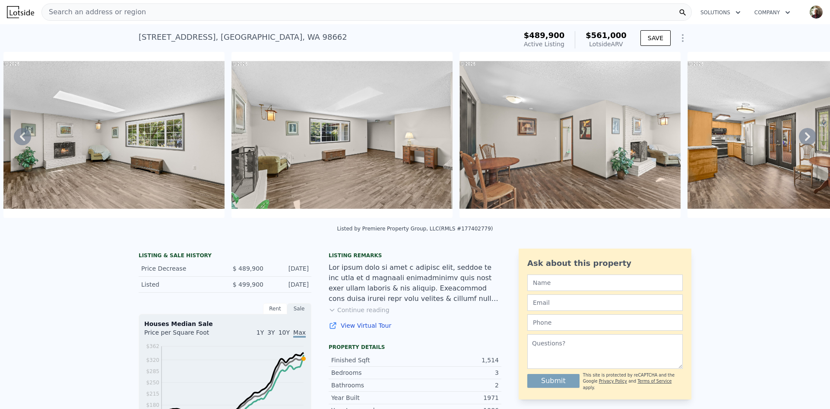
click at [799, 140] on icon at bounding box center [807, 136] width 17 height 17
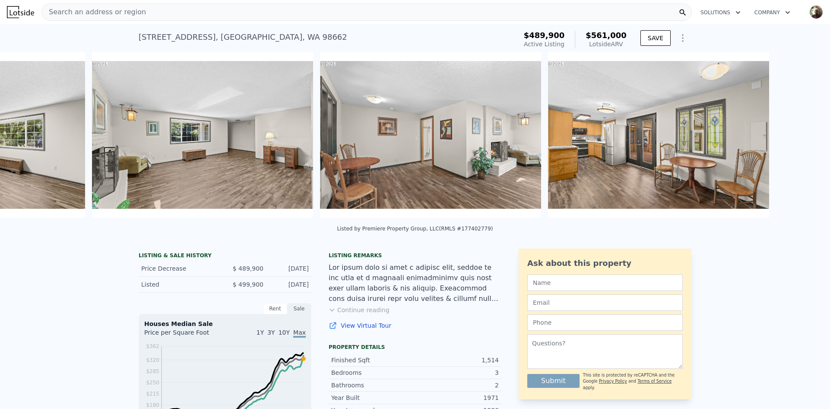
scroll to position [0, 1992]
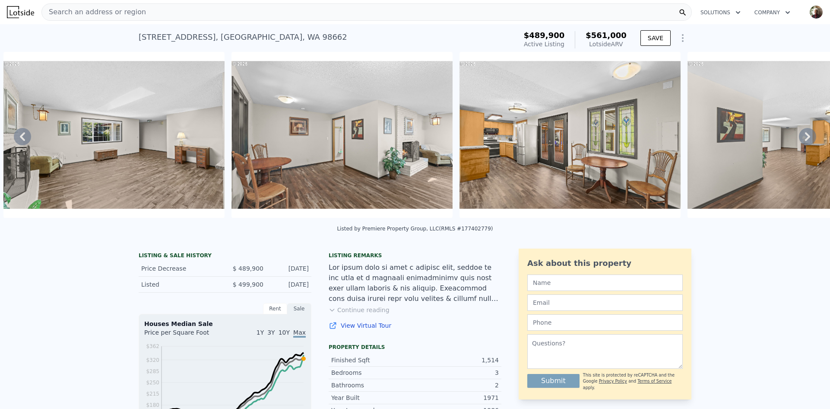
click at [799, 140] on icon at bounding box center [807, 136] width 17 height 17
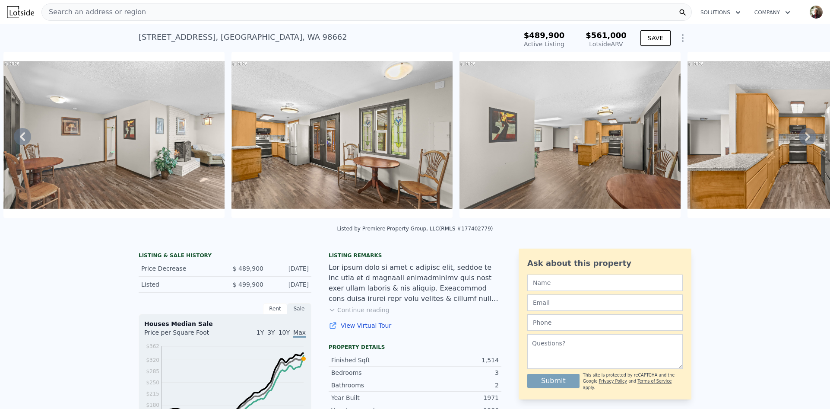
click at [799, 140] on icon at bounding box center [807, 136] width 17 height 17
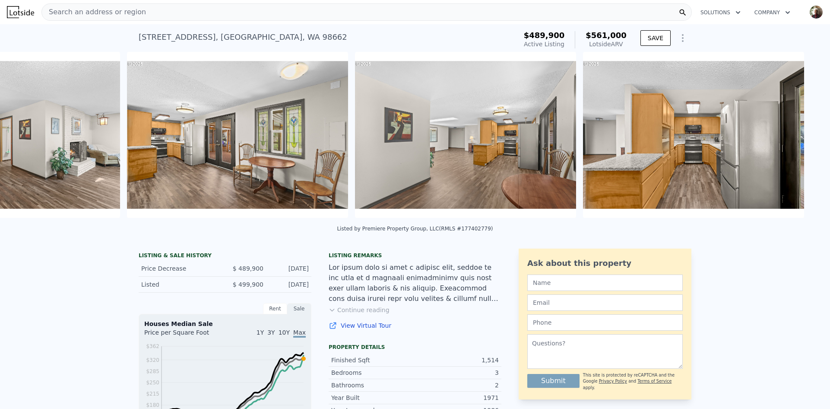
scroll to position [0, 2448]
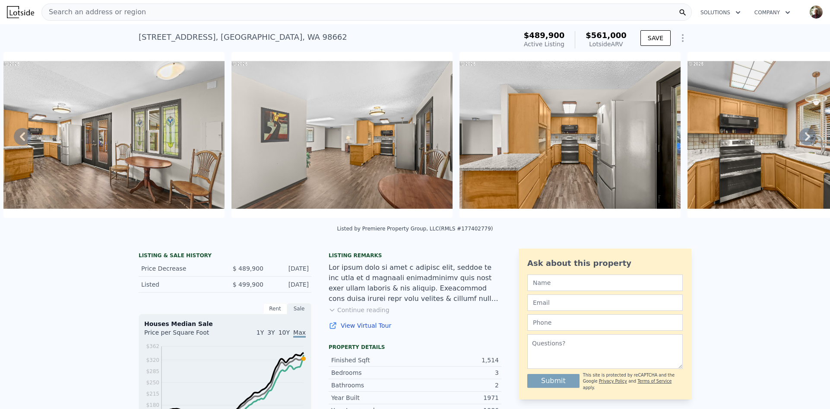
click at [799, 140] on icon at bounding box center [807, 136] width 17 height 17
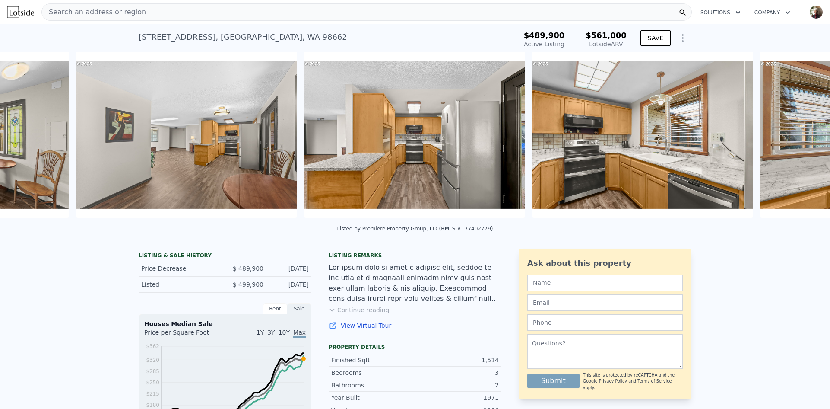
scroll to position [0, 2676]
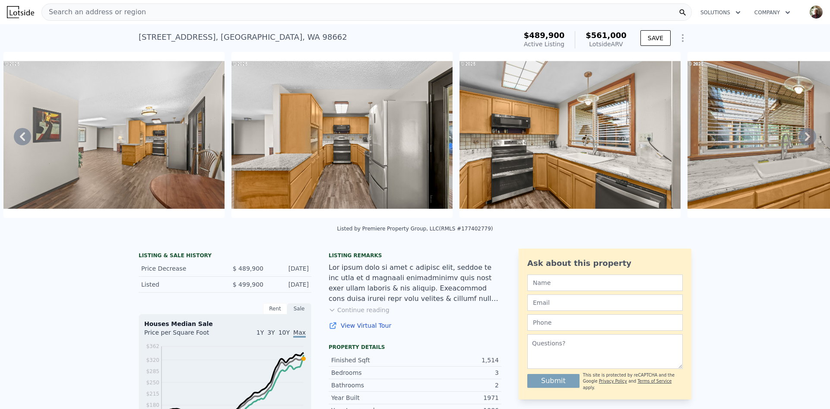
click at [799, 140] on icon at bounding box center [807, 136] width 17 height 17
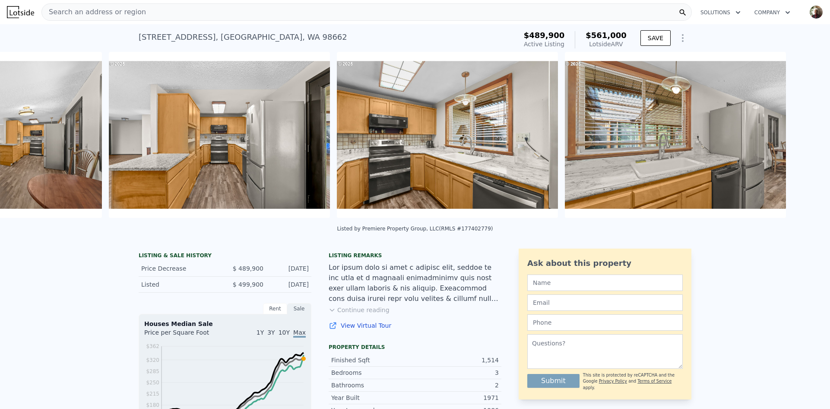
scroll to position [0, 2904]
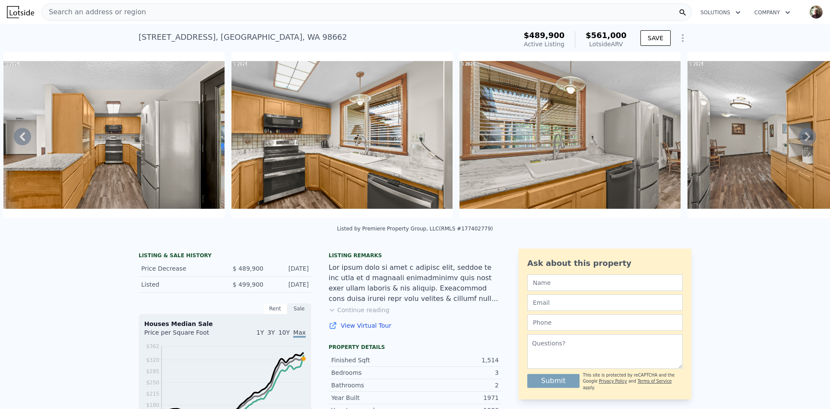
click at [799, 140] on icon at bounding box center [807, 136] width 17 height 17
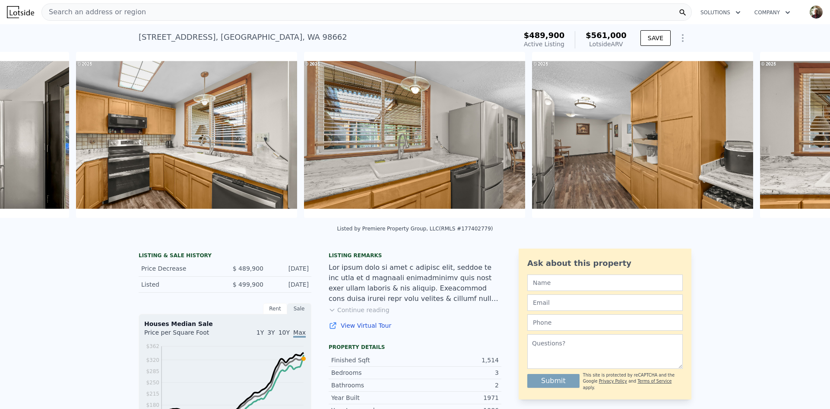
scroll to position [0, 3133]
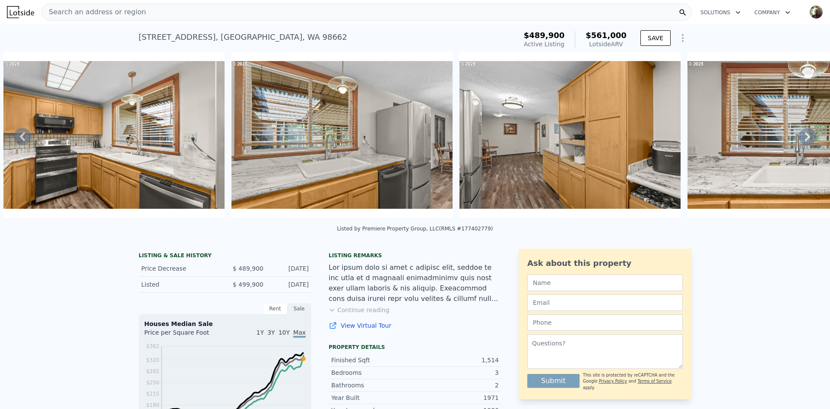
click at [799, 140] on icon at bounding box center [807, 136] width 17 height 17
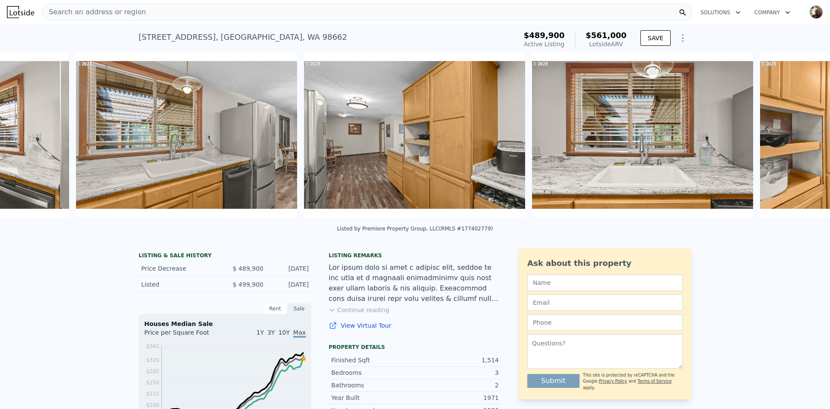
scroll to position [0, 3361]
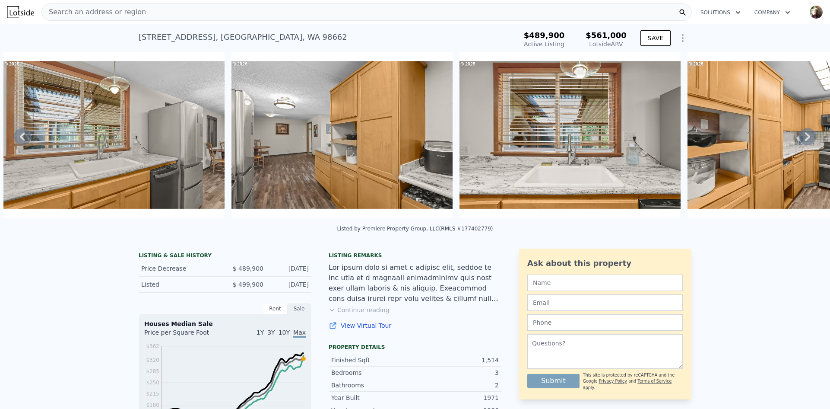
click at [799, 140] on icon at bounding box center [807, 136] width 17 height 17
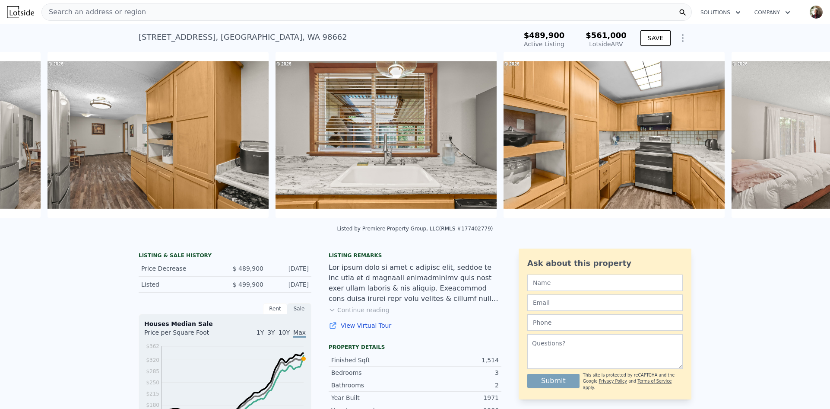
scroll to position [0, 3589]
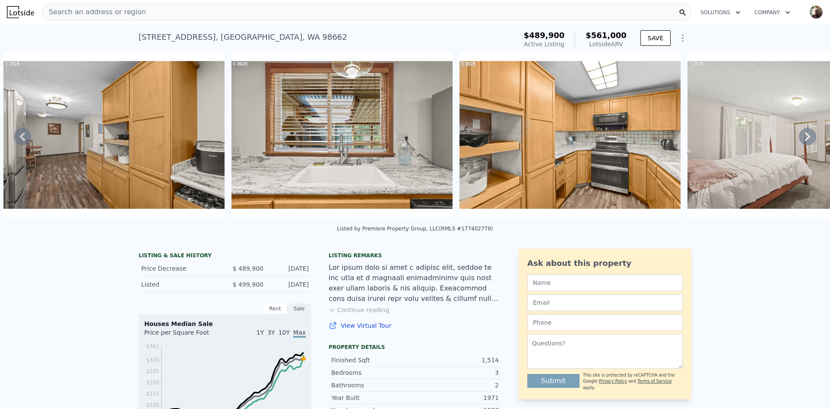
click at [799, 140] on icon at bounding box center [807, 136] width 17 height 17
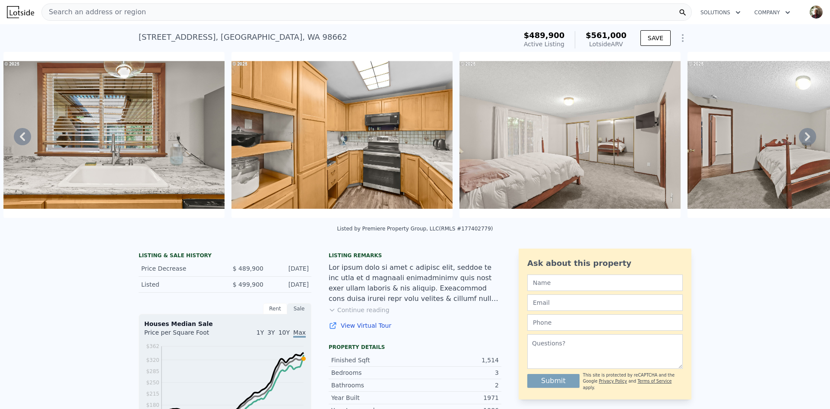
click at [799, 140] on icon at bounding box center [807, 136] width 17 height 17
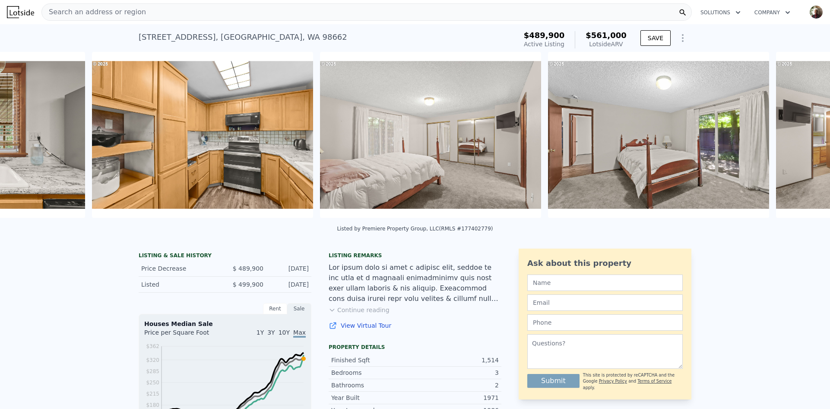
scroll to position [0, 4045]
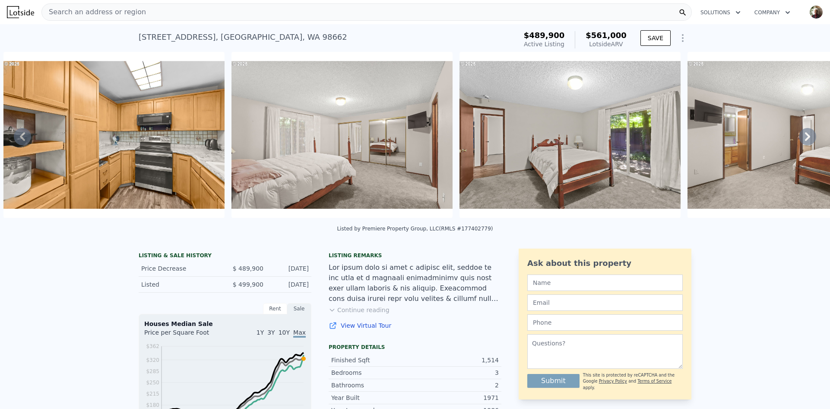
click at [799, 140] on icon at bounding box center [807, 136] width 17 height 17
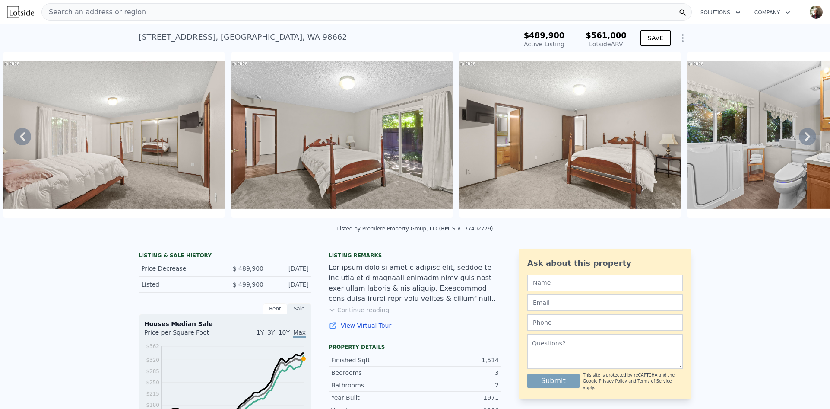
click at [799, 140] on icon at bounding box center [807, 136] width 17 height 17
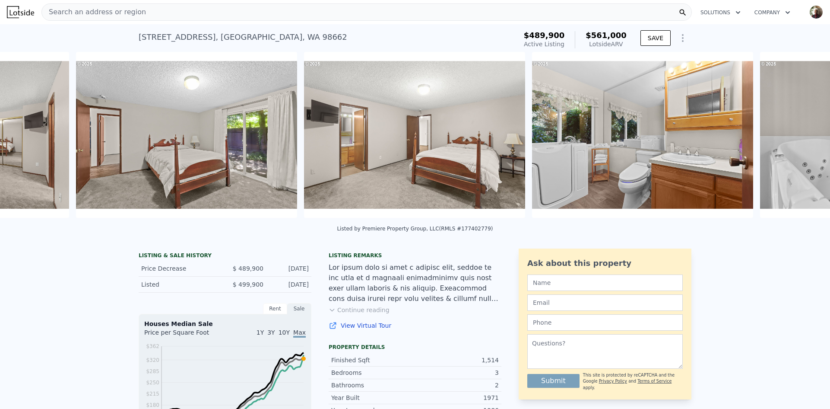
scroll to position [0, 4501]
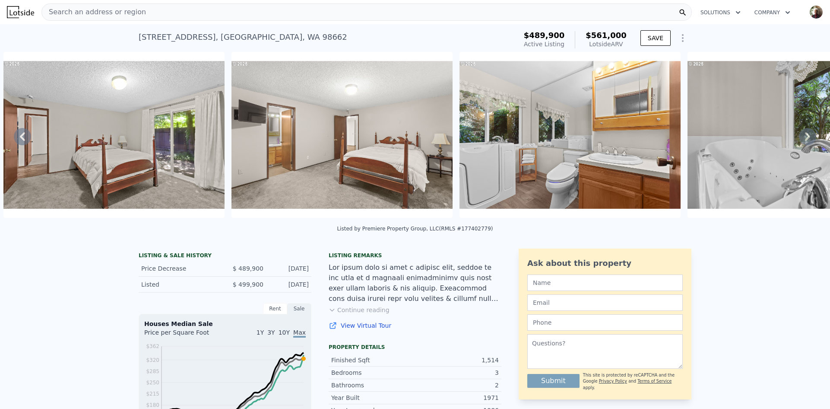
click at [799, 140] on icon at bounding box center [807, 136] width 17 height 17
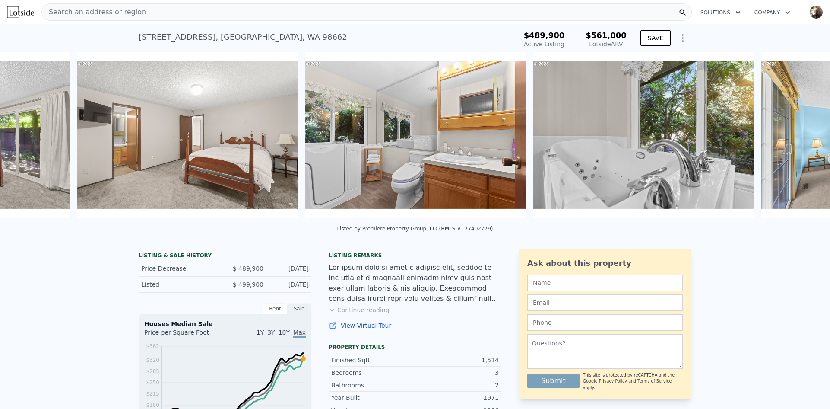
scroll to position [0, 4729]
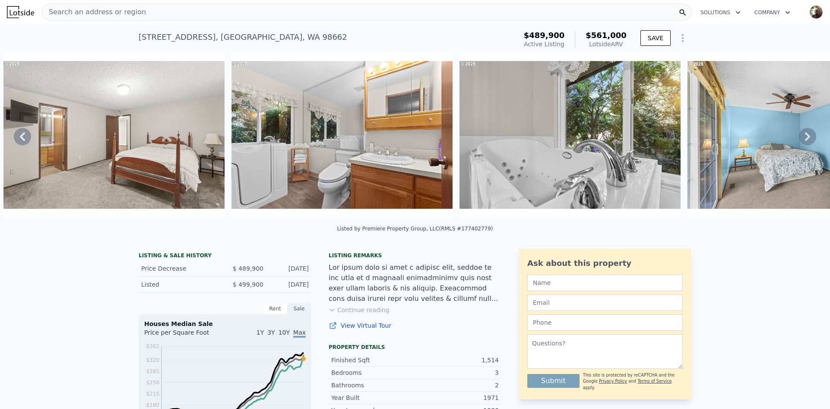
click at [801, 136] on icon at bounding box center [807, 136] width 17 height 17
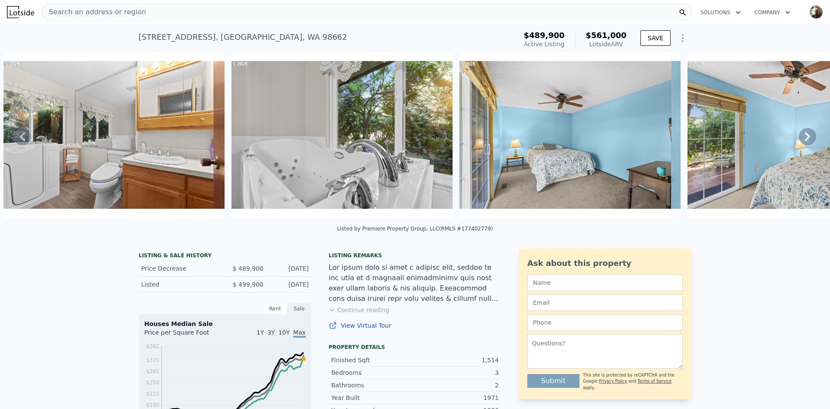
click at [801, 136] on icon at bounding box center [807, 136] width 17 height 17
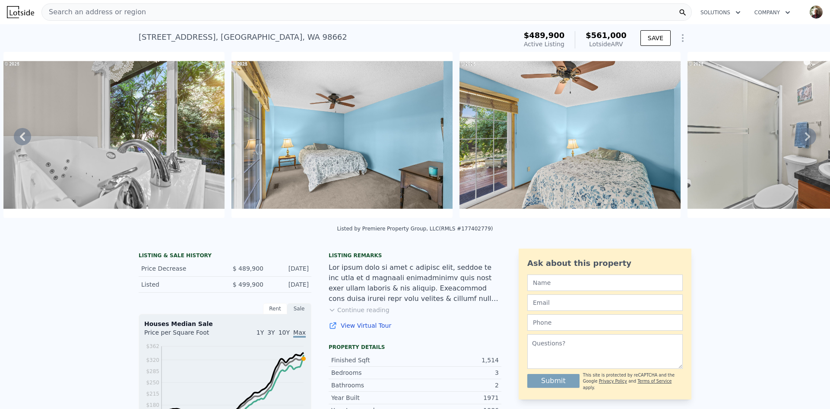
click at [801, 136] on icon at bounding box center [807, 136] width 17 height 17
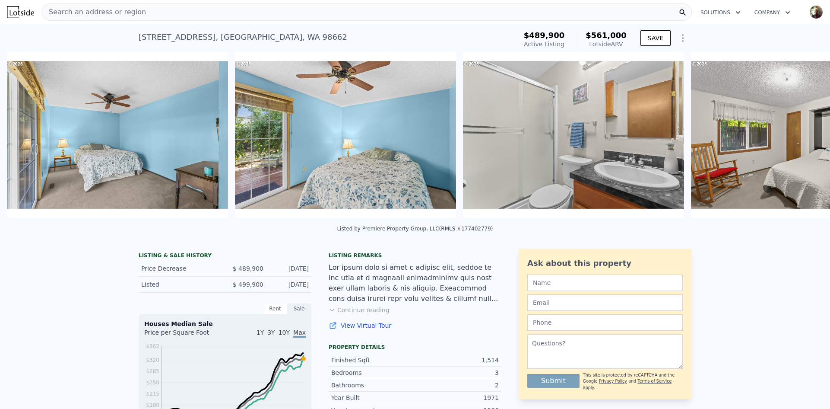
scroll to position [0, 5414]
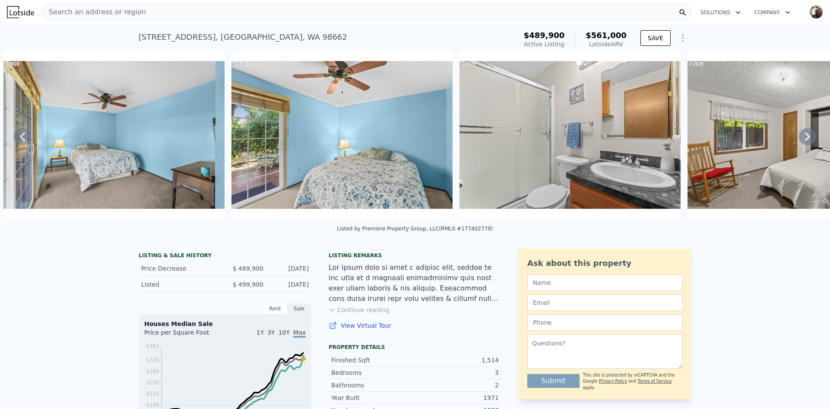
click at [22, 141] on icon at bounding box center [22, 136] width 5 height 9
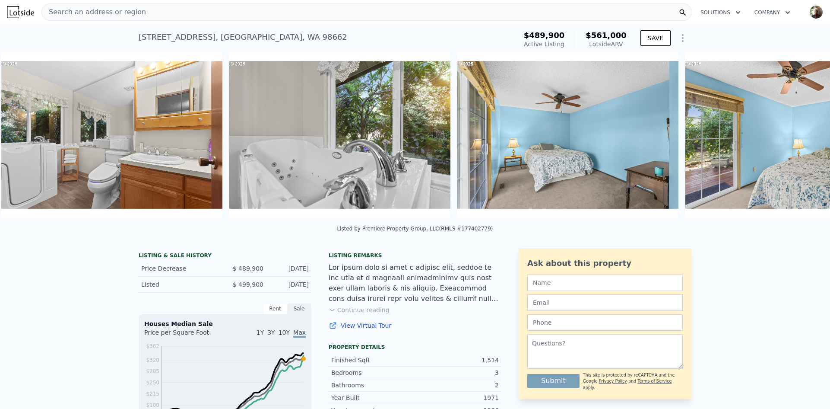
scroll to position [0, 4957]
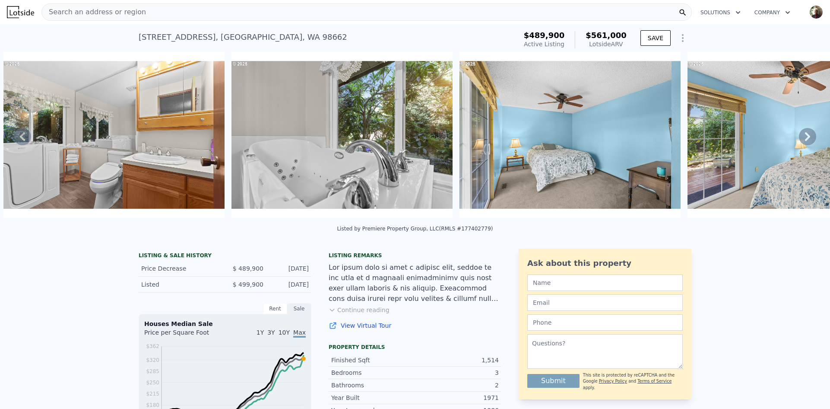
click at [293, 148] on img at bounding box center [342, 135] width 221 height 166
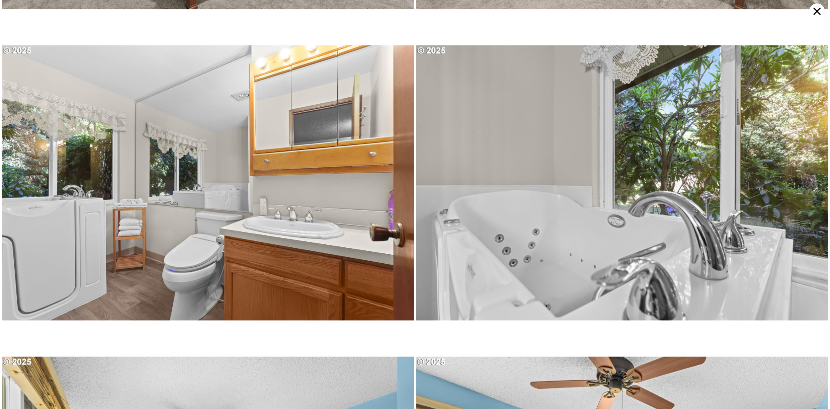
scroll to position [3084, 0]
click at [524, 246] on img at bounding box center [622, 182] width 413 height 309
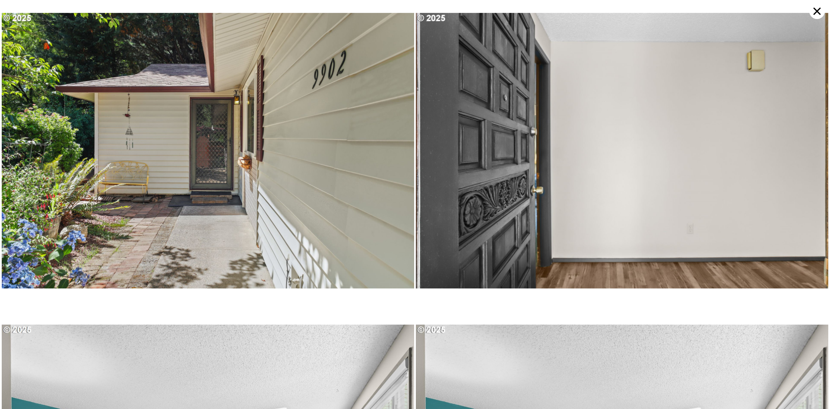
scroll to position [308, 0]
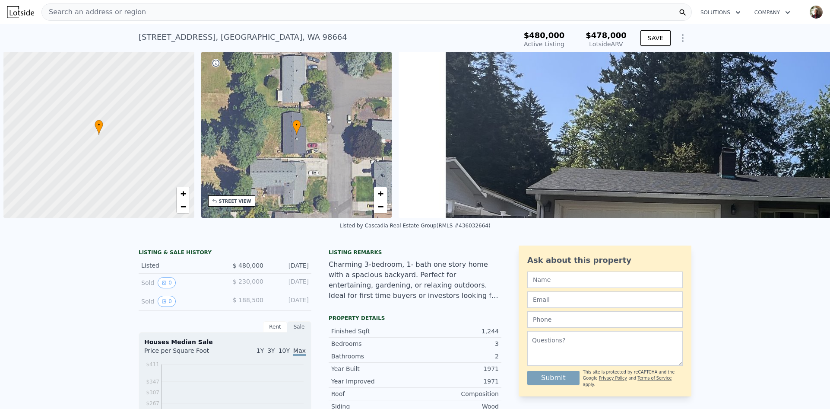
scroll to position [0, 3]
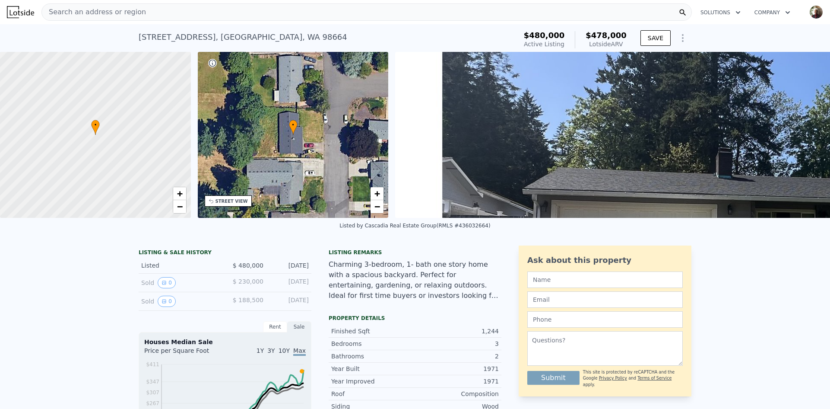
click at [814, 155] on img at bounding box center [806, 135] width 823 height 166
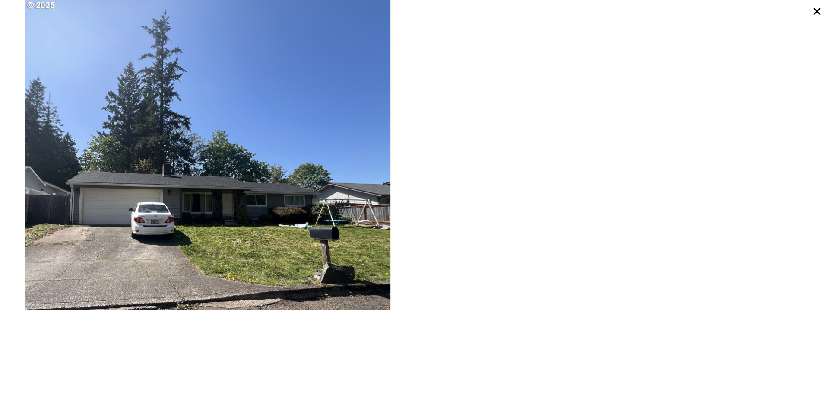
click at [816, 7] on icon at bounding box center [818, 11] width 16 height 16
